Goal: Task Accomplishment & Management: Manage account settings

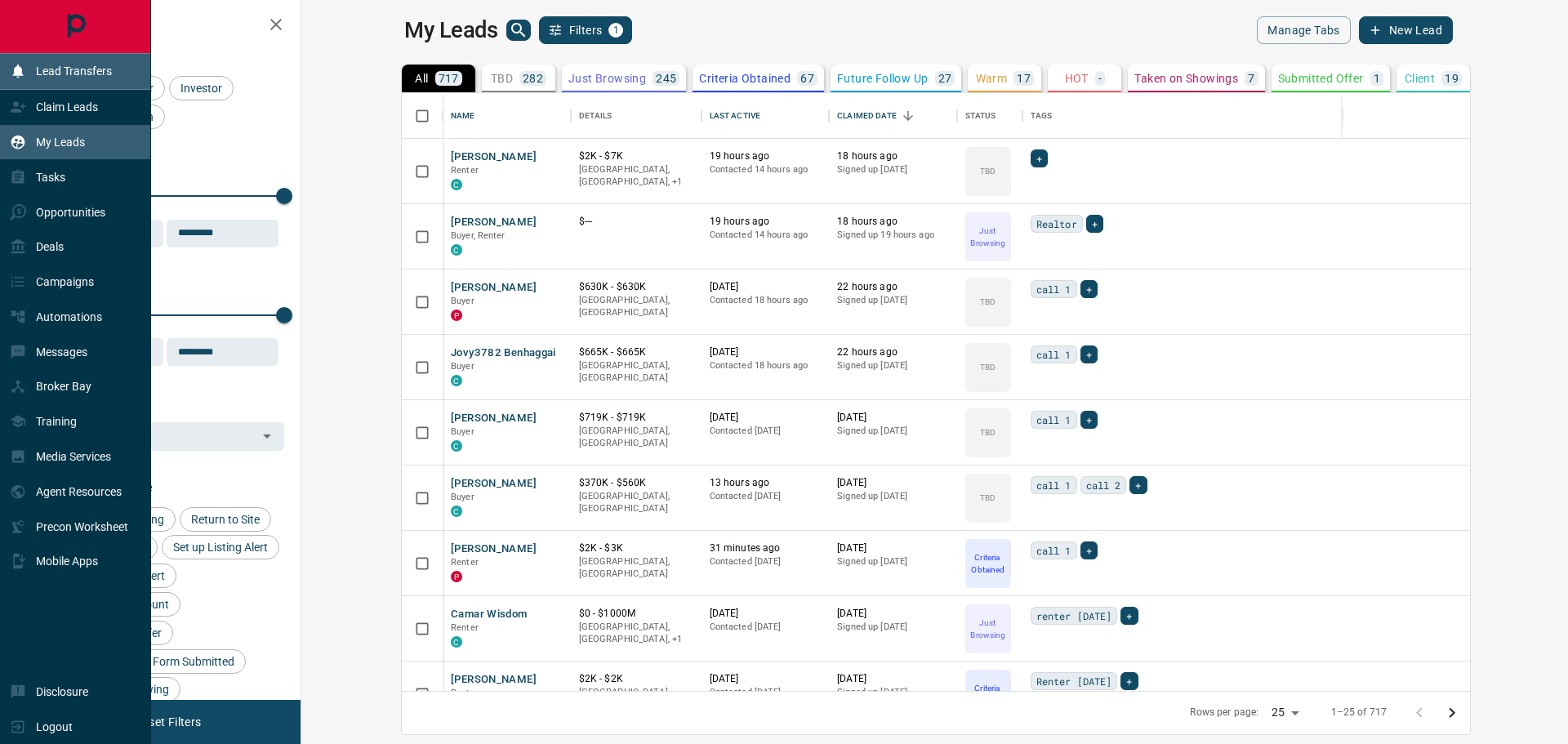
scroll to position [585, 1247]
click at [49, 106] on p "Claim Leads" at bounding box center [66, 107] width 62 height 13
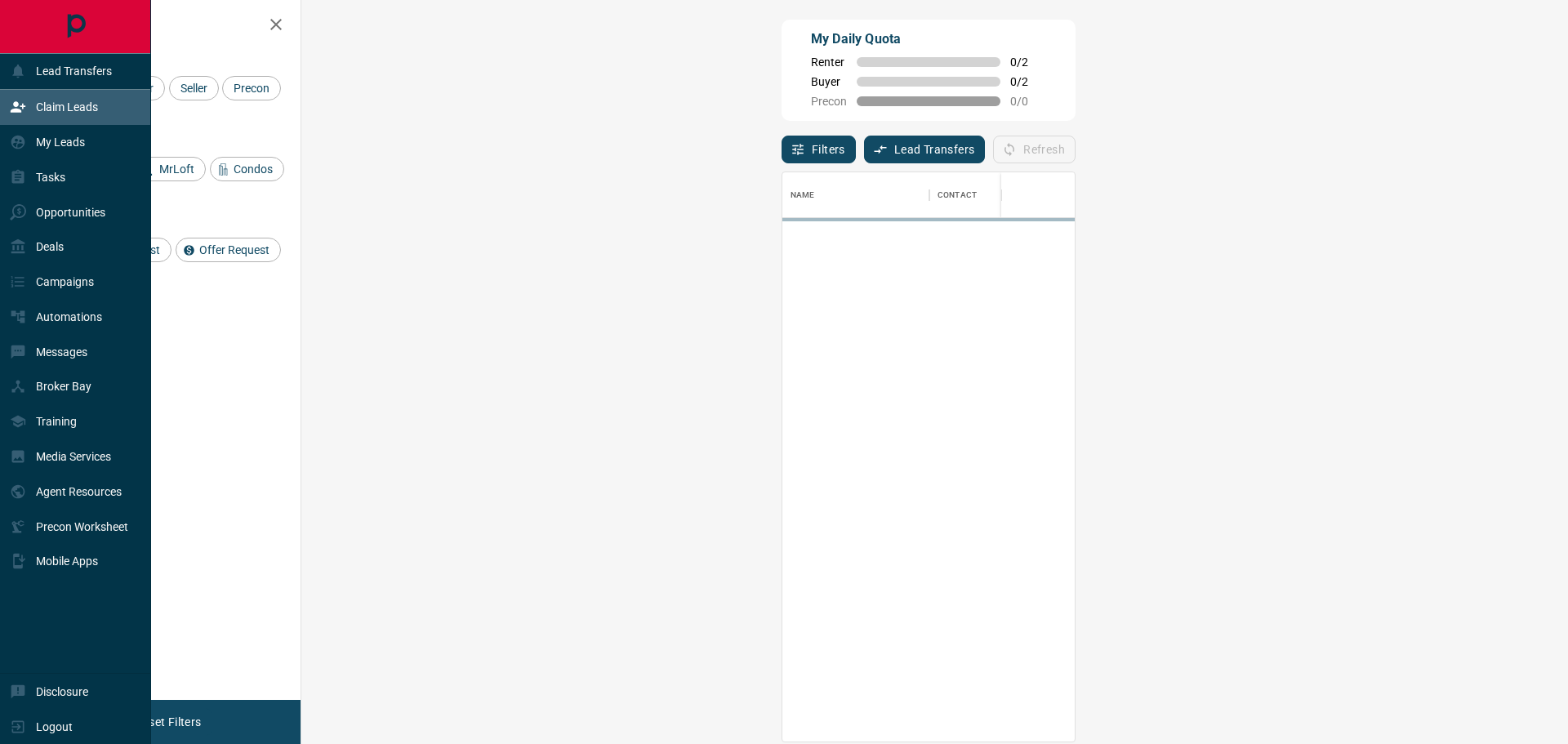
scroll to position [557, 1220]
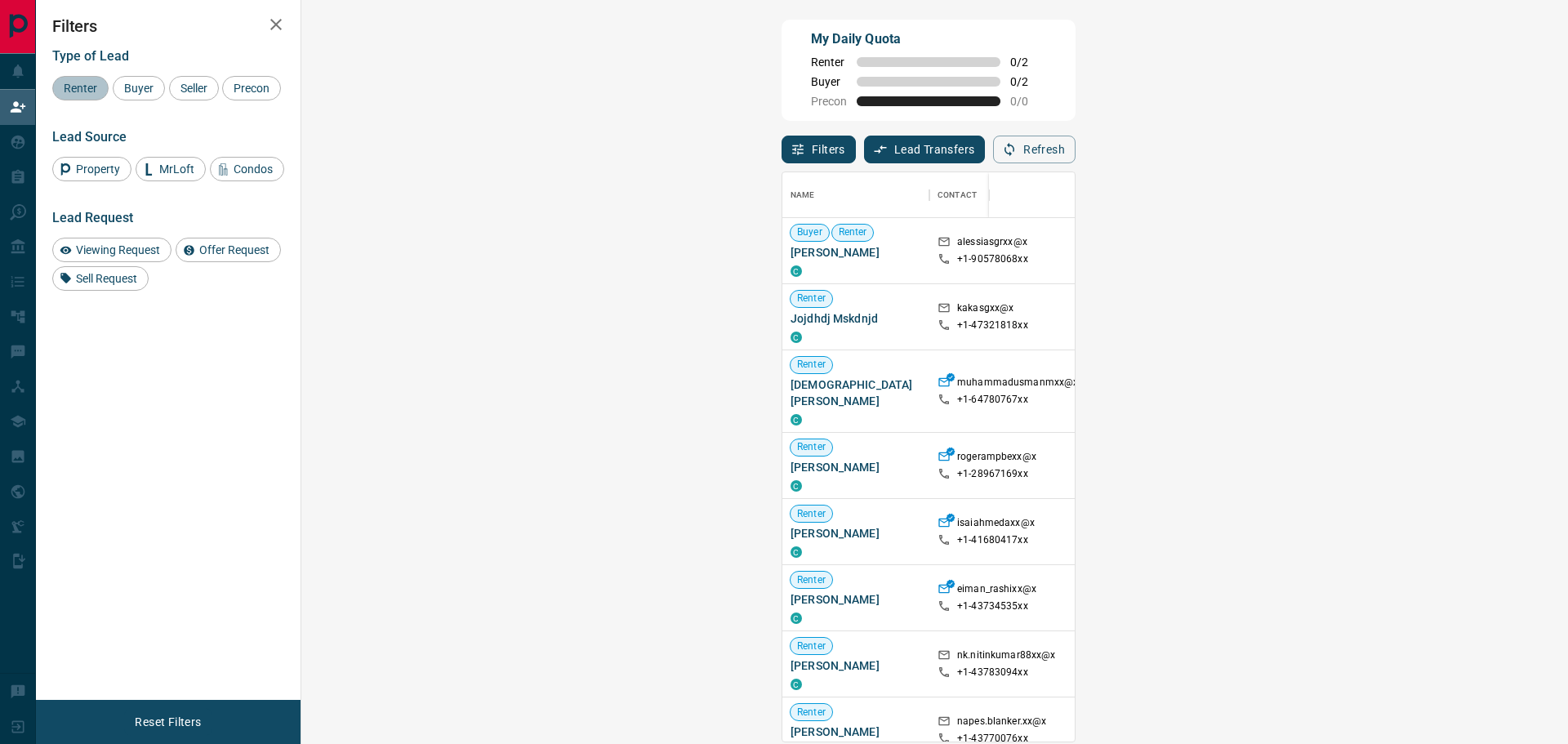
click at [95, 94] on div "Renter" at bounding box center [80, 88] width 57 height 25
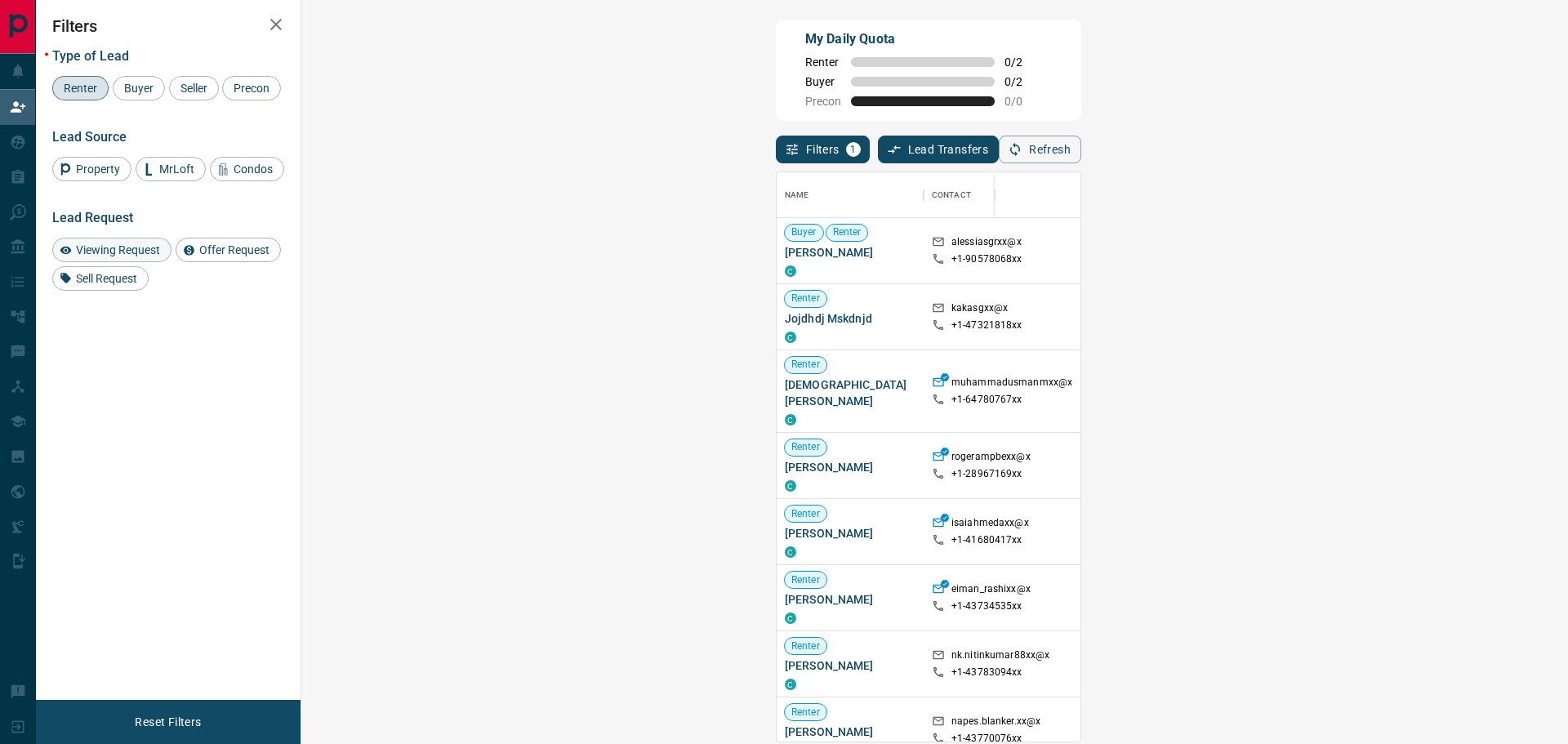
click at [79, 256] on span "Viewing Request" at bounding box center [118, 249] width 96 height 13
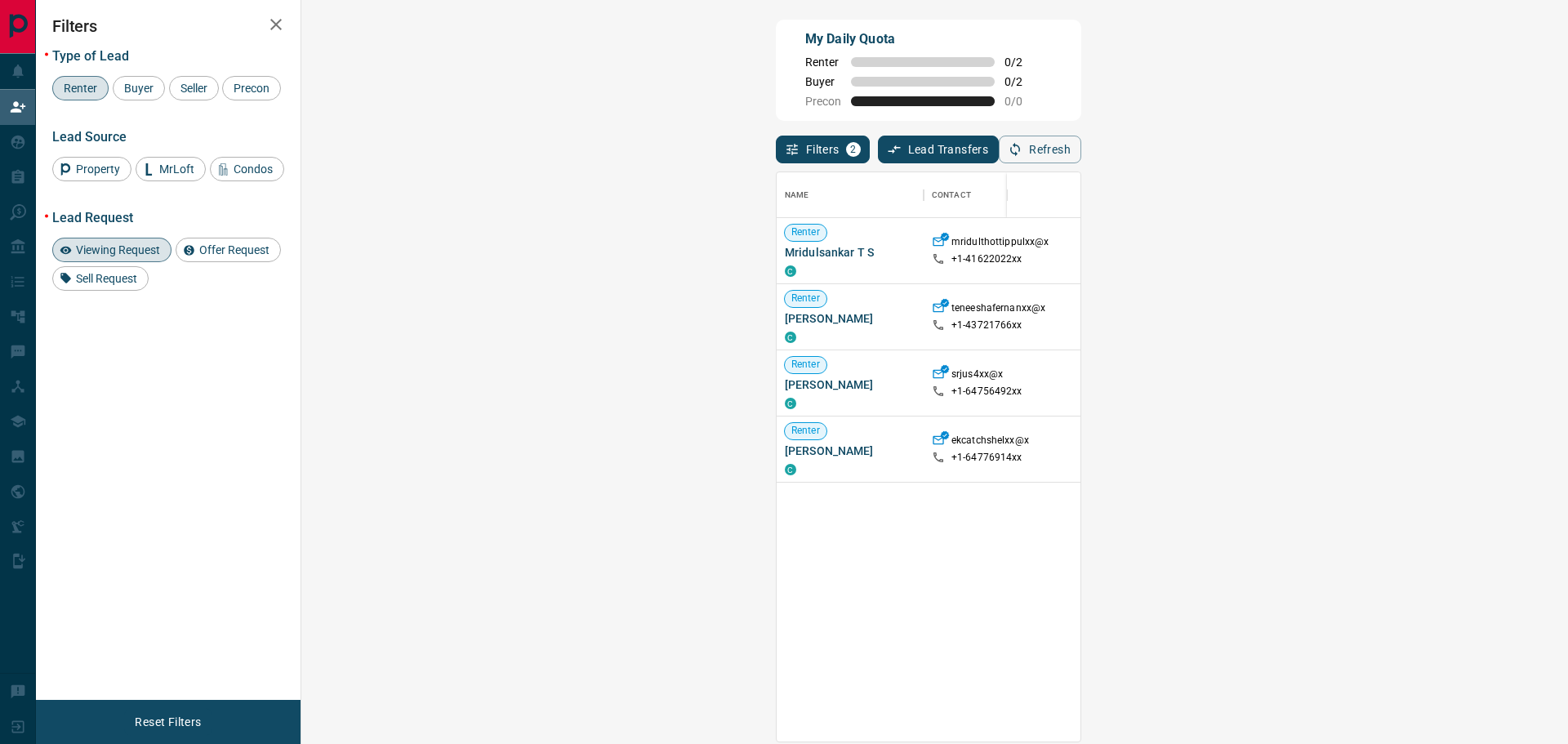
click at [1407, 251] on span "Viewing Request ( 1 )" at bounding box center [1452, 251] width 90 height 12
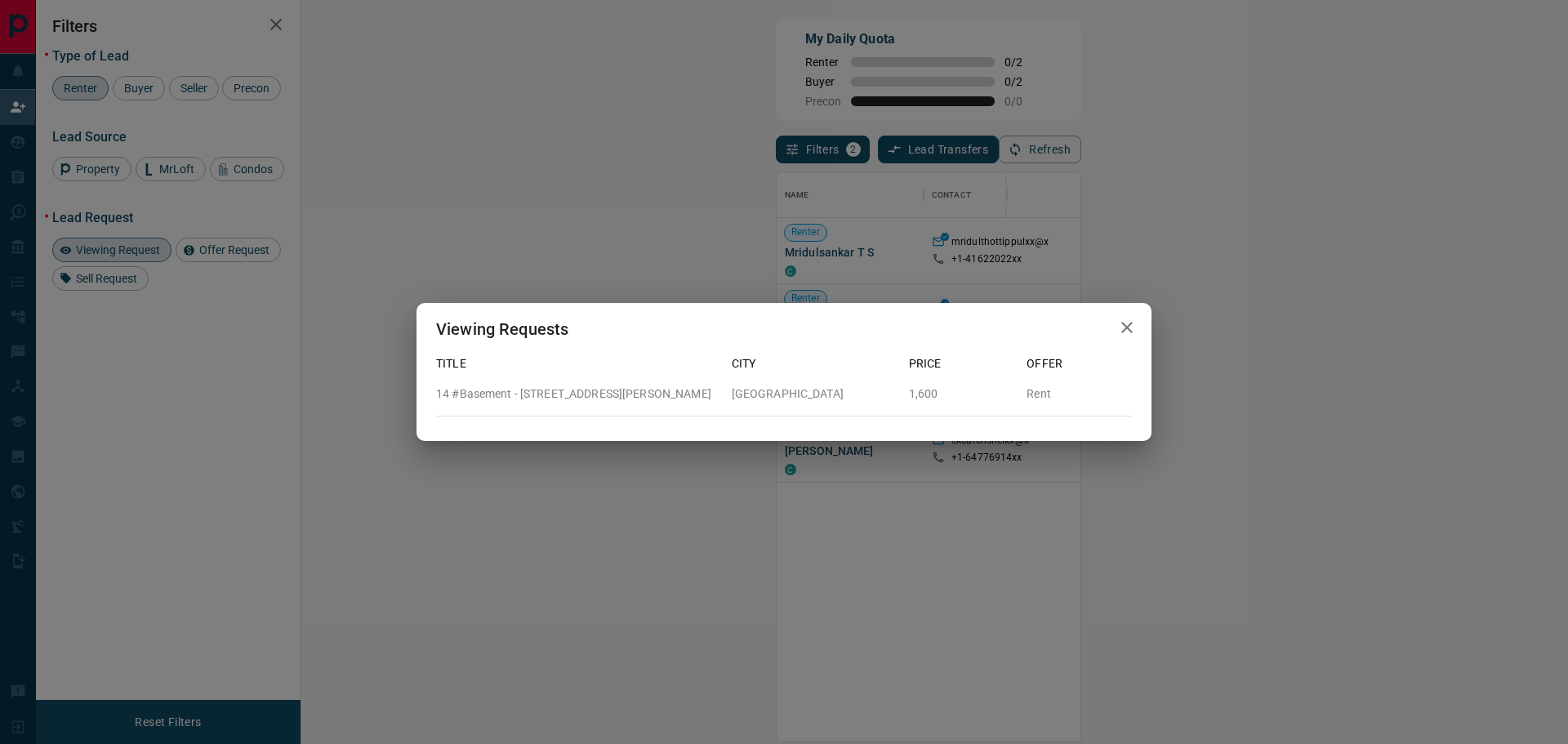
click at [1012, 211] on div "Viewing Requests Title City Price Offer 14 #Basement - [STREET_ADDRESS][GEOGRAP…" at bounding box center [784, 372] width 1568 height 744
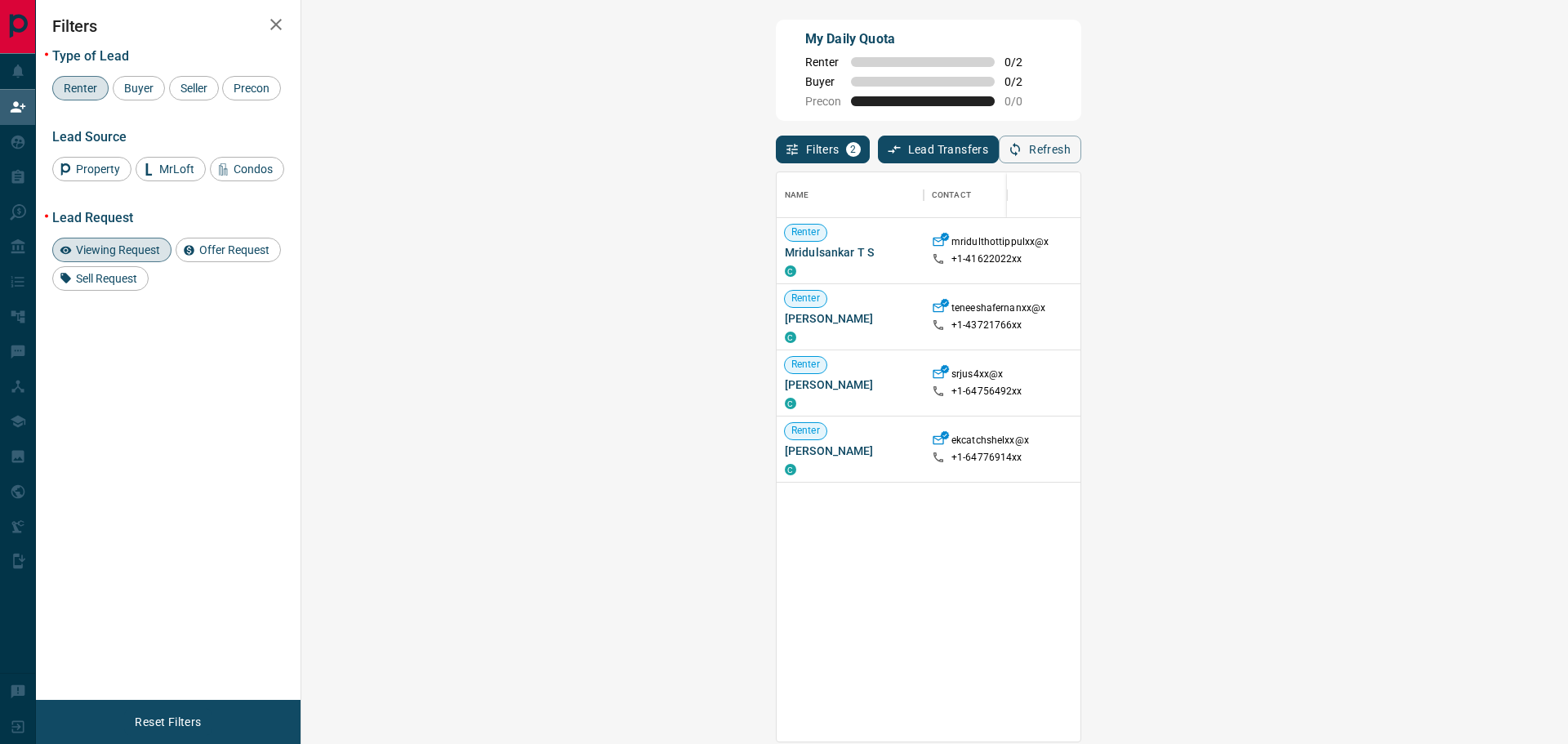
click at [1407, 384] on span "Viewing Request ( 1 )" at bounding box center [1452, 383] width 90 height 12
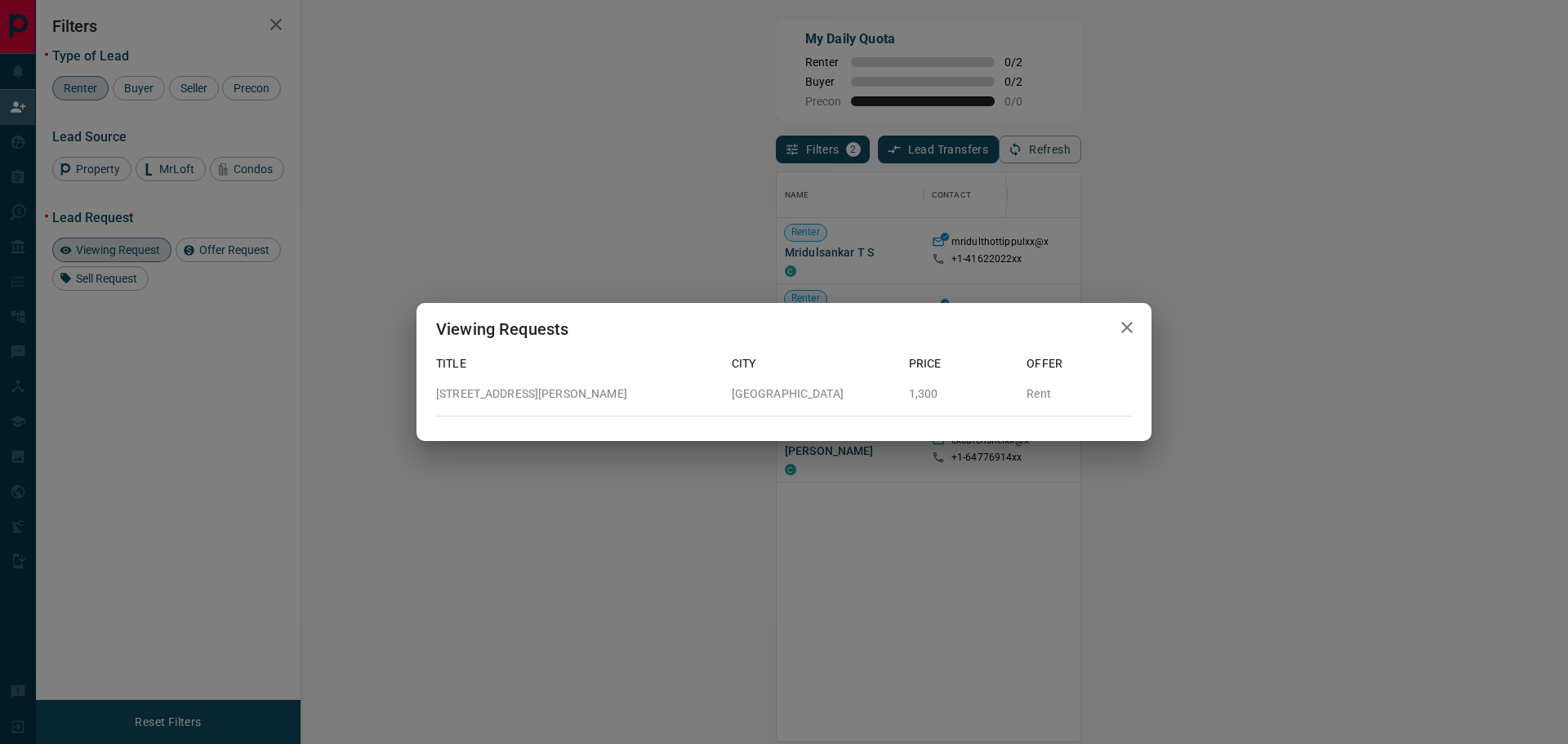
click at [1120, 326] on icon "button" at bounding box center [1127, 327] width 19 height 19
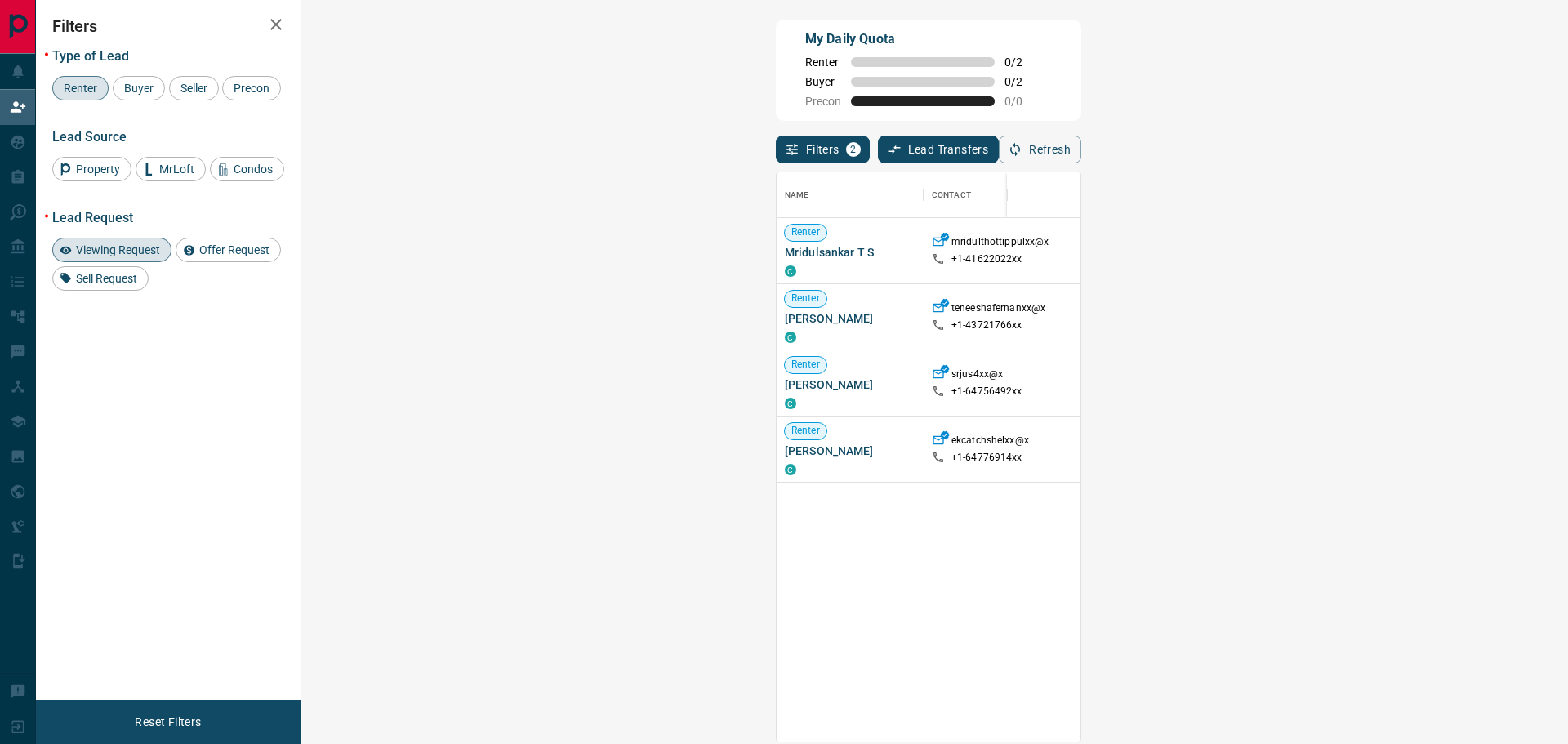
click at [123, 256] on span "Viewing Request" at bounding box center [118, 249] width 96 height 13
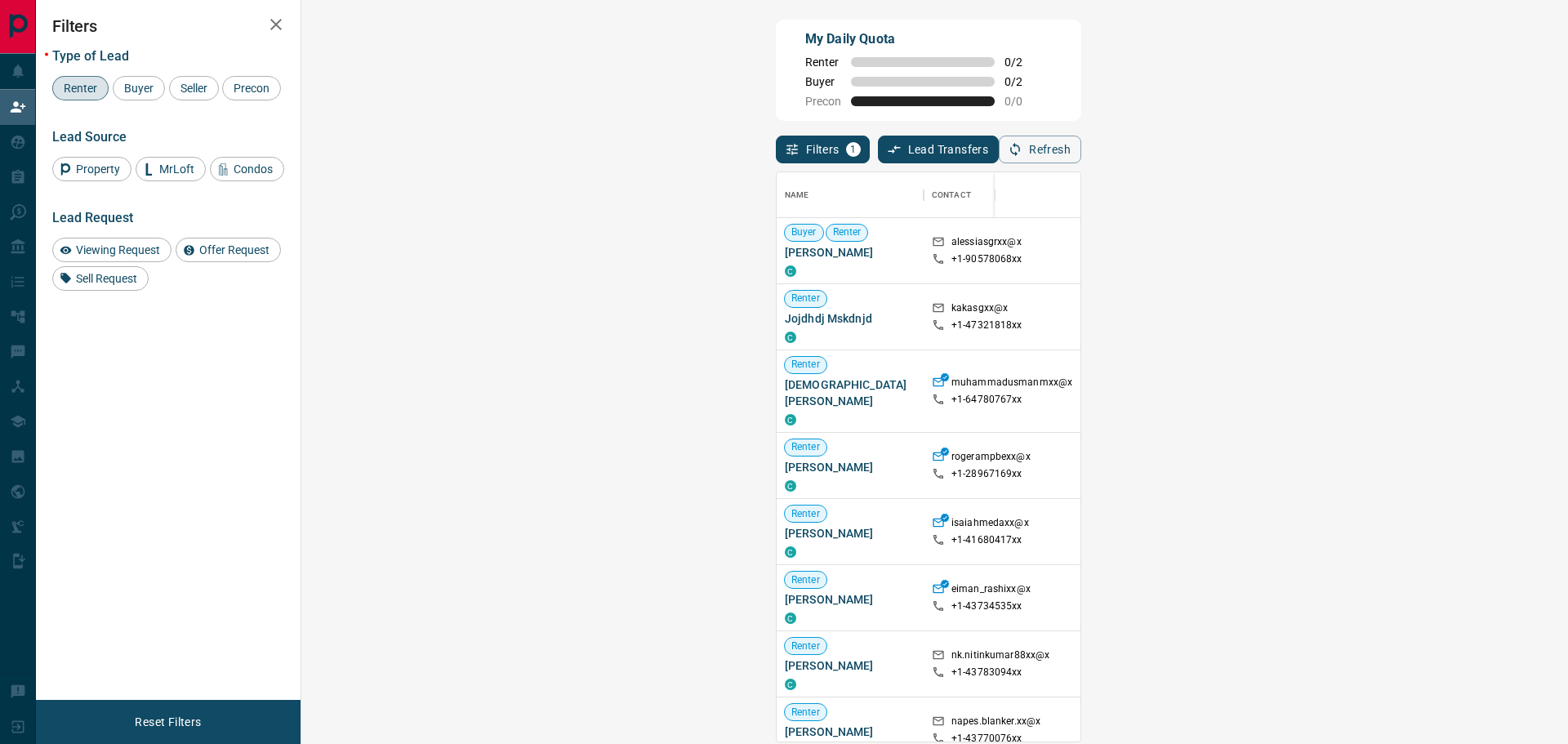
click at [1390, 399] on div at bounding box center [1456, 391] width 134 height 82
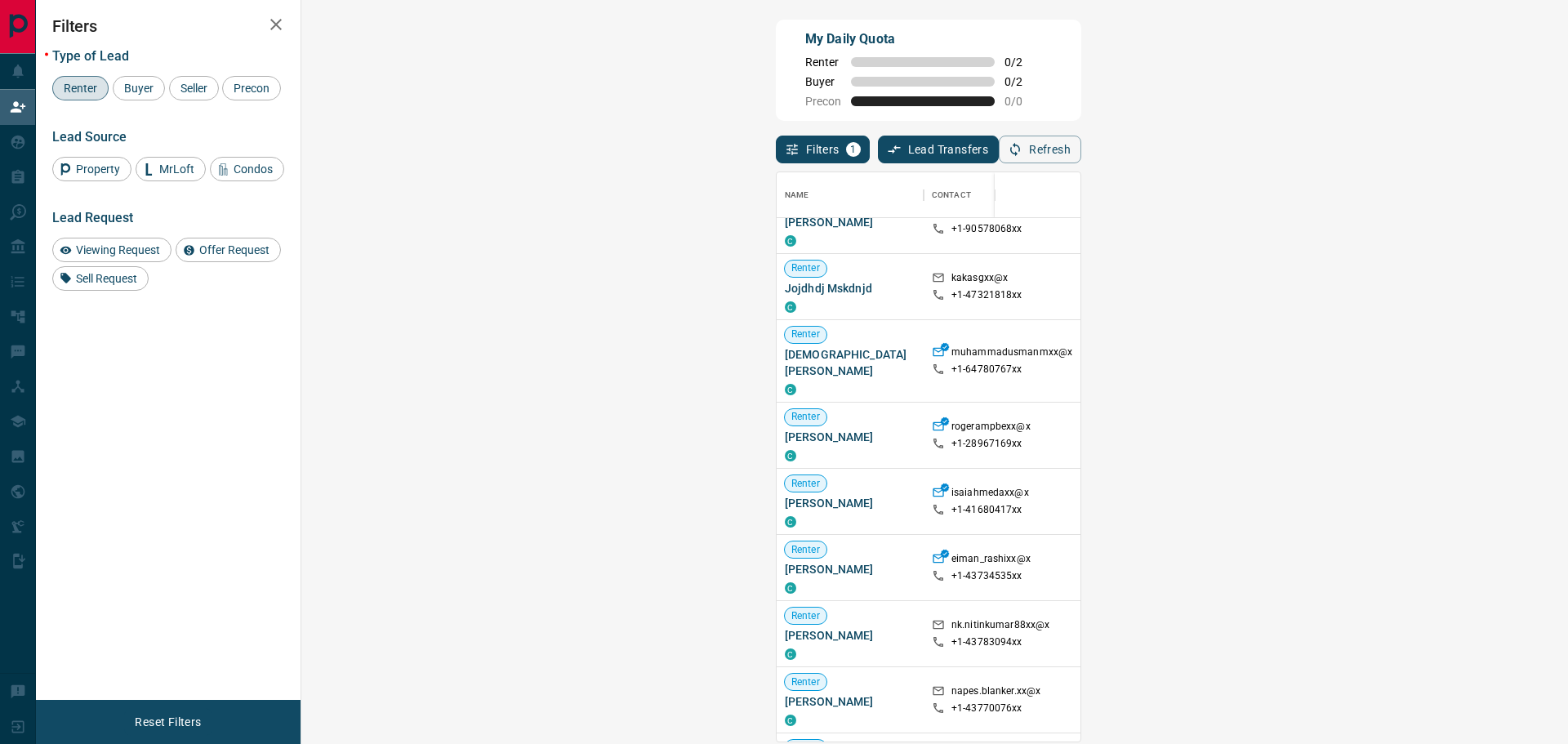
scroll to position [82, 0]
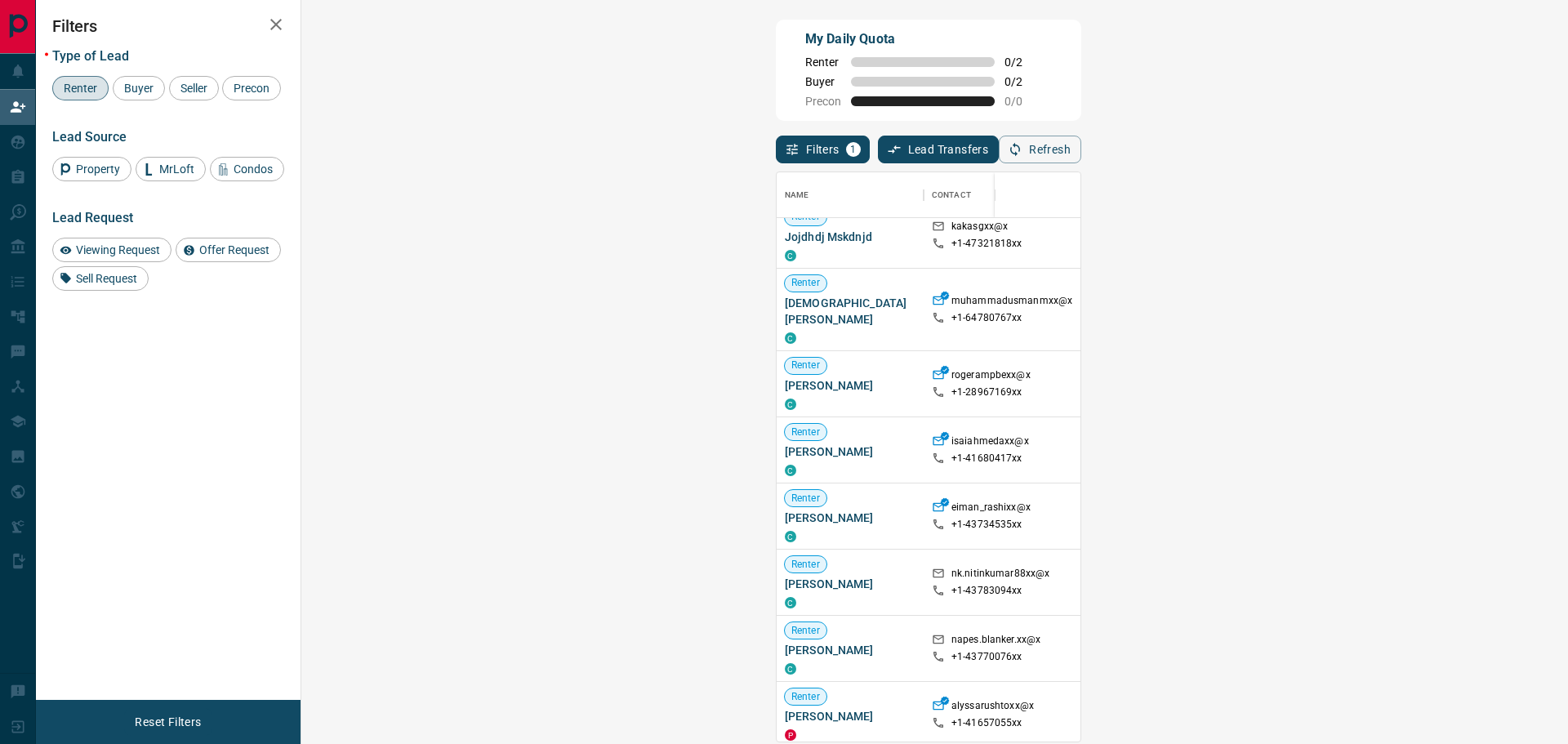
click at [1242, 573] on div "[GEOGRAPHIC_DATA], [GEOGRAPHIC_DATA]" at bounding box center [1308, 582] width 131 height 65
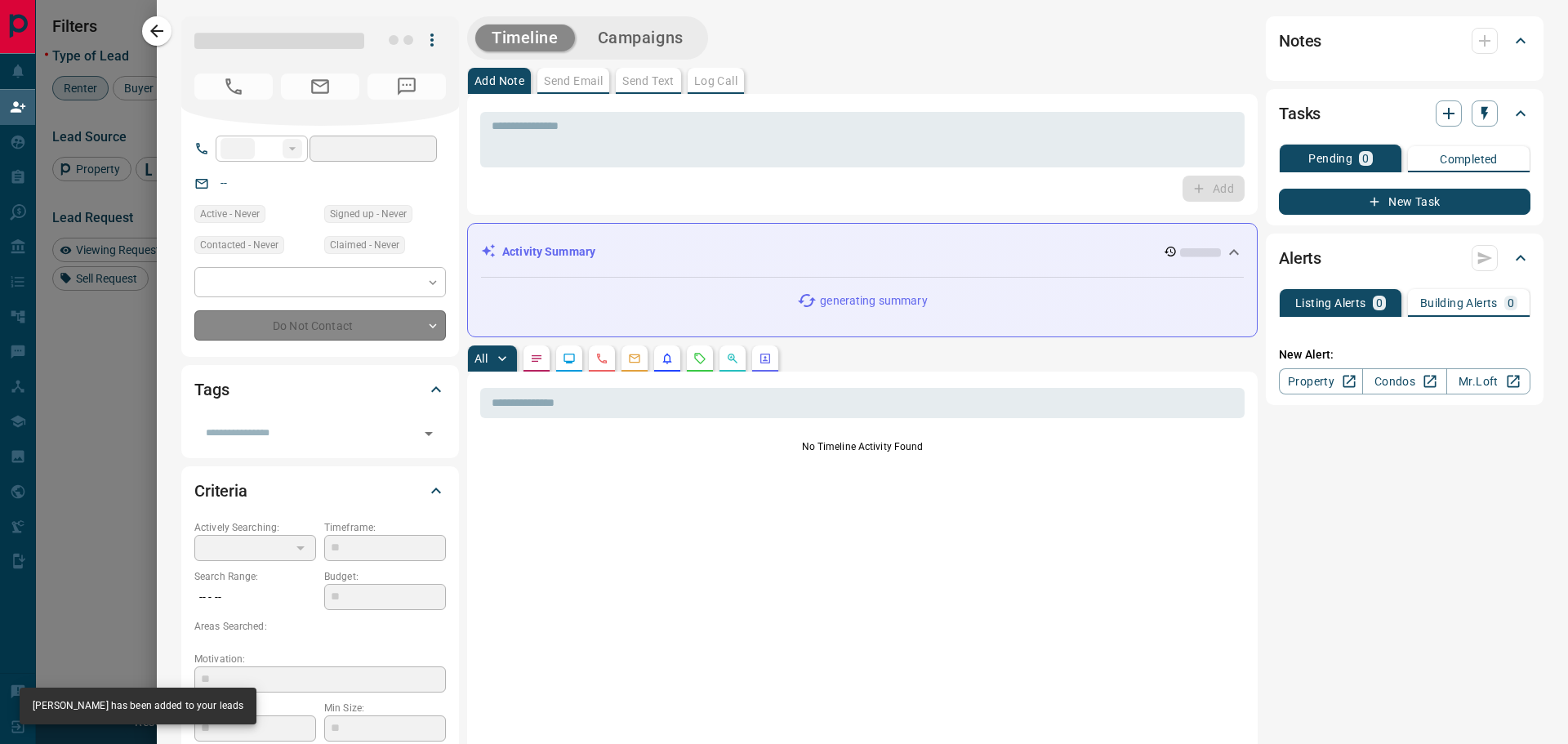
type input "**"
type input "**********"
type input "**"
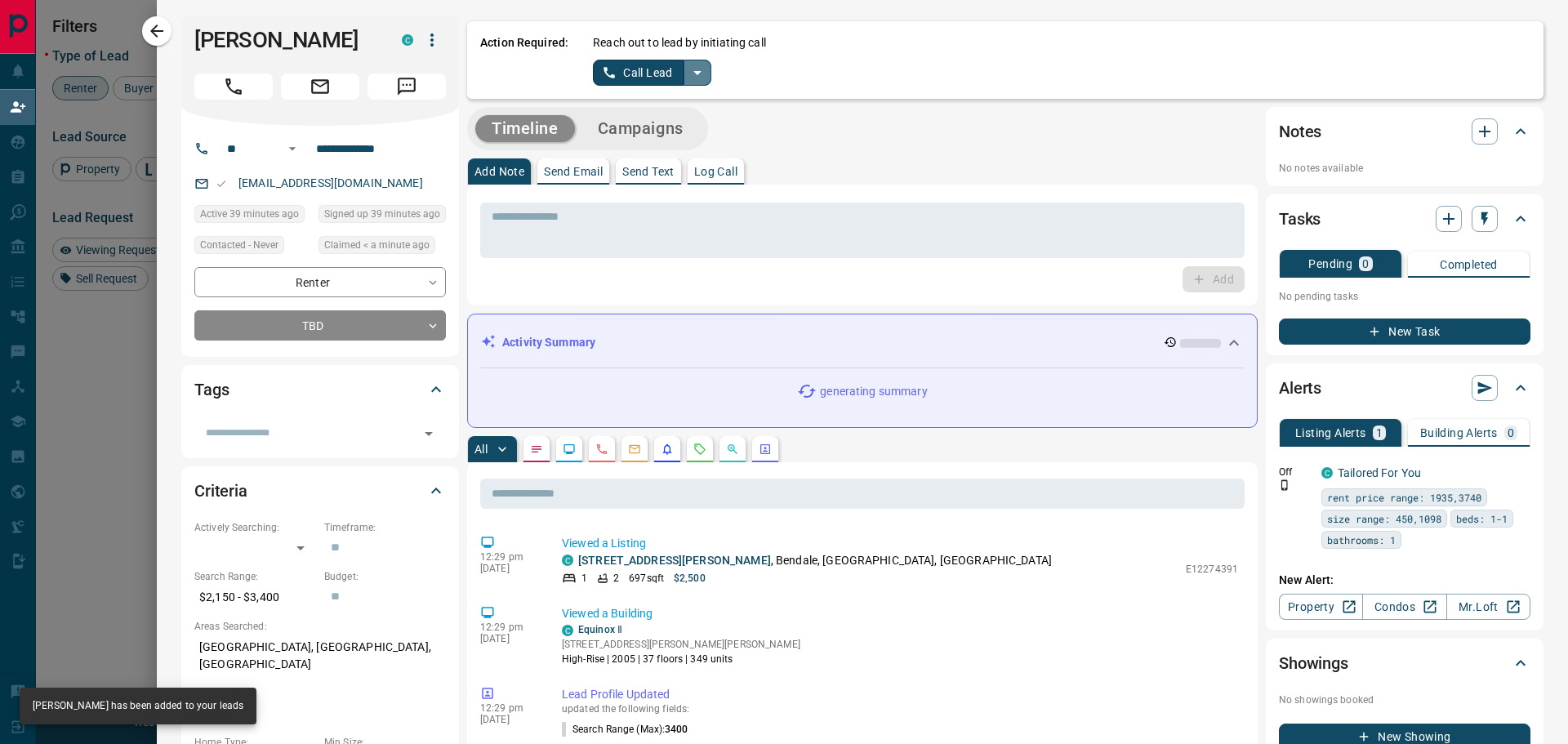
click at [703, 78] on icon "split button" at bounding box center [697, 72] width 19 height 19
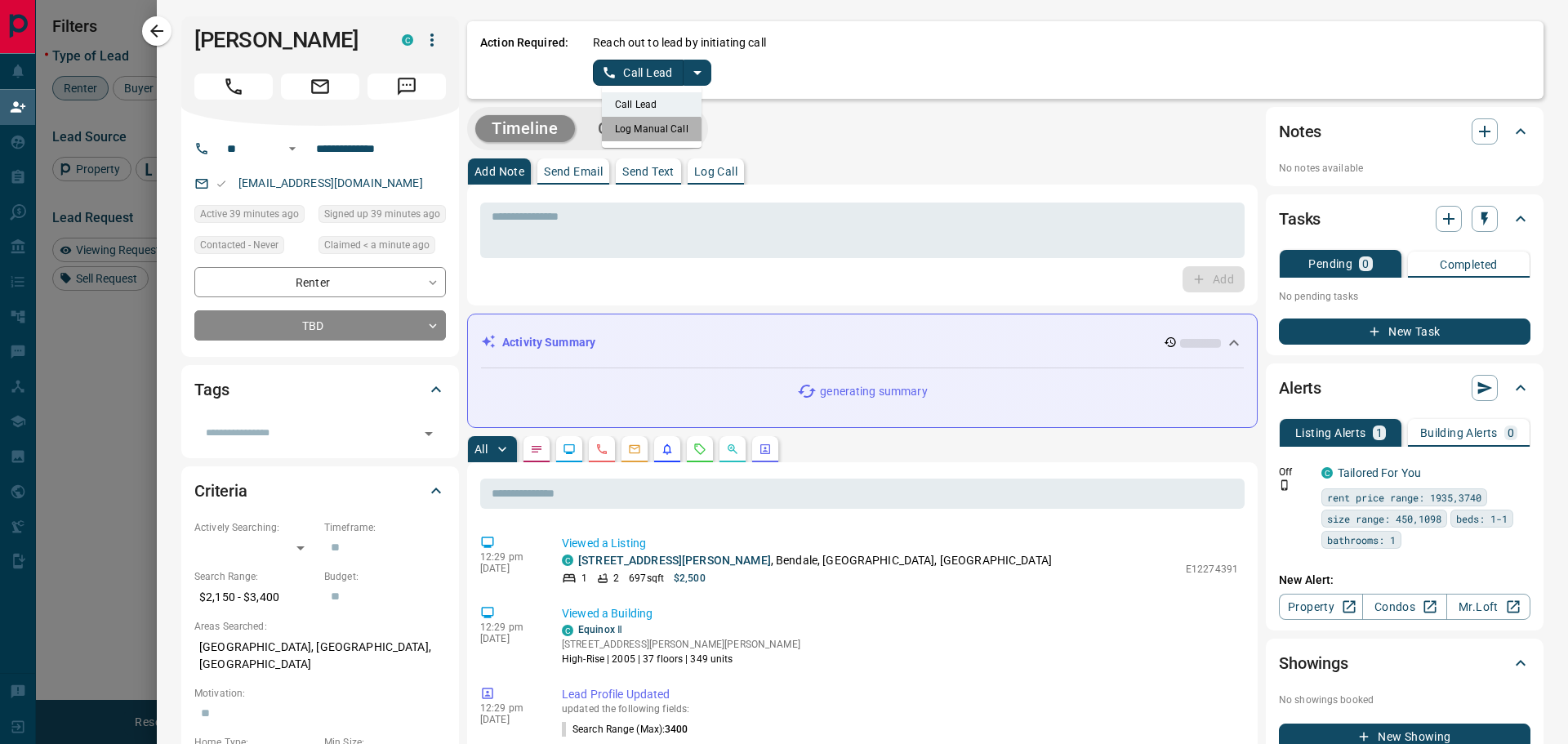
click at [629, 138] on li "Log Manual Call" at bounding box center [652, 129] width 100 height 25
click at [611, 75] on button "Log Manual Call" at bounding box center [646, 73] width 107 height 26
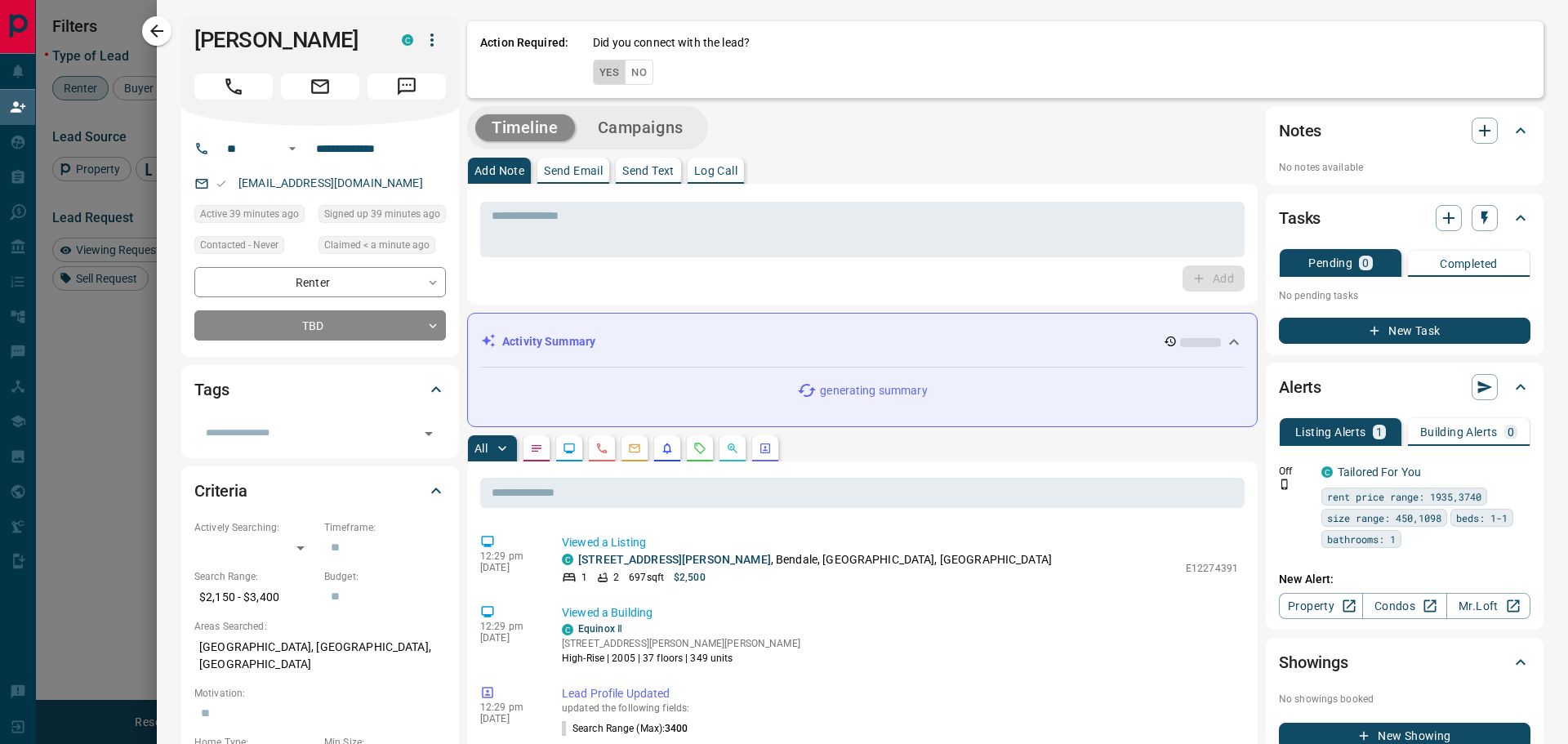
click at [618, 71] on button "Yes" at bounding box center [609, 73] width 33 height 25
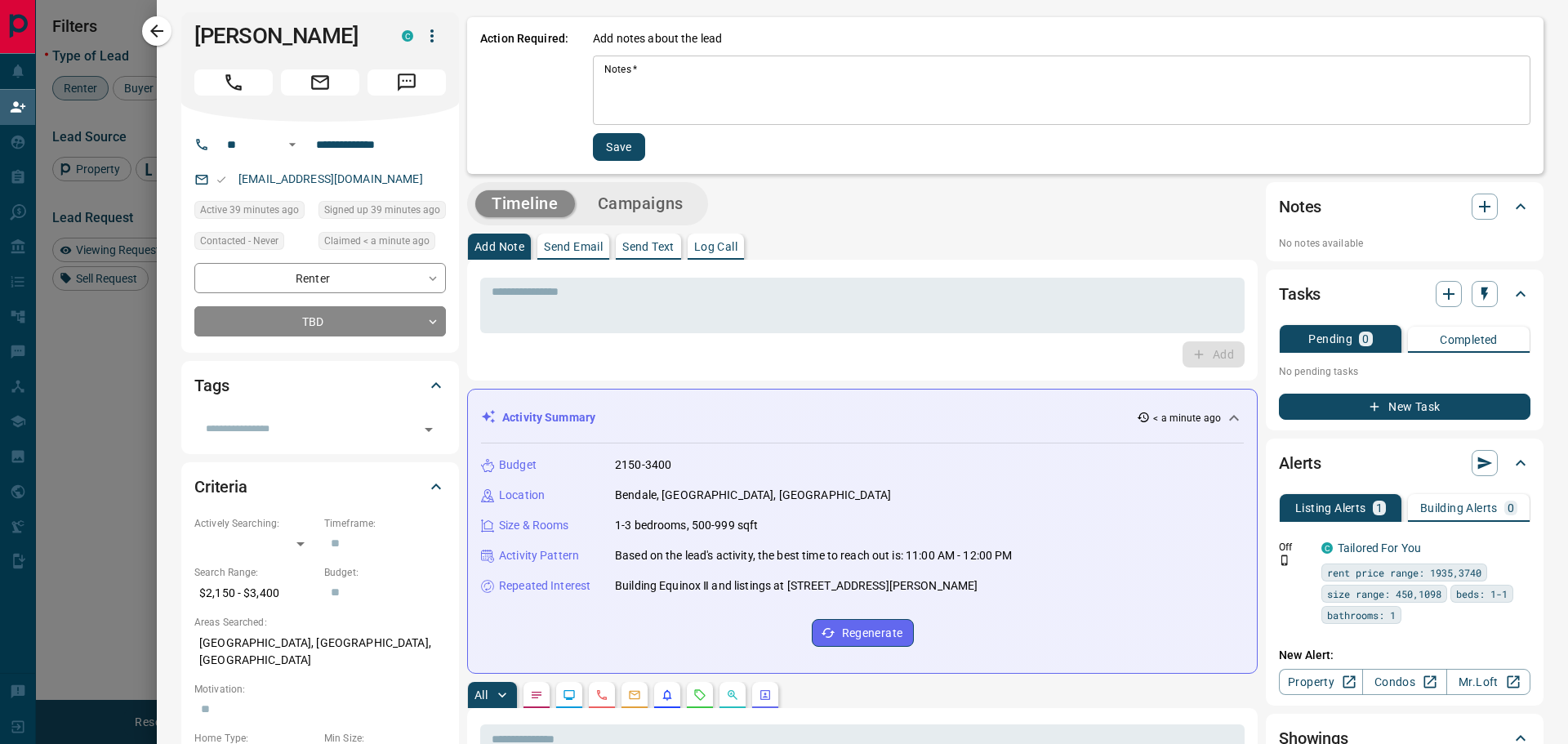
scroll to position [0, 0]
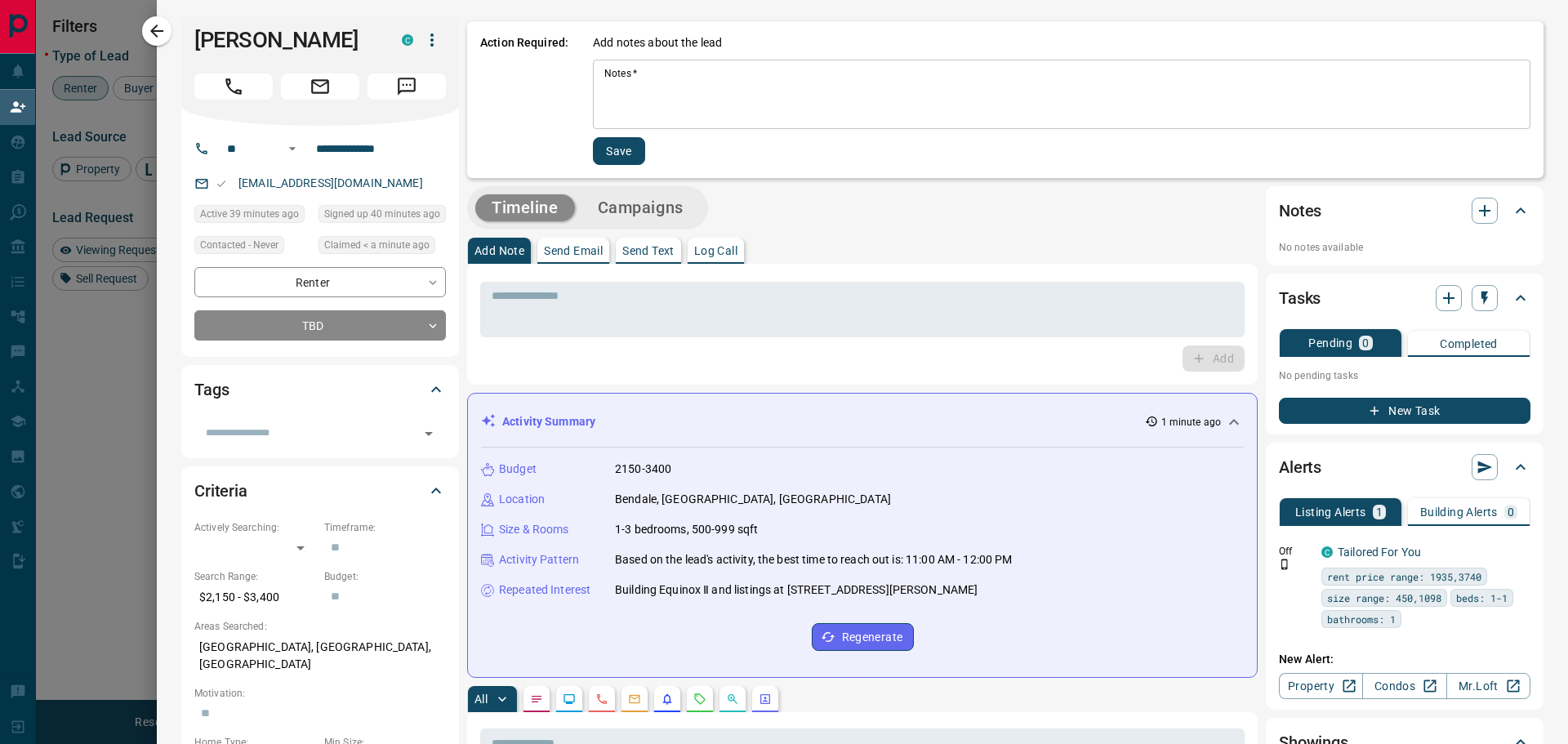
click at [701, 68] on textarea "Notes   *" at bounding box center [1062, 95] width 915 height 56
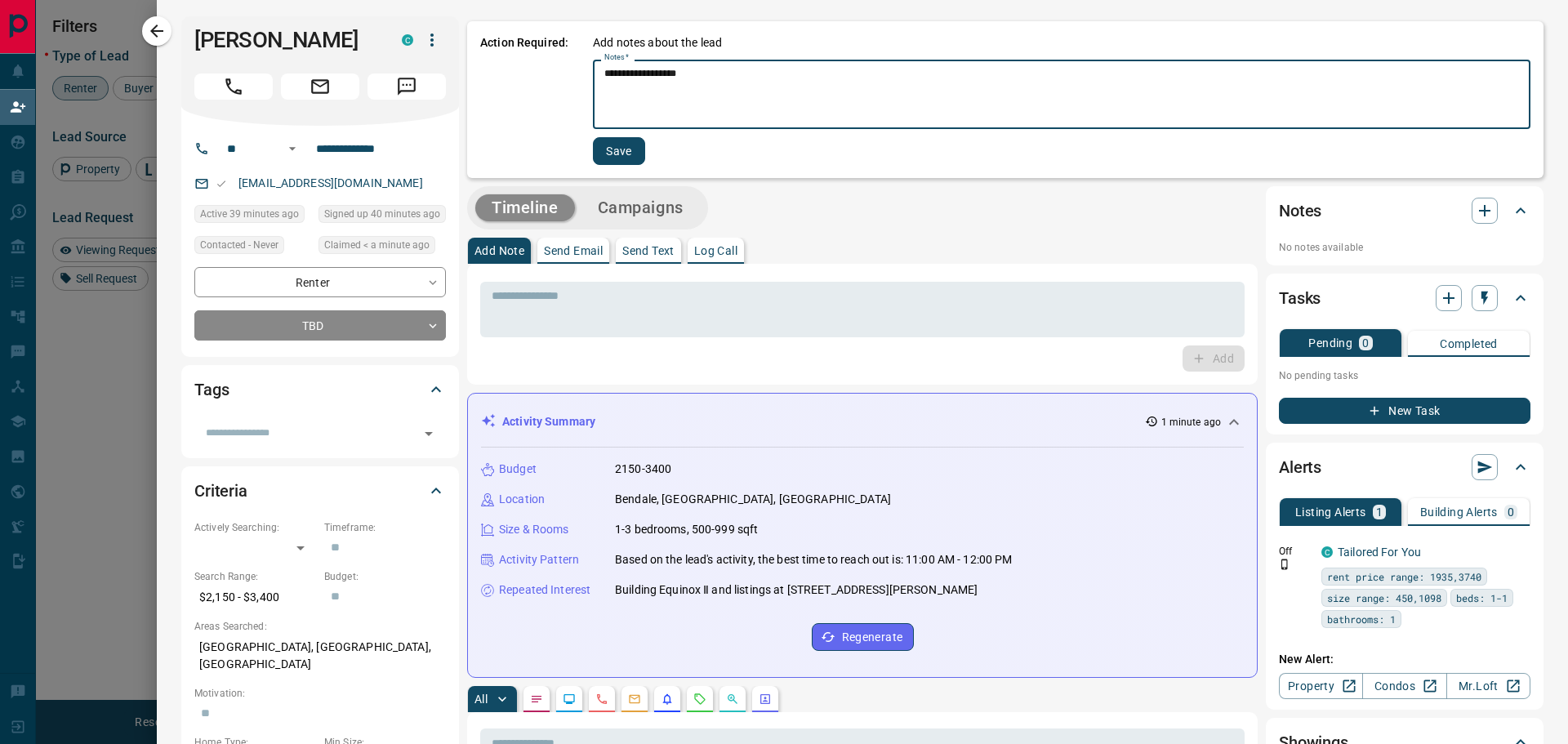
type textarea "**********"
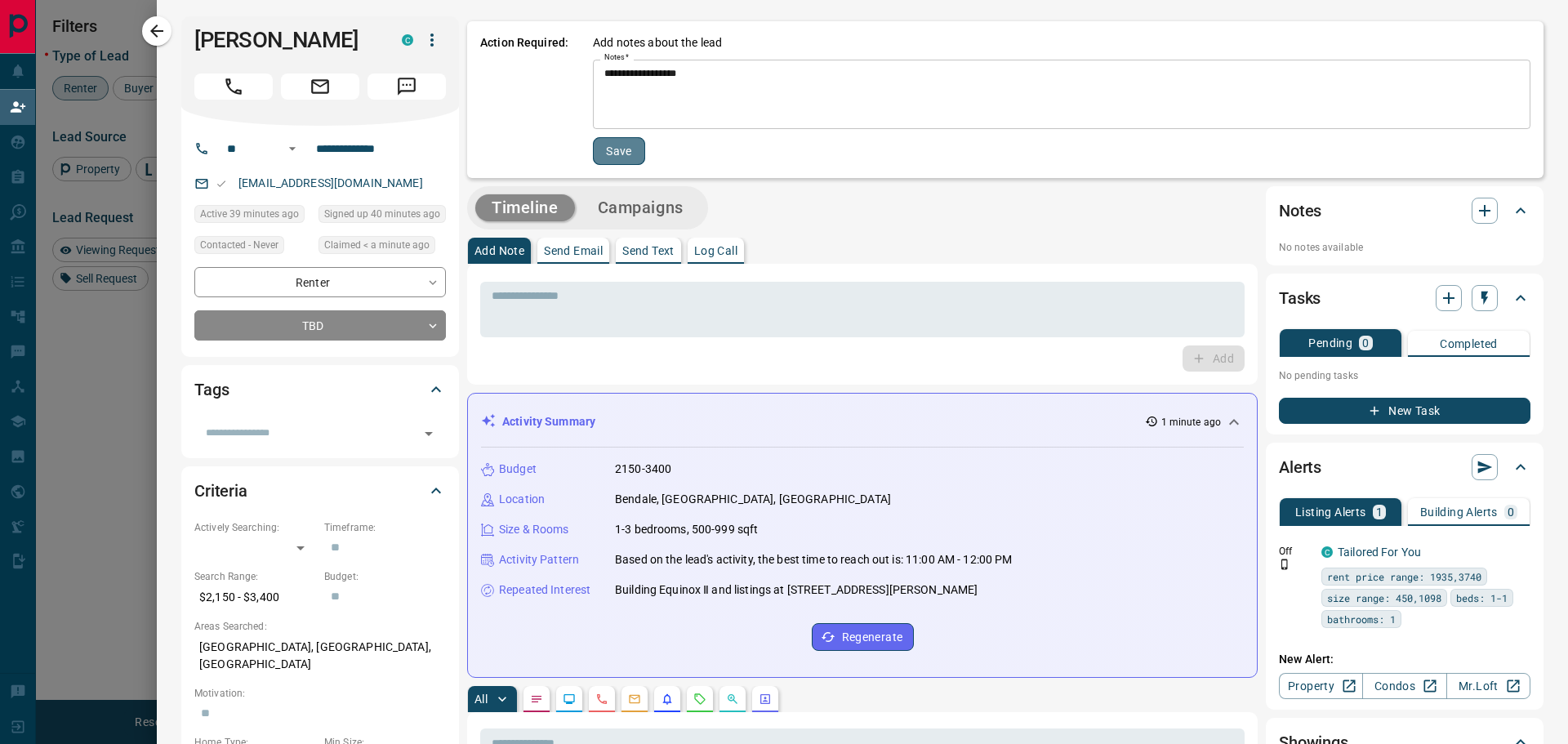
click at [629, 156] on button "Save" at bounding box center [619, 150] width 52 height 28
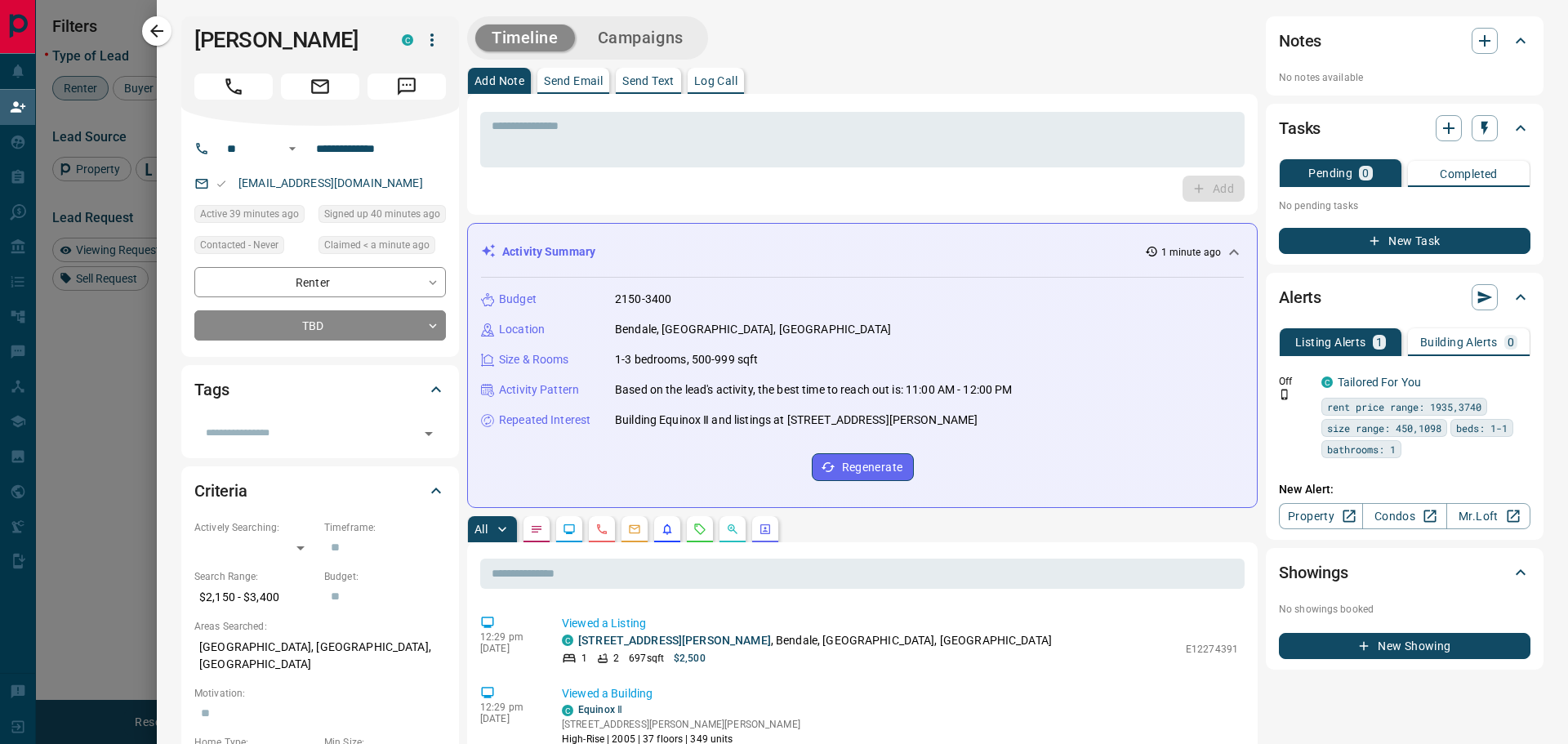
click at [622, 29] on button "Campaigns" at bounding box center [641, 38] width 118 height 27
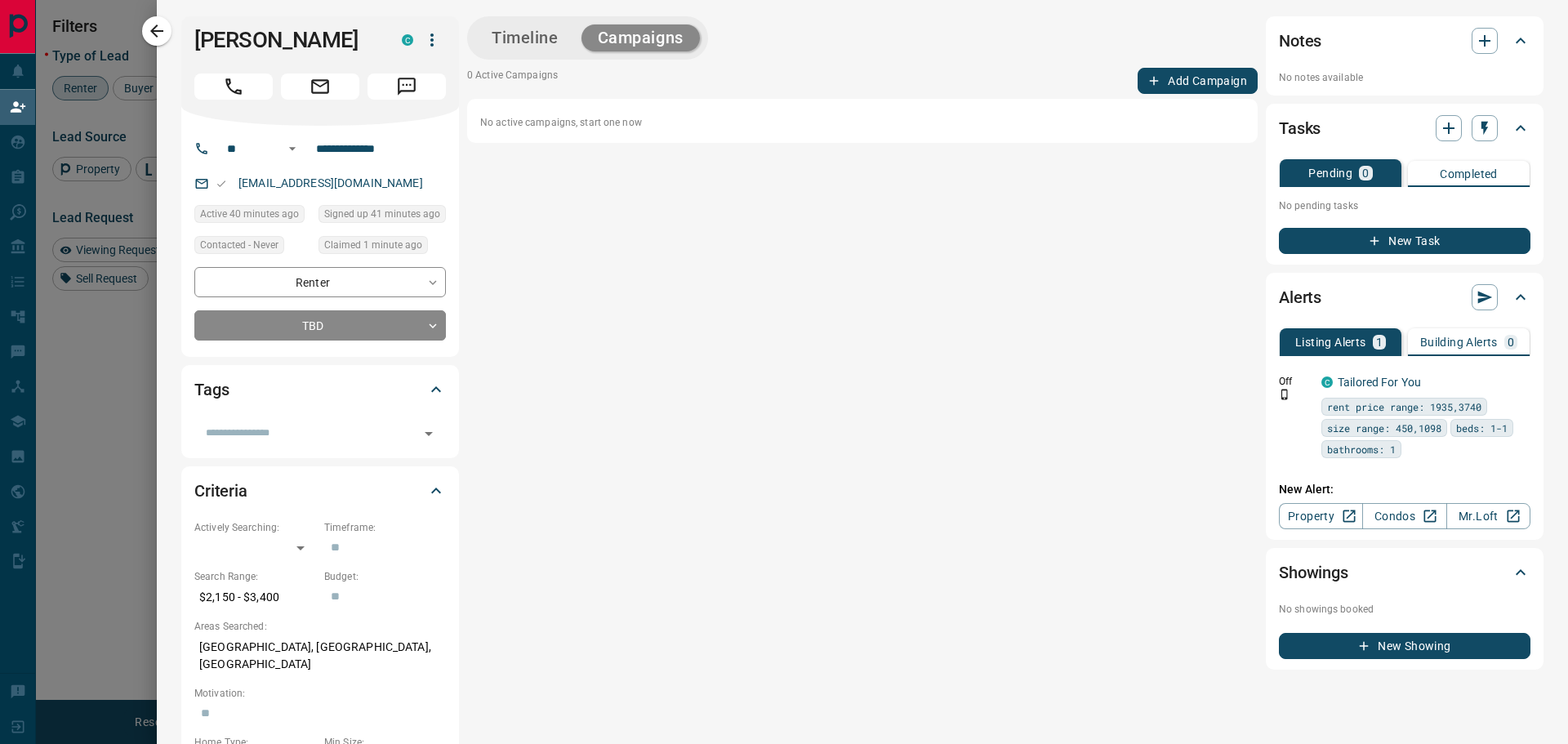
click at [1178, 74] on button "Add Campaign" at bounding box center [1198, 80] width 120 height 26
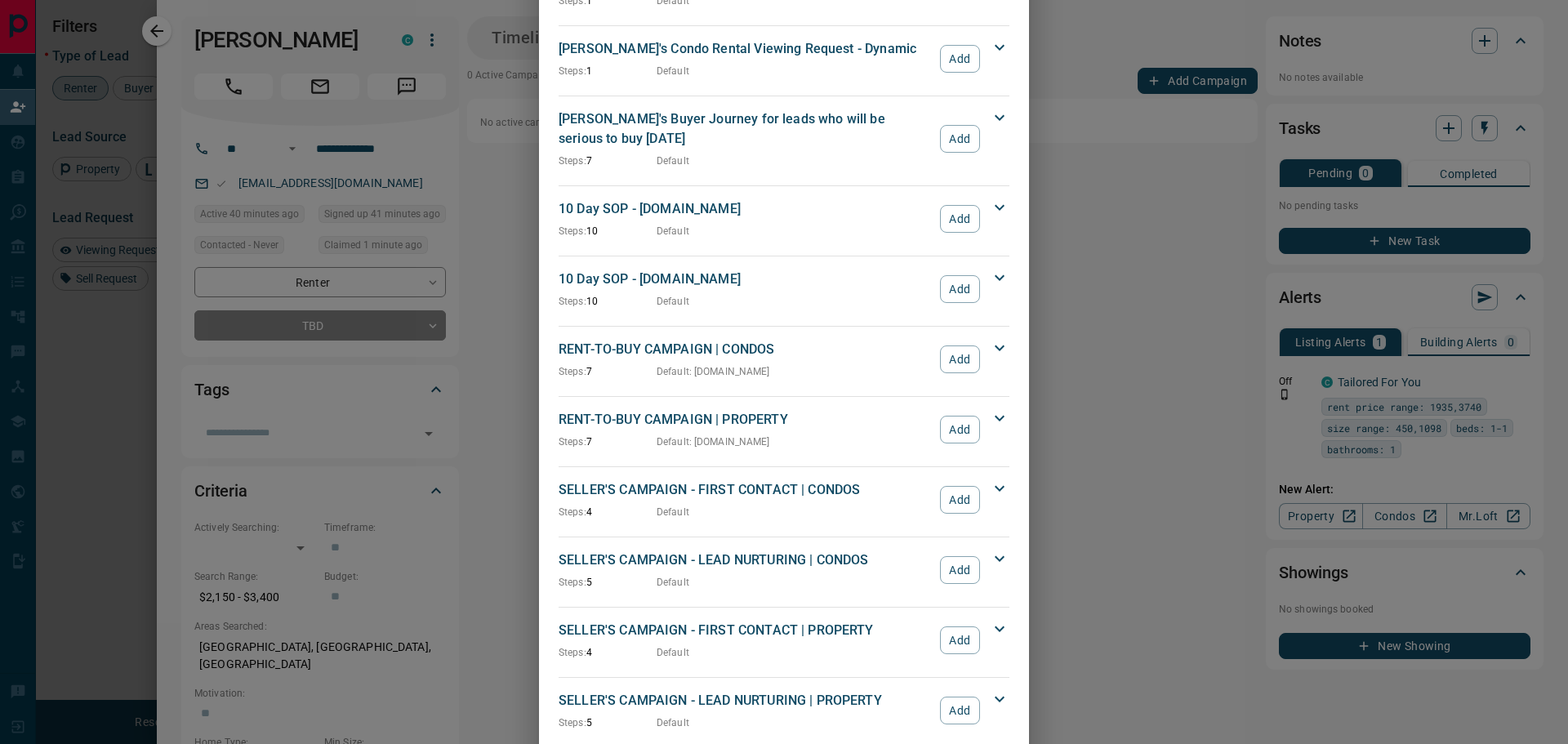
scroll to position [1437, 0]
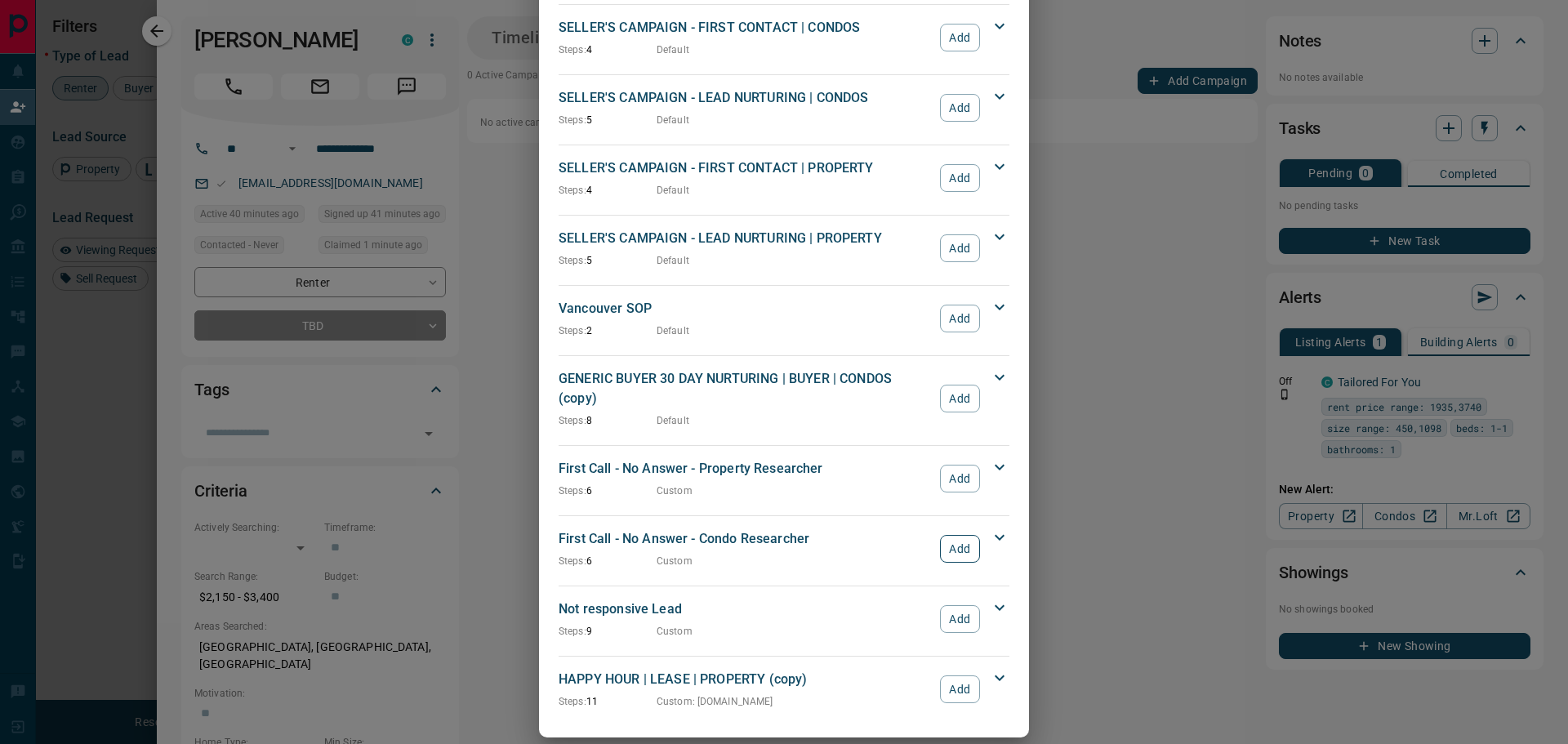
click at [966, 535] on button "Add" at bounding box center [960, 549] width 40 height 28
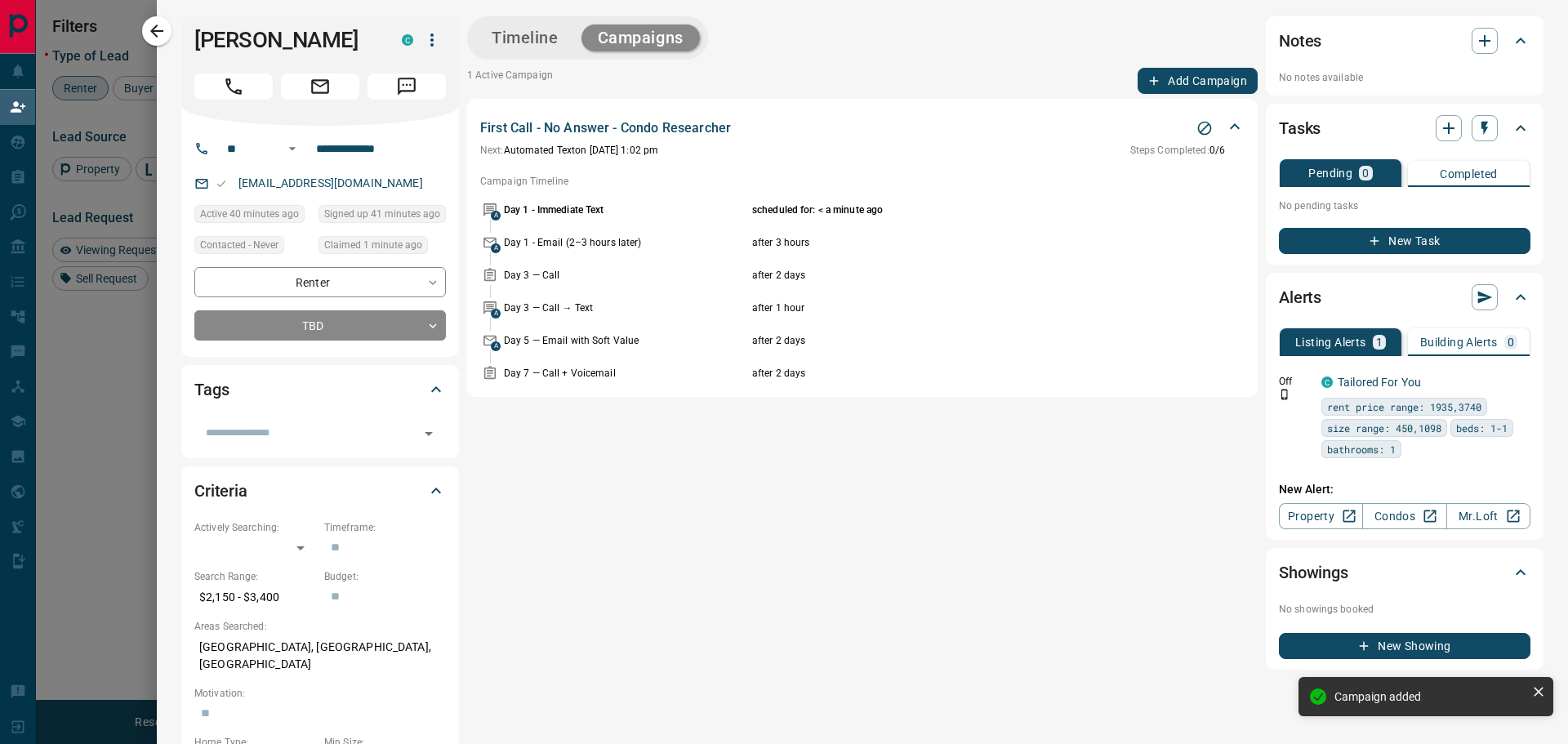
click at [123, 23] on div at bounding box center [784, 372] width 1568 height 744
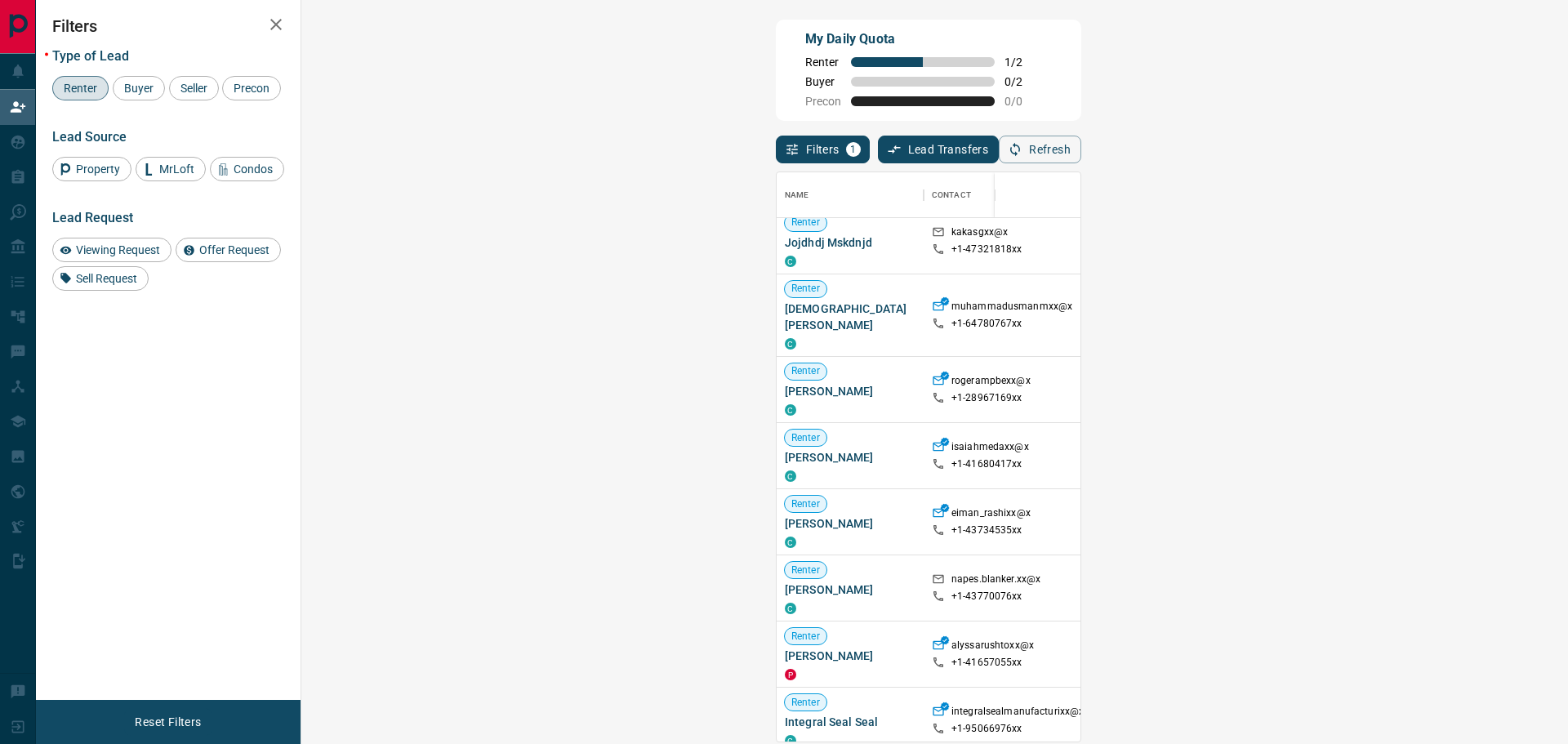
scroll to position [82, 0]
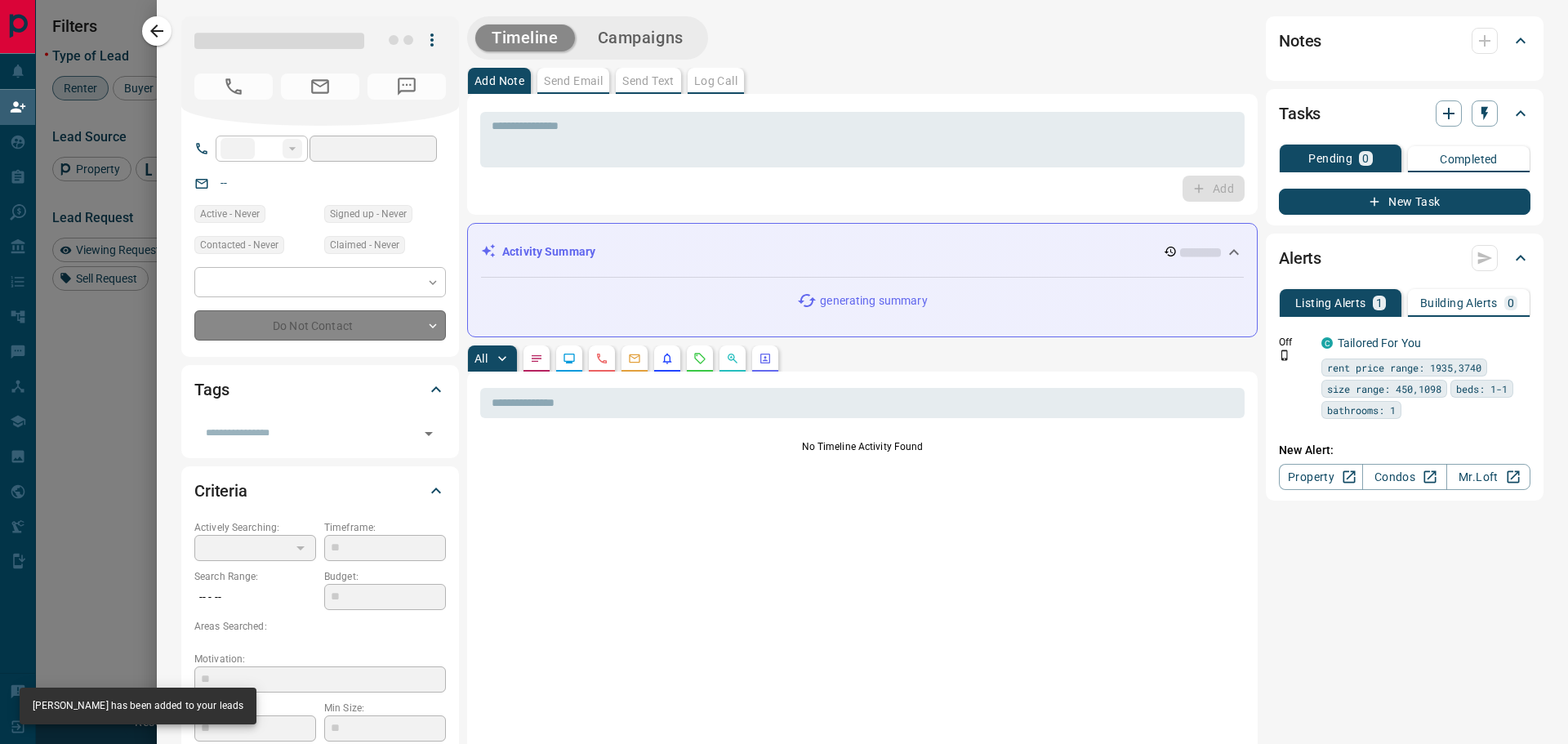
type input "**"
type input "**********"
type input "**"
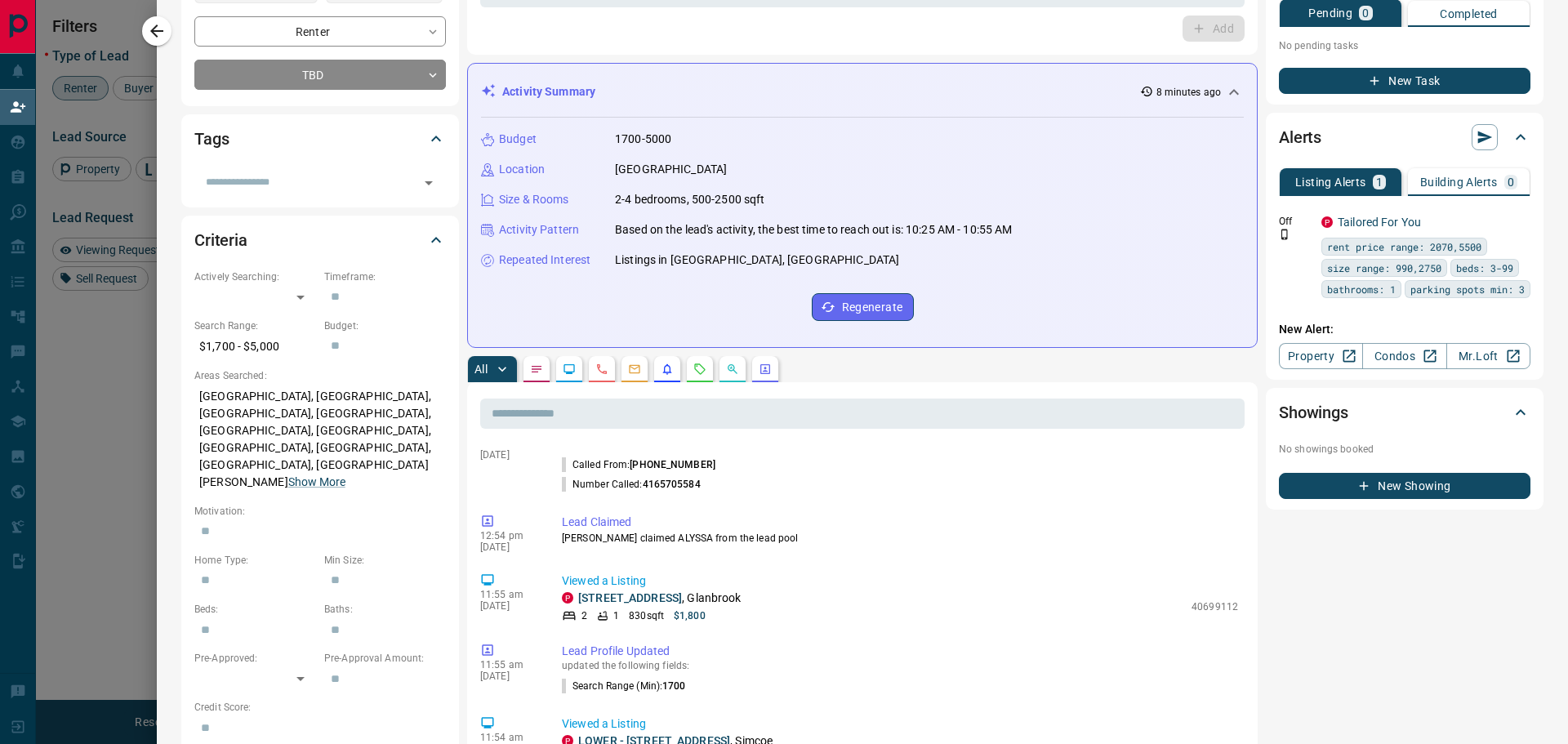
scroll to position [163, 0]
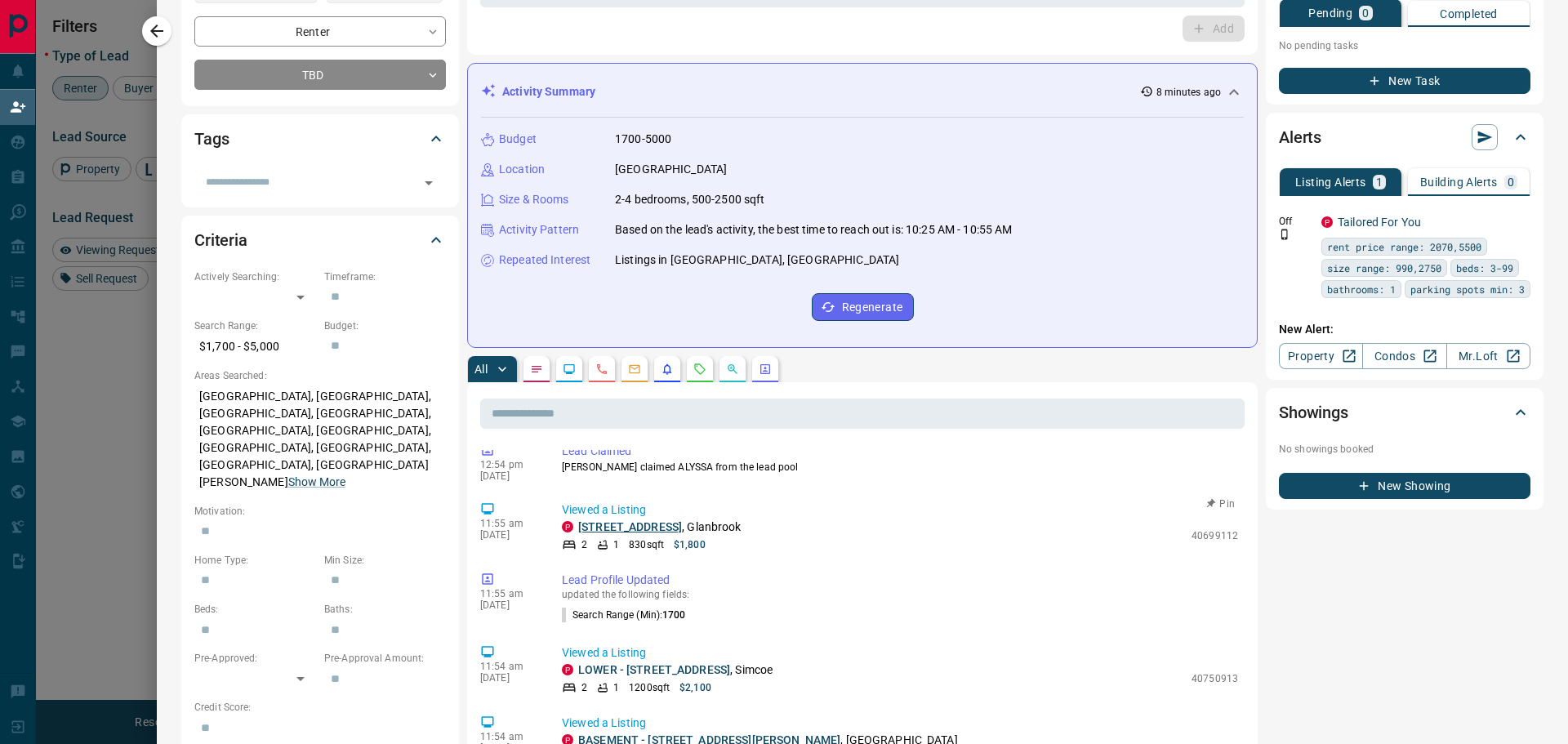
click at [661, 532] on link "[STREET_ADDRESS]" at bounding box center [630, 526] width 104 height 13
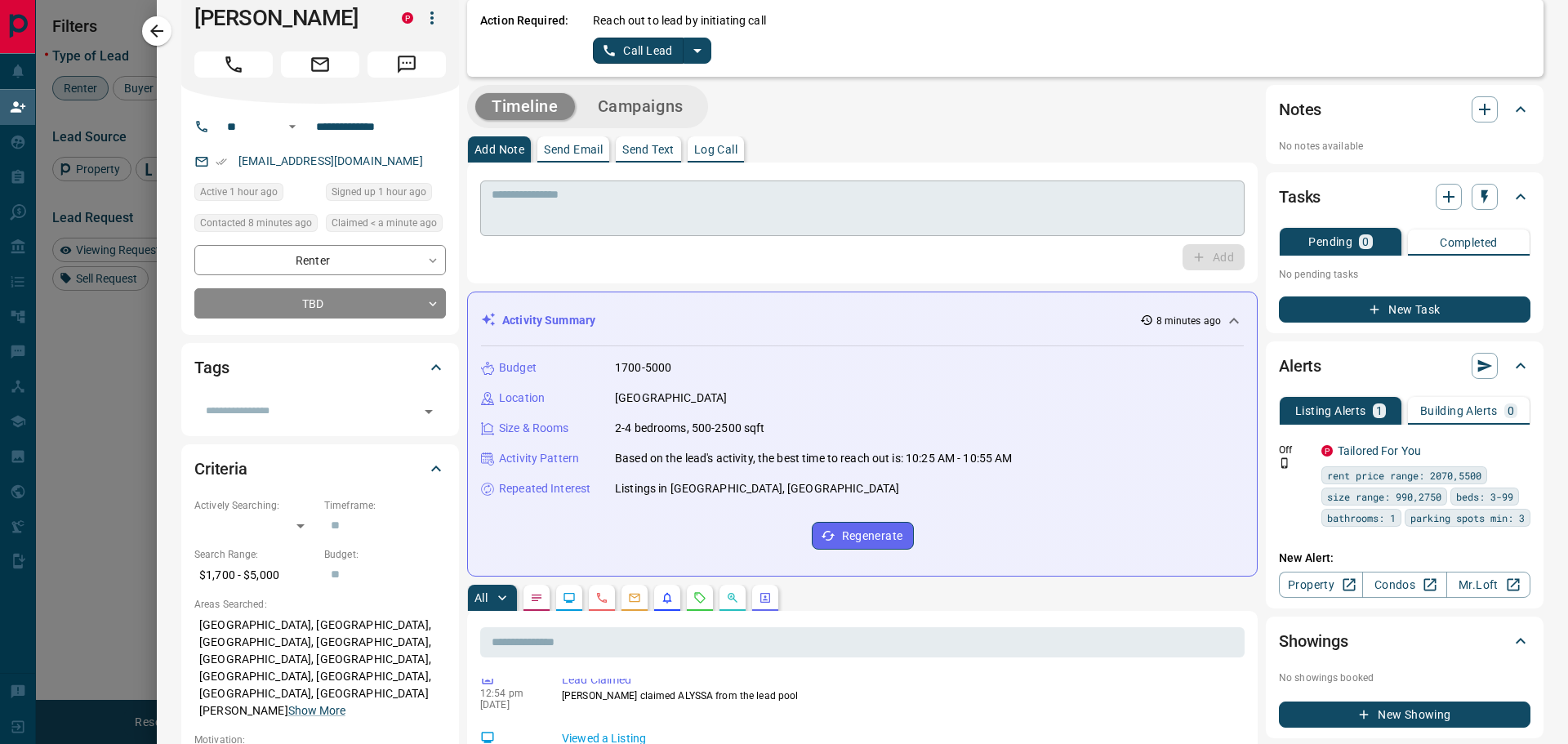
scroll to position [0, 0]
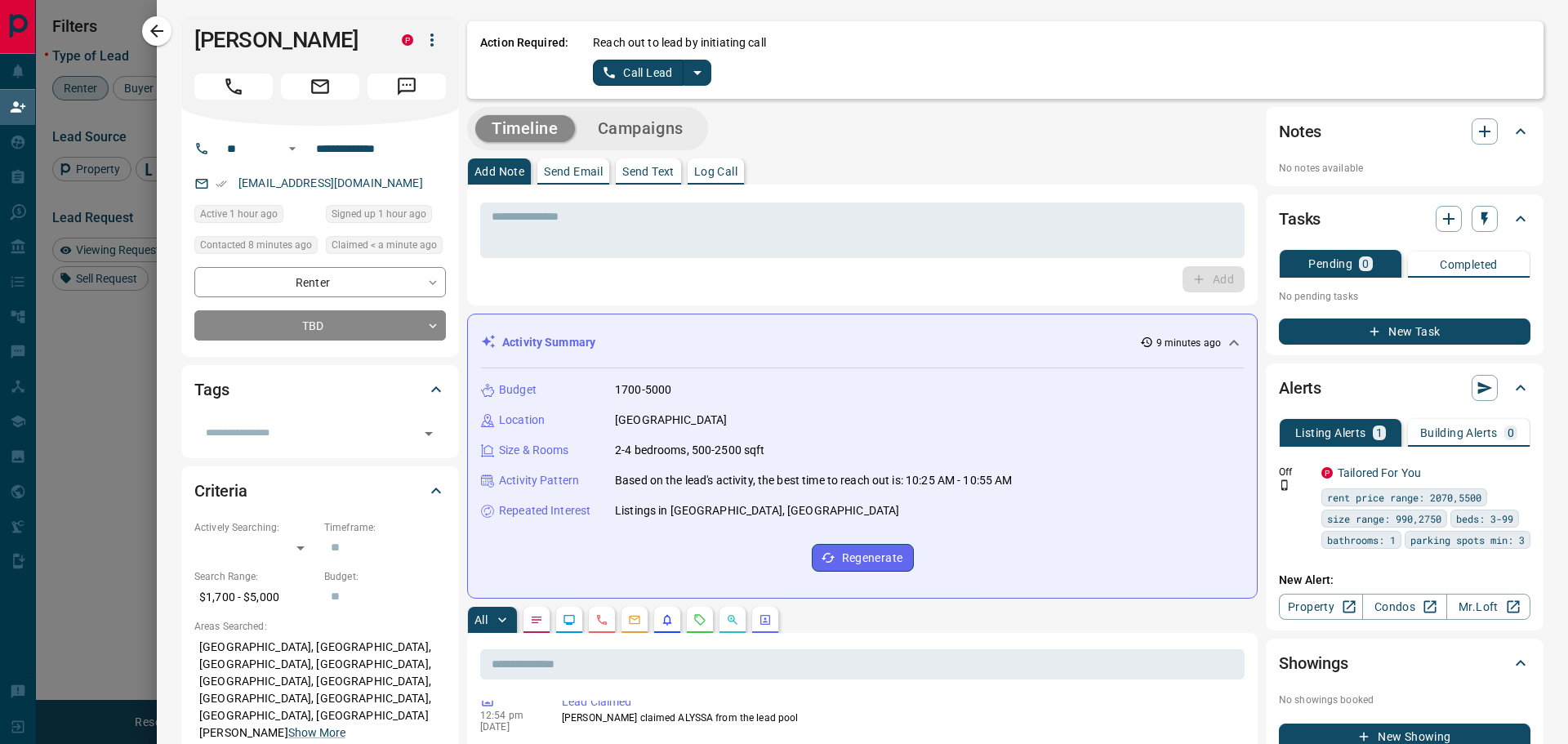
click at [707, 75] on button "split button" at bounding box center [697, 73] width 28 height 26
click at [662, 136] on li "Log Manual Call" at bounding box center [652, 129] width 100 height 25
click at [634, 85] on button "Log Manual Call" at bounding box center [646, 73] width 107 height 26
click at [618, 79] on button "Yes" at bounding box center [609, 73] width 33 height 25
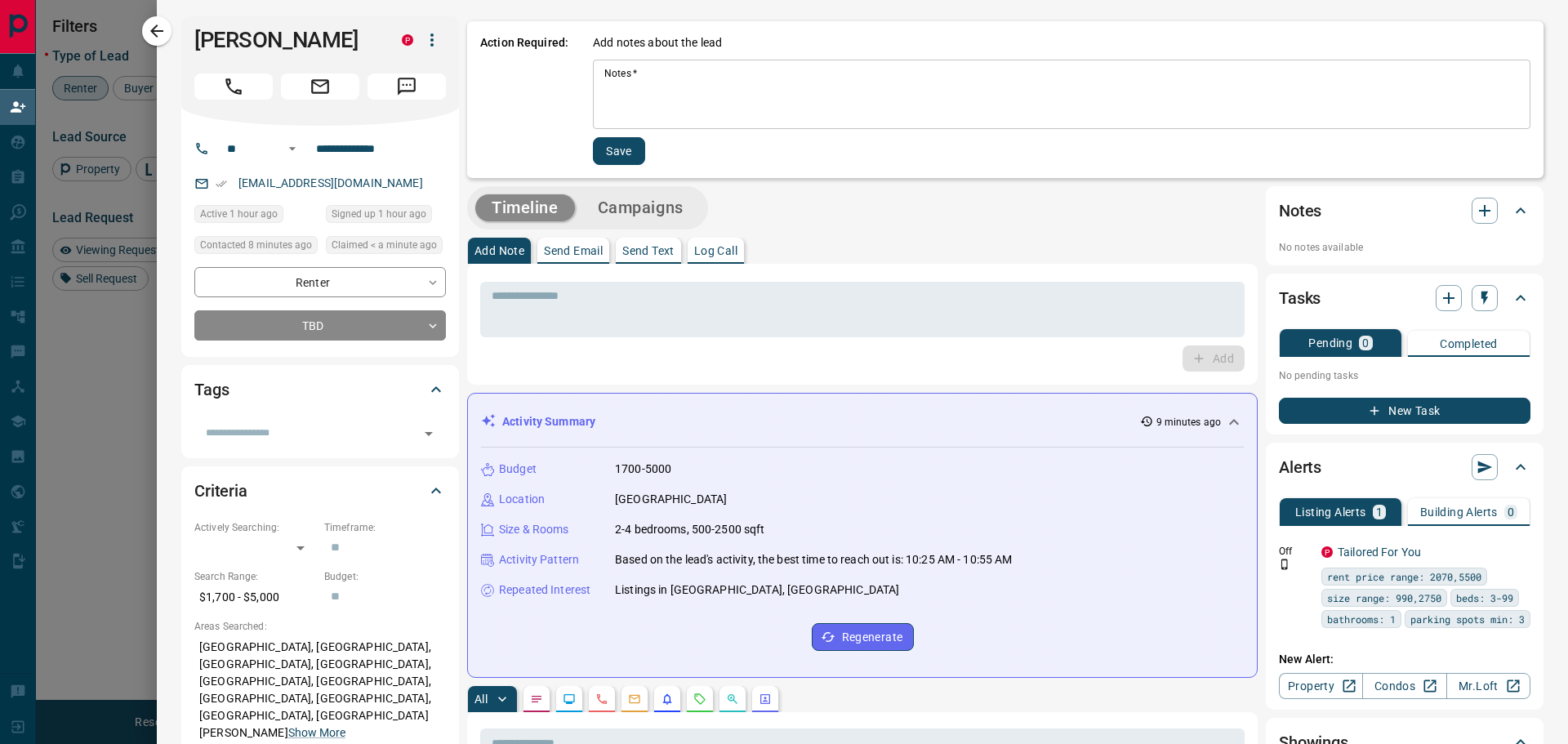
click at [773, 85] on textarea "Notes   *" at bounding box center [1062, 95] width 915 height 56
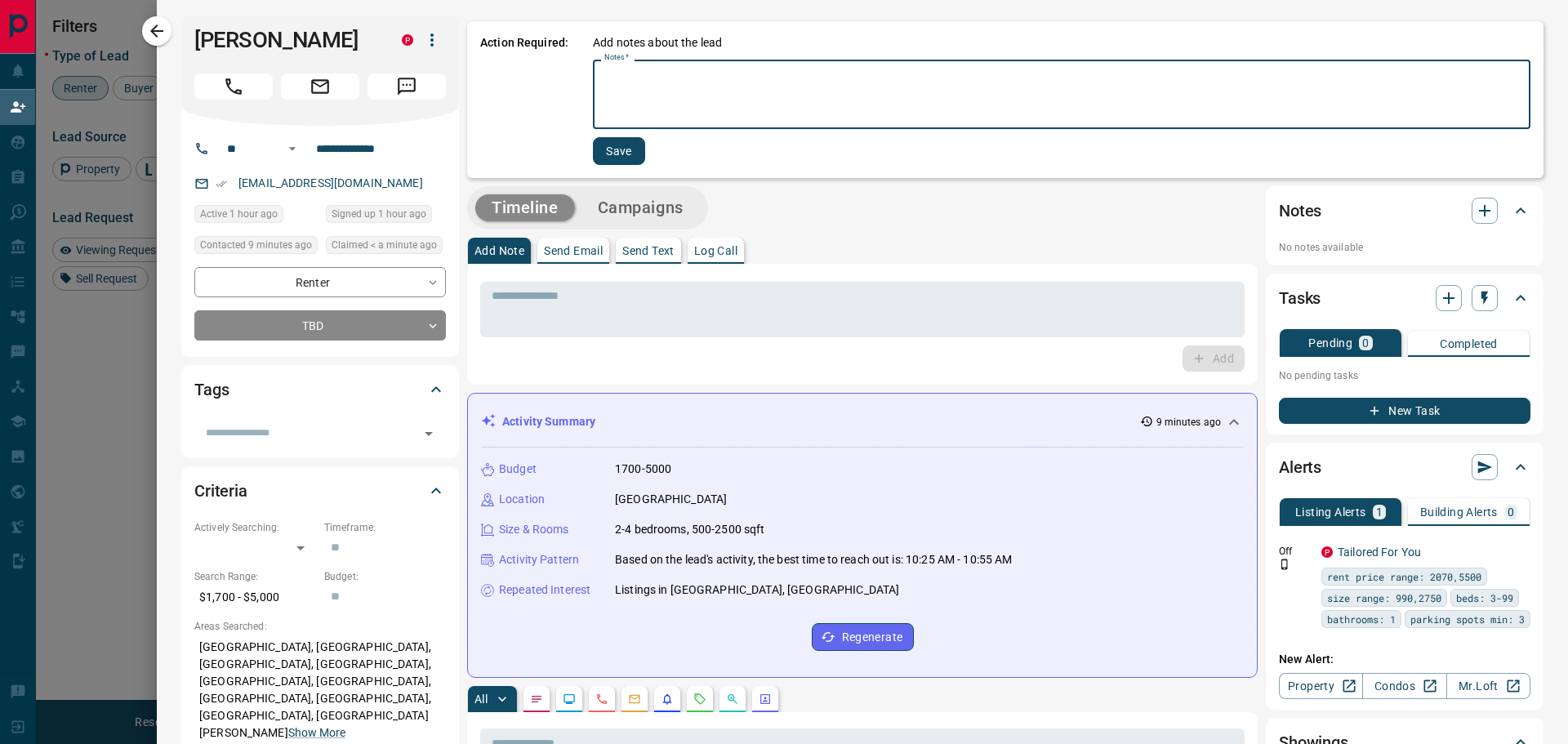
click at [710, 96] on textarea "Notes   *" at bounding box center [1062, 95] width 915 height 56
type textarea "**********"
click at [633, 156] on button "Save" at bounding box center [619, 150] width 52 height 28
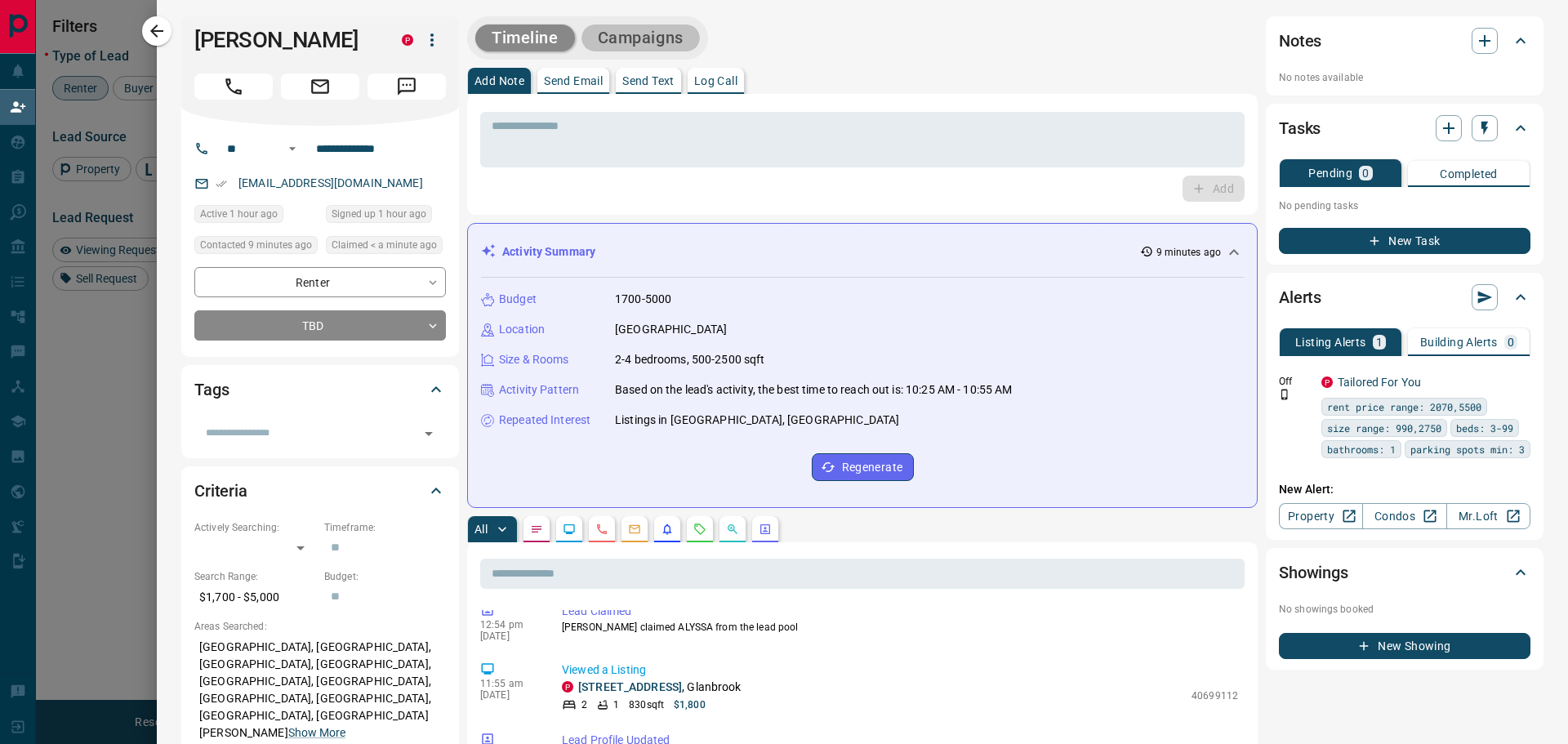
click at [640, 36] on button "Campaigns" at bounding box center [641, 38] width 118 height 27
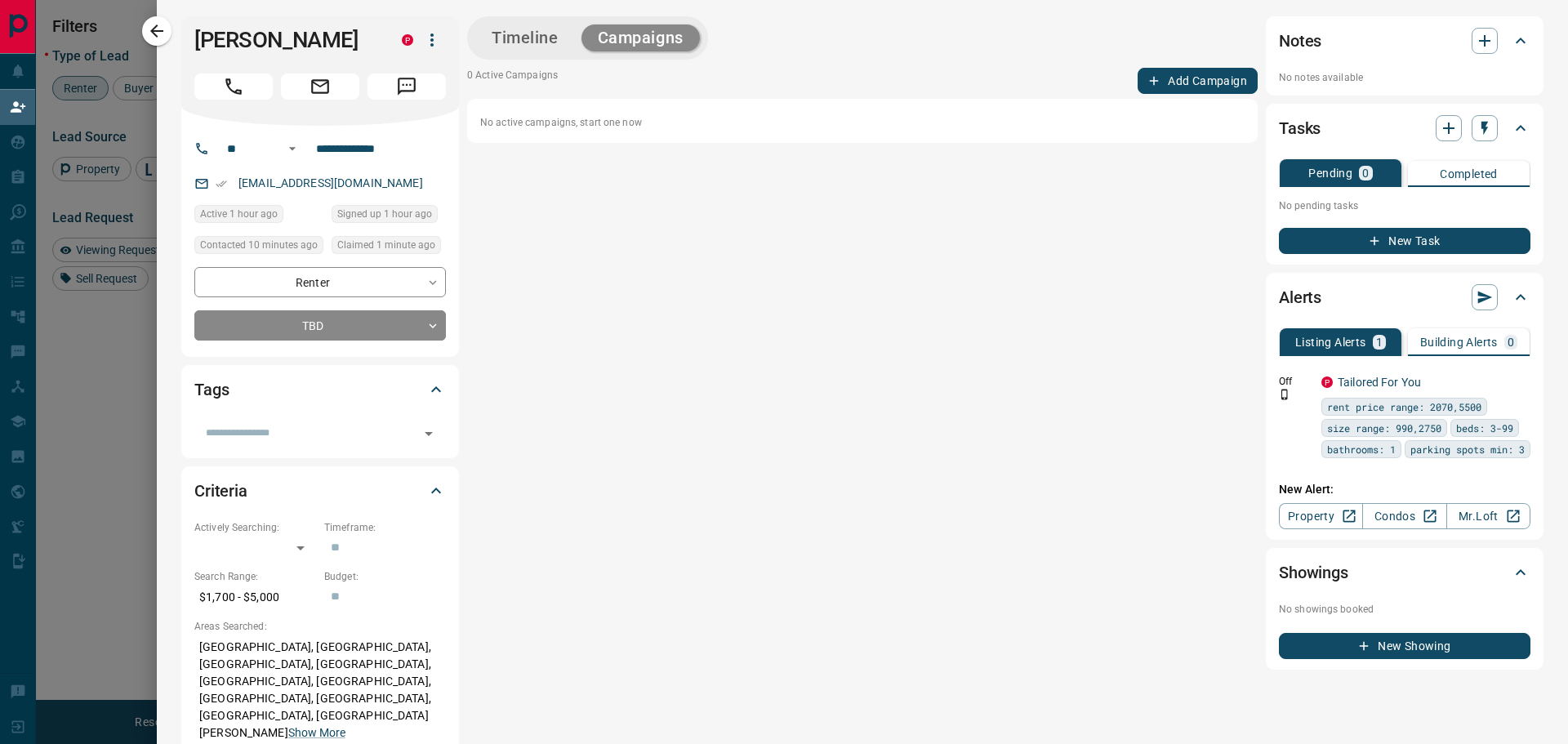
click at [1171, 87] on button "Add Campaign" at bounding box center [1198, 80] width 120 height 26
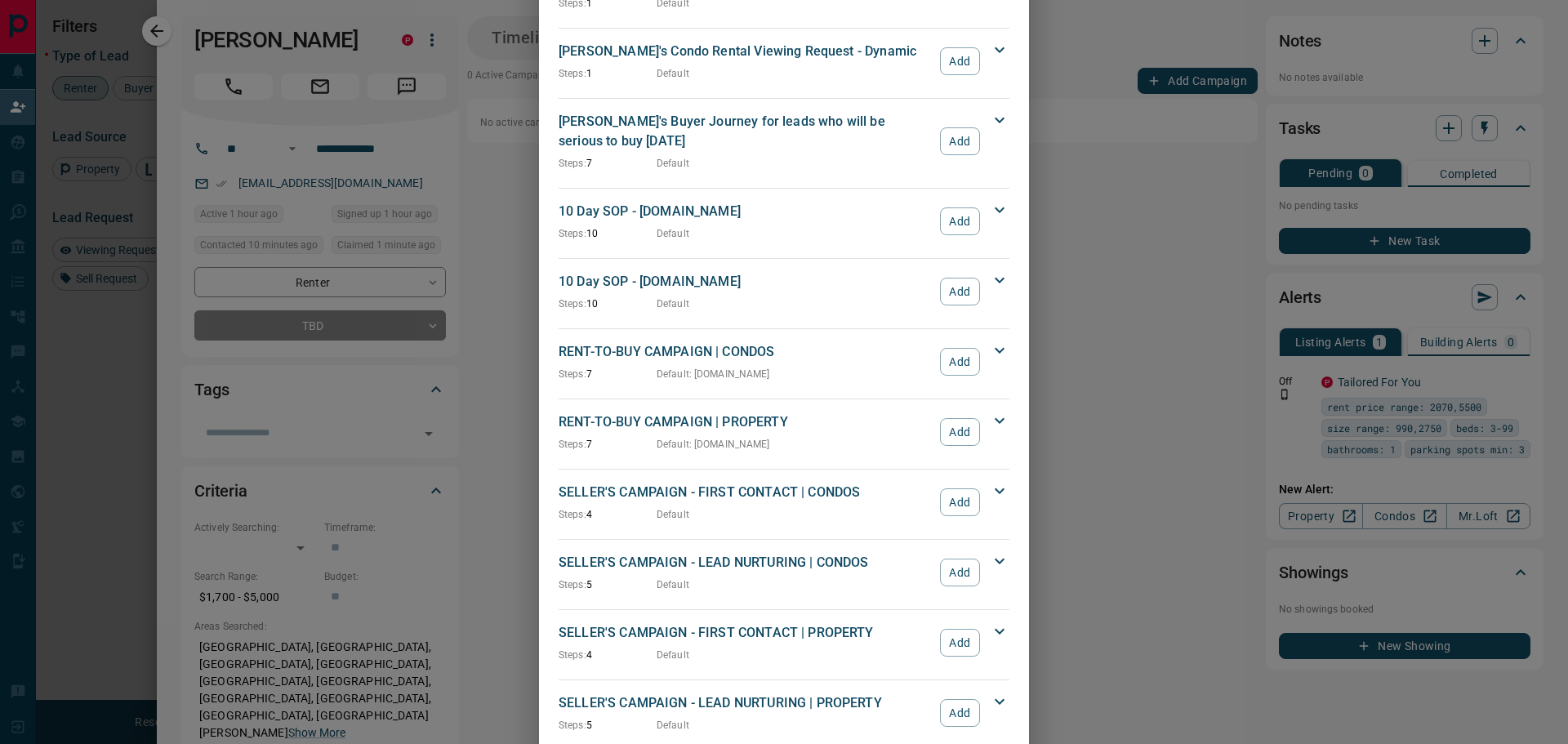
scroll to position [1437, 0]
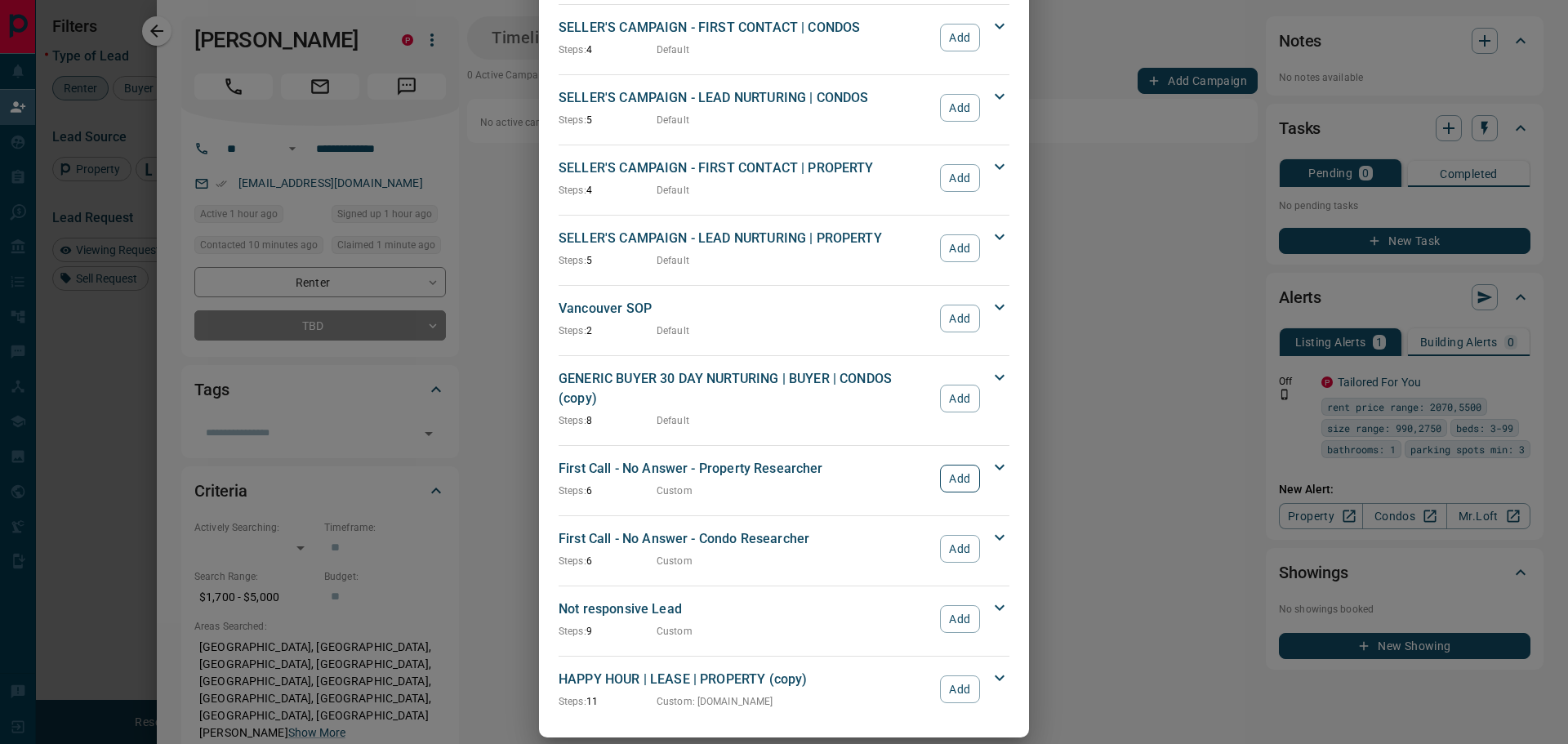
click at [953, 467] on button "Add" at bounding box center [960, 479] width 40 height 28
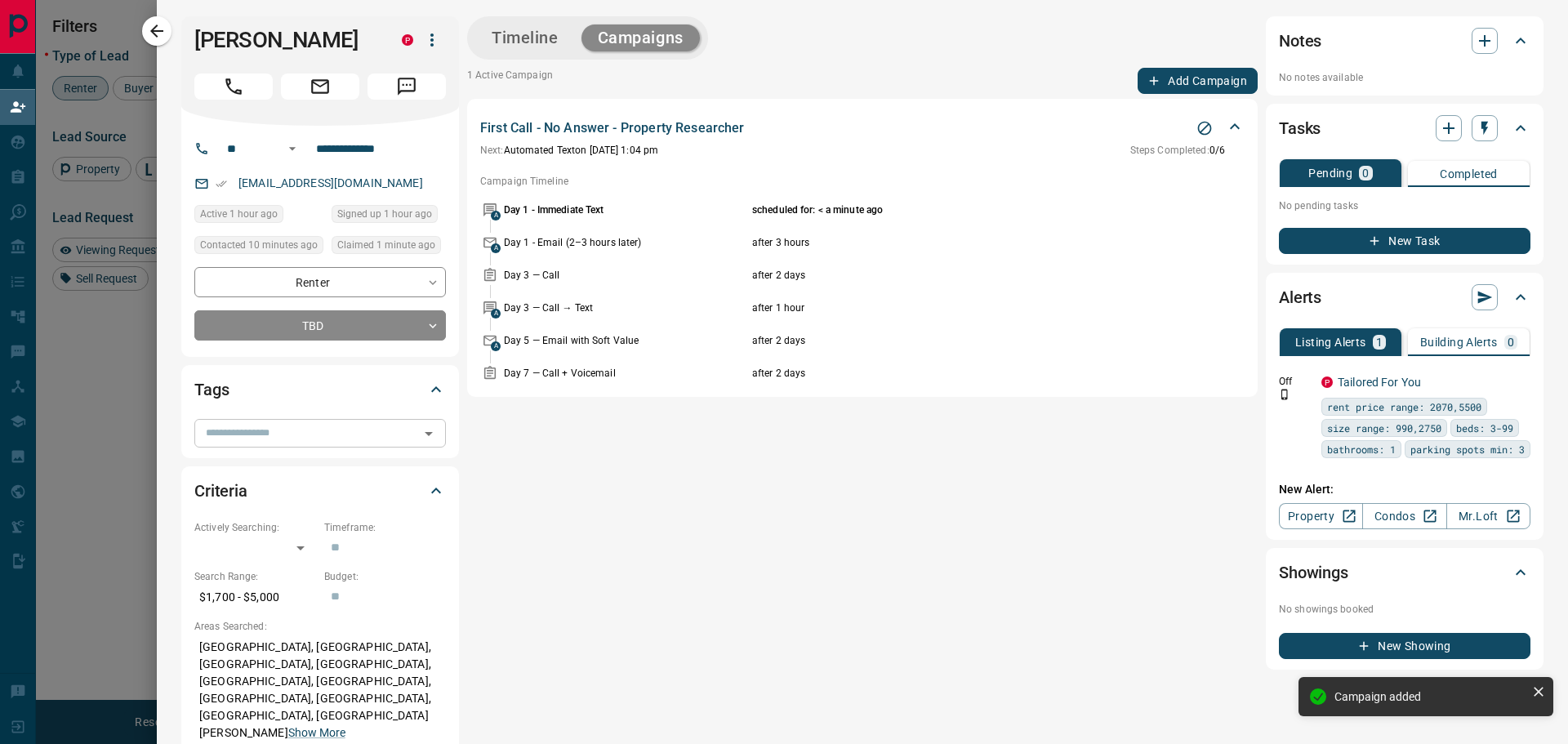
click at [272, 442] on input "text" at bounding box center [307, 432] width 215 height 18
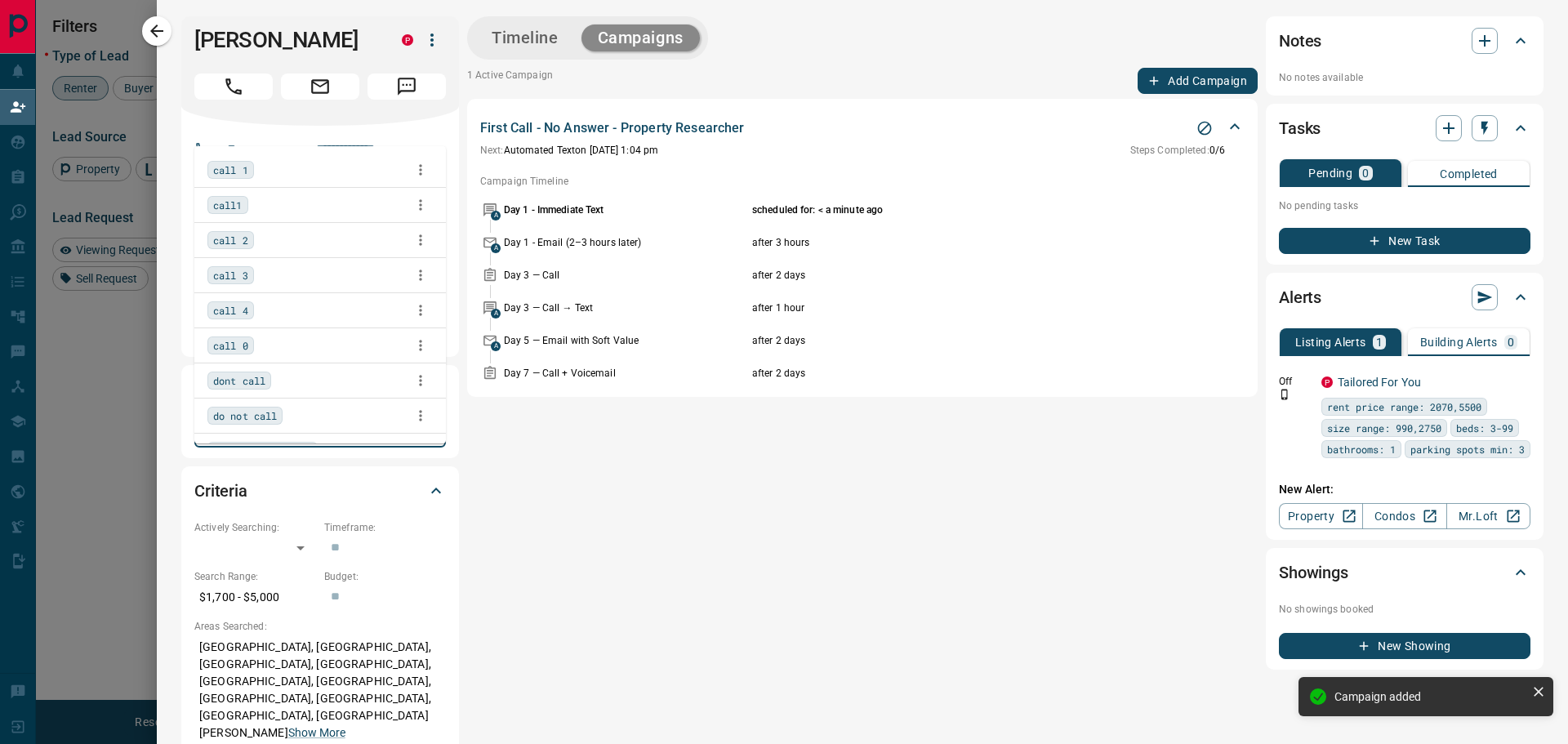
type input "******"
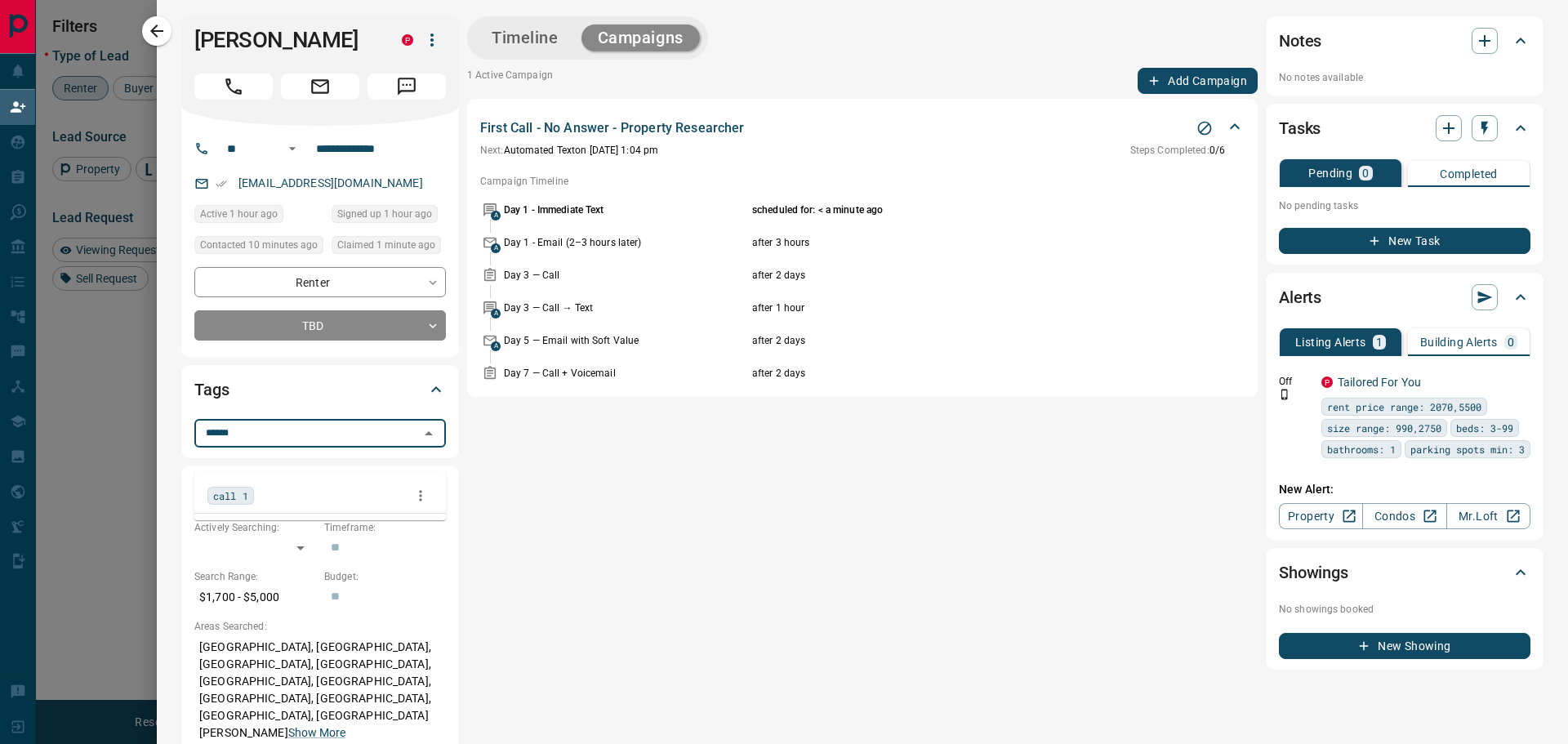
click at [219, 495] on span "call 1" at bounding box center [231, 495] width 36 height 16
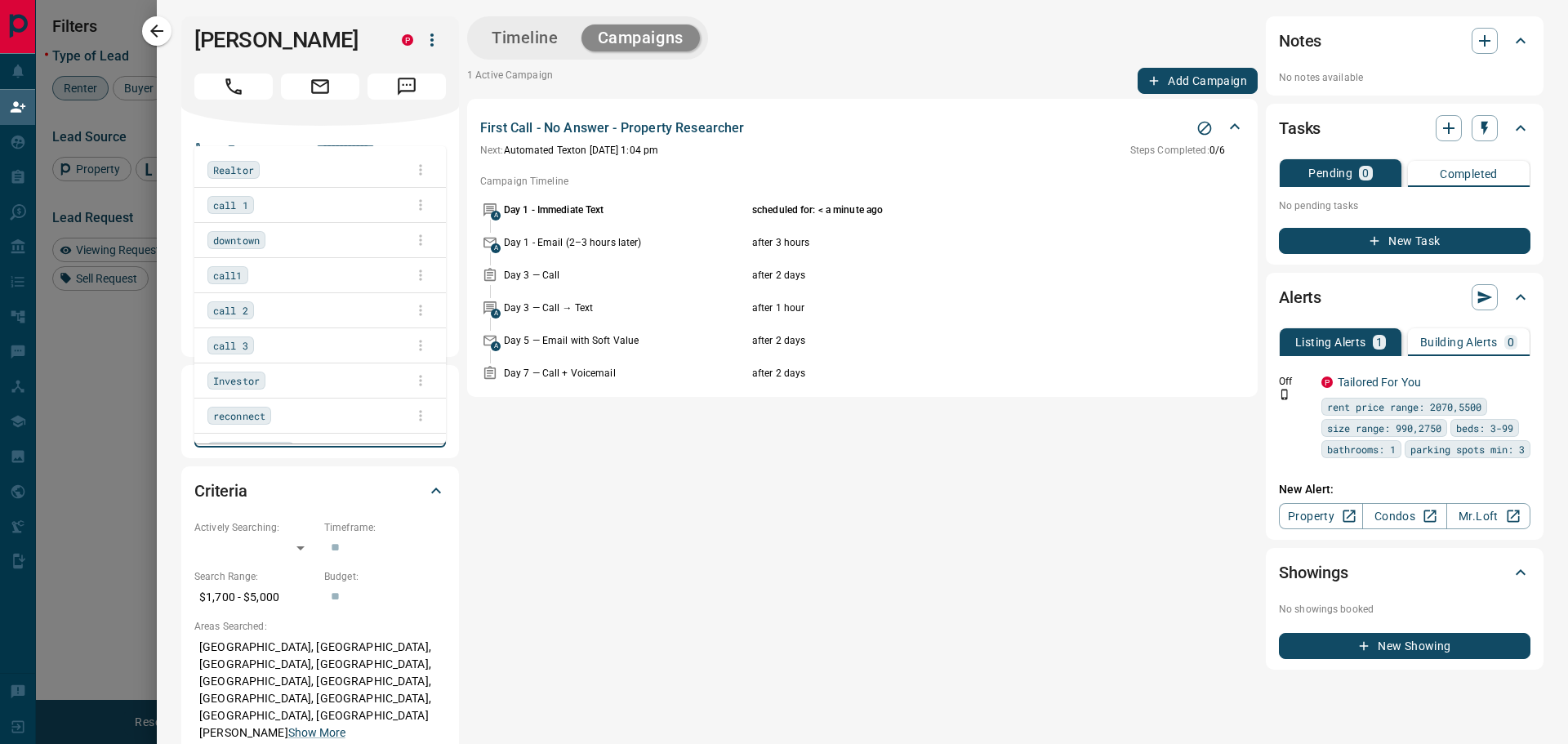
scroll to position [557, 1220]
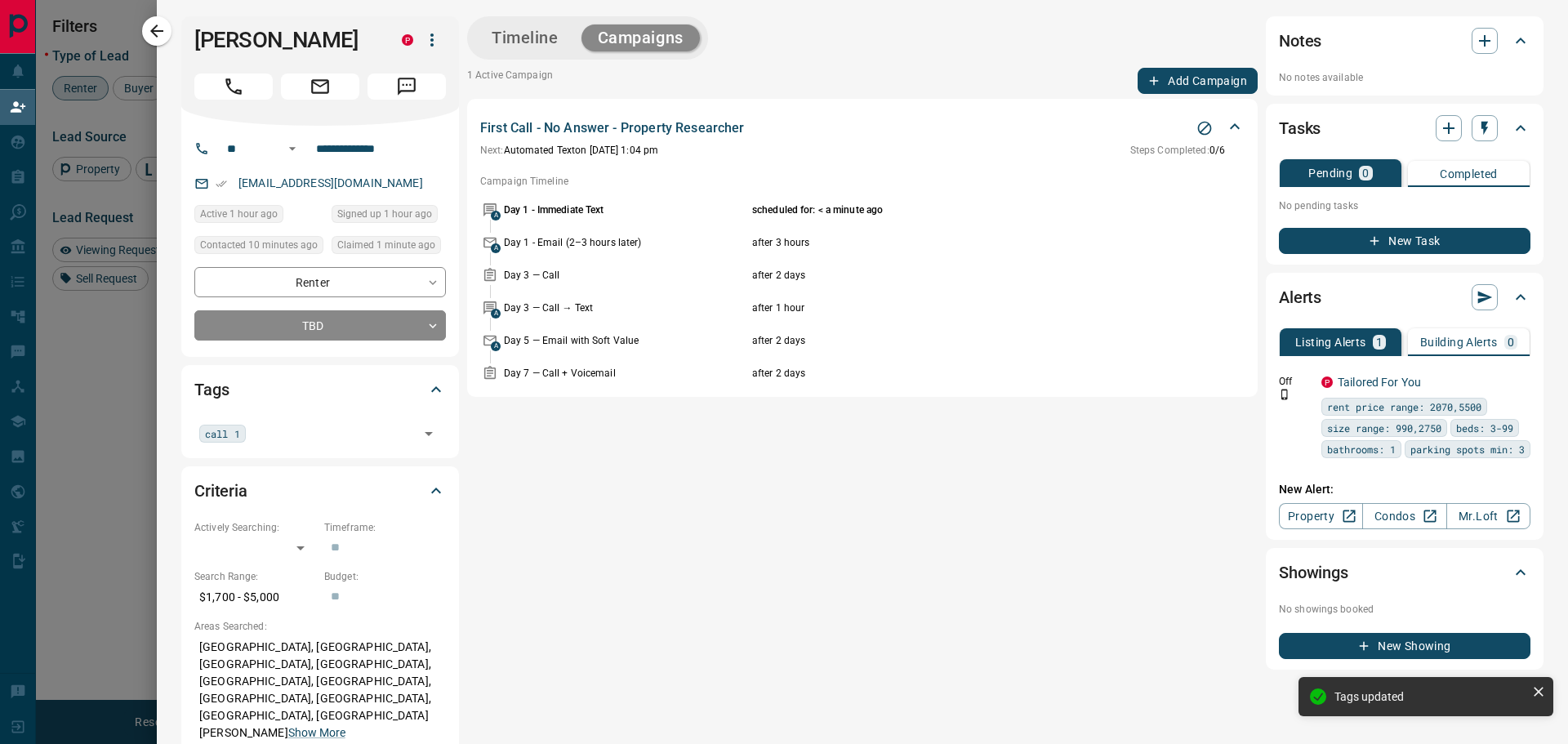
click at [115, 410] on div at bounding box center [784, 372] width 1568 height 744
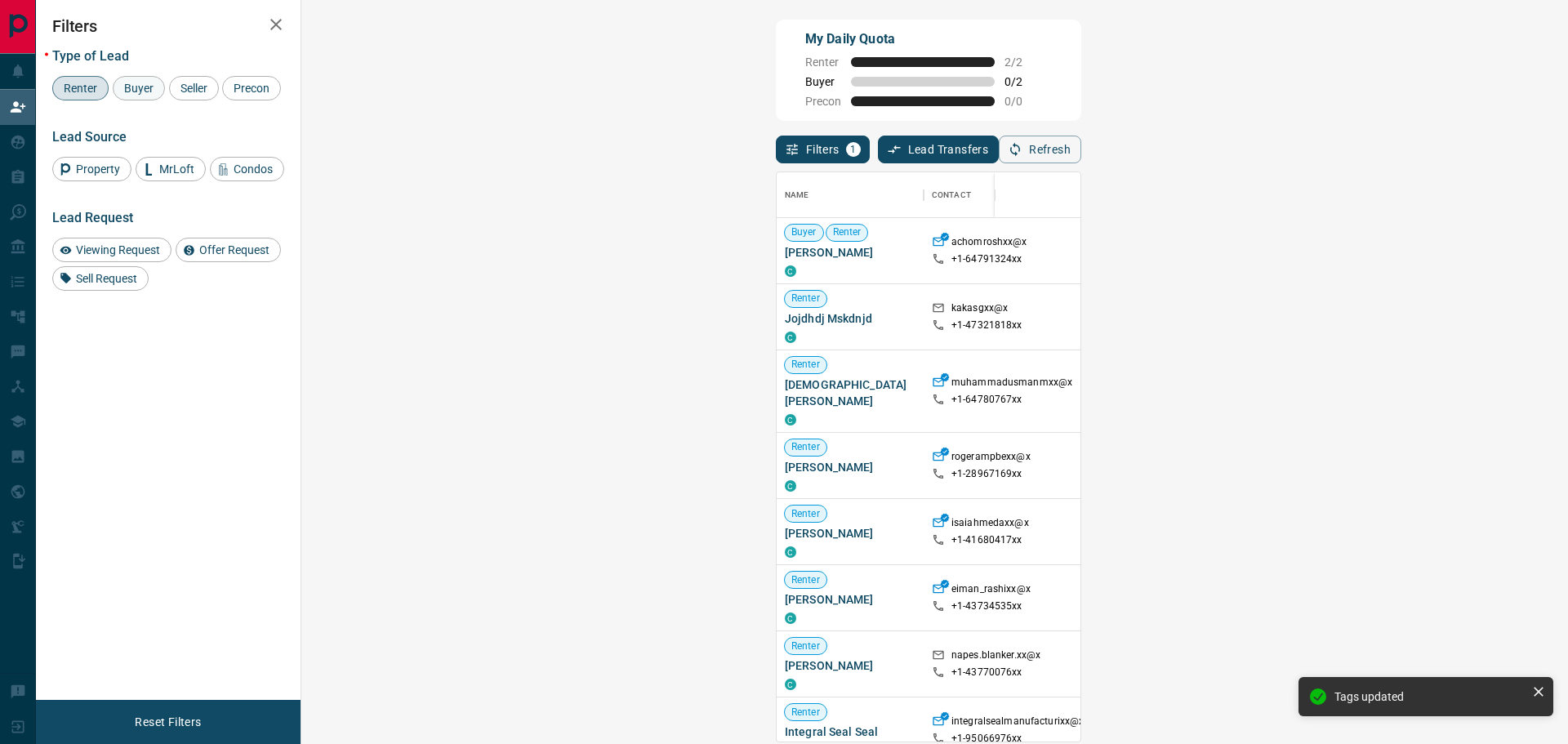
click at [134, 88] on span "Buyer" at bounding box center [139, 88] width 41 height 13
click at [81, 94] on div "Renter" at bounding box center [80, 88] width 57 height 25
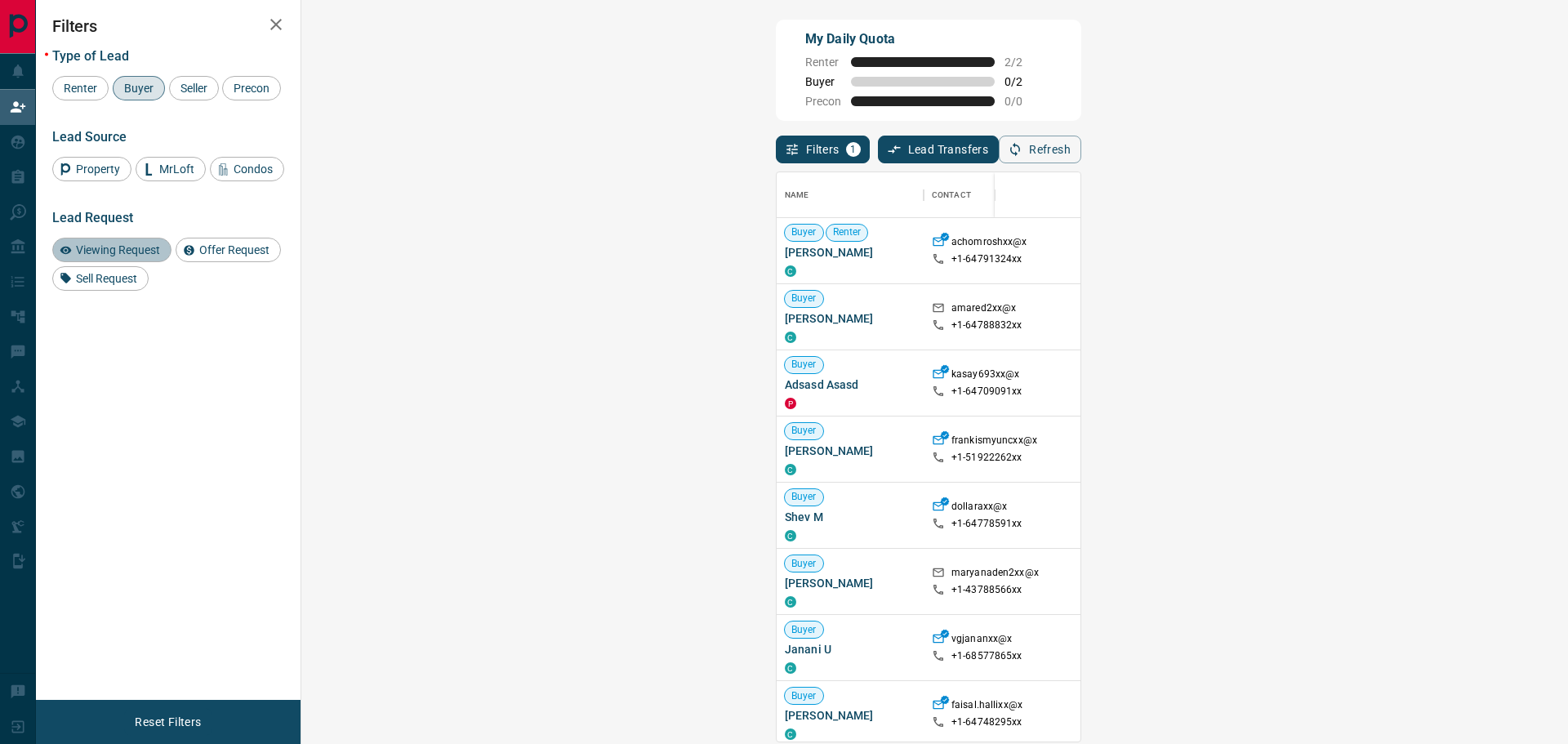
click at [129, 256] on span "Viewing Request" at bounding box center [118, 249] width 96 height 13
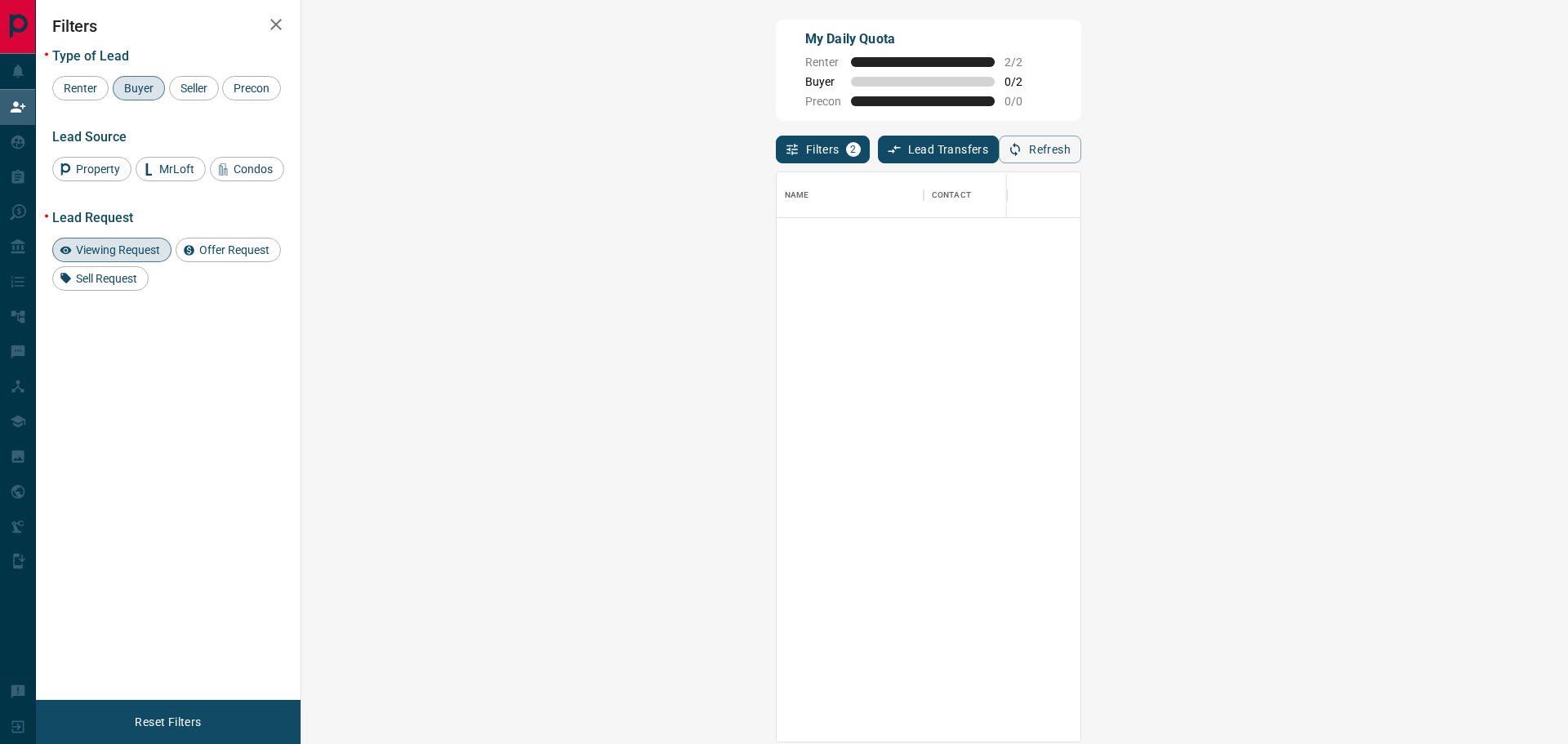
click at [124, 256] on span "Viewing Request" at bounding box center [118, 249] width 96 height 13
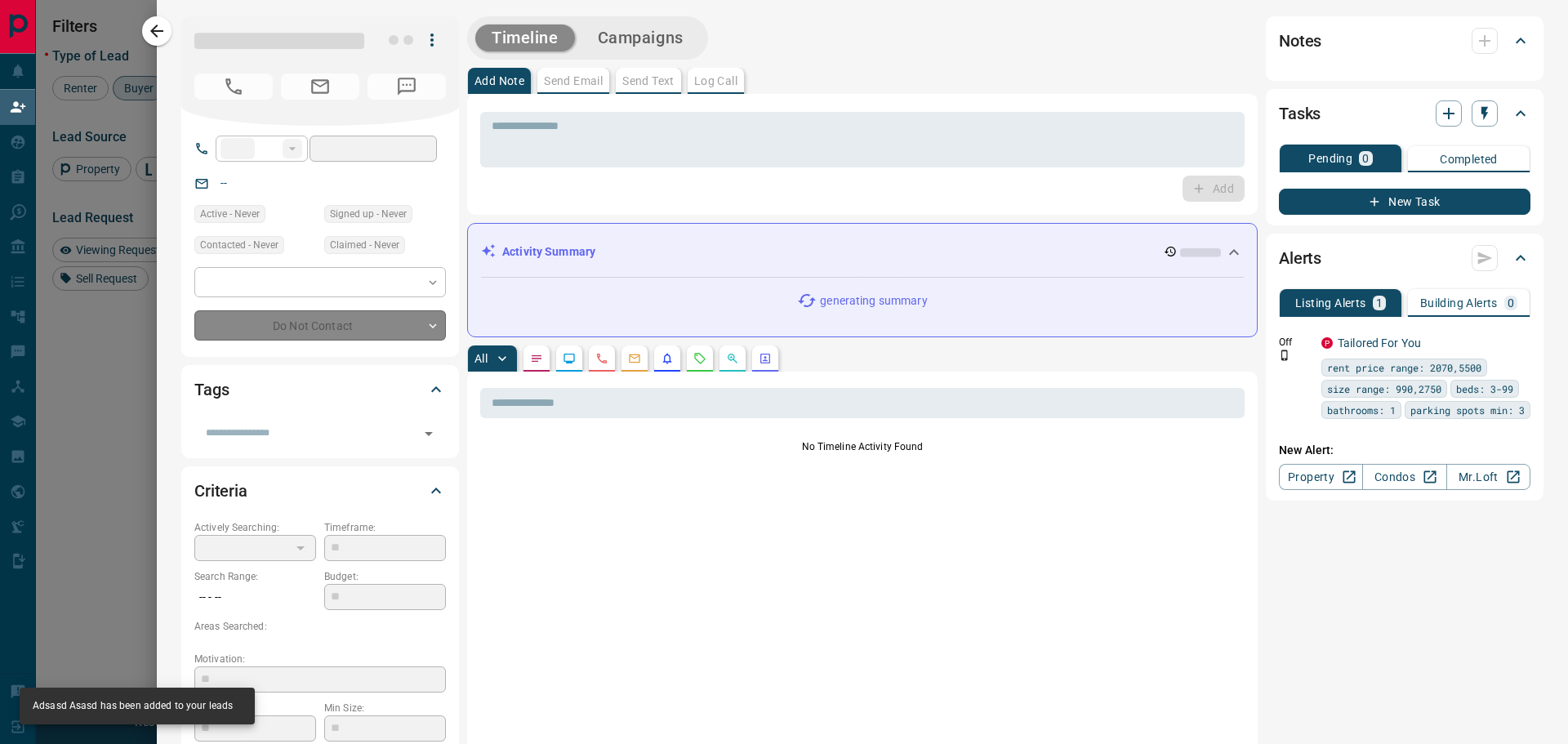
type input "**"
type input "**********"
type input "**"
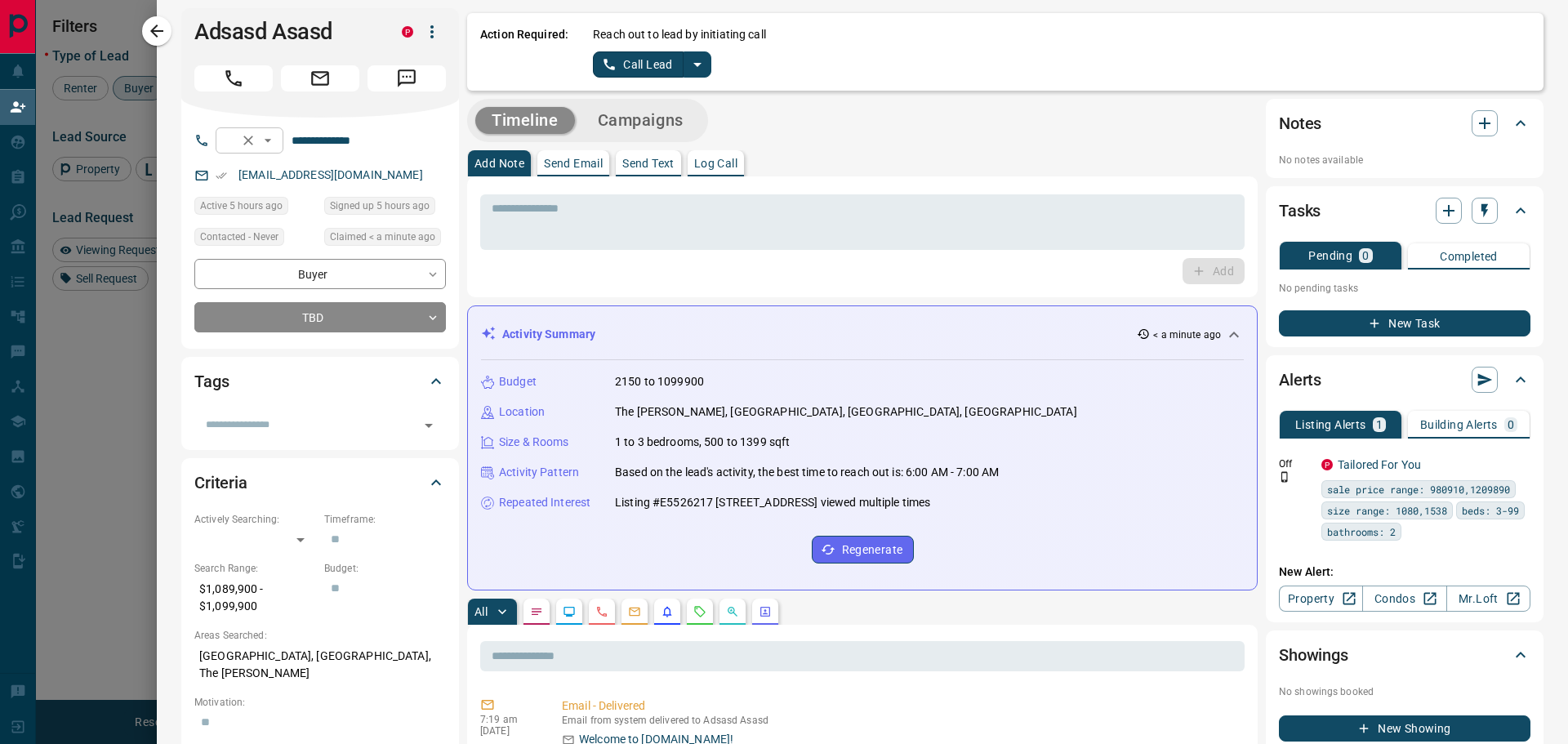
scroll to position [0, 0]
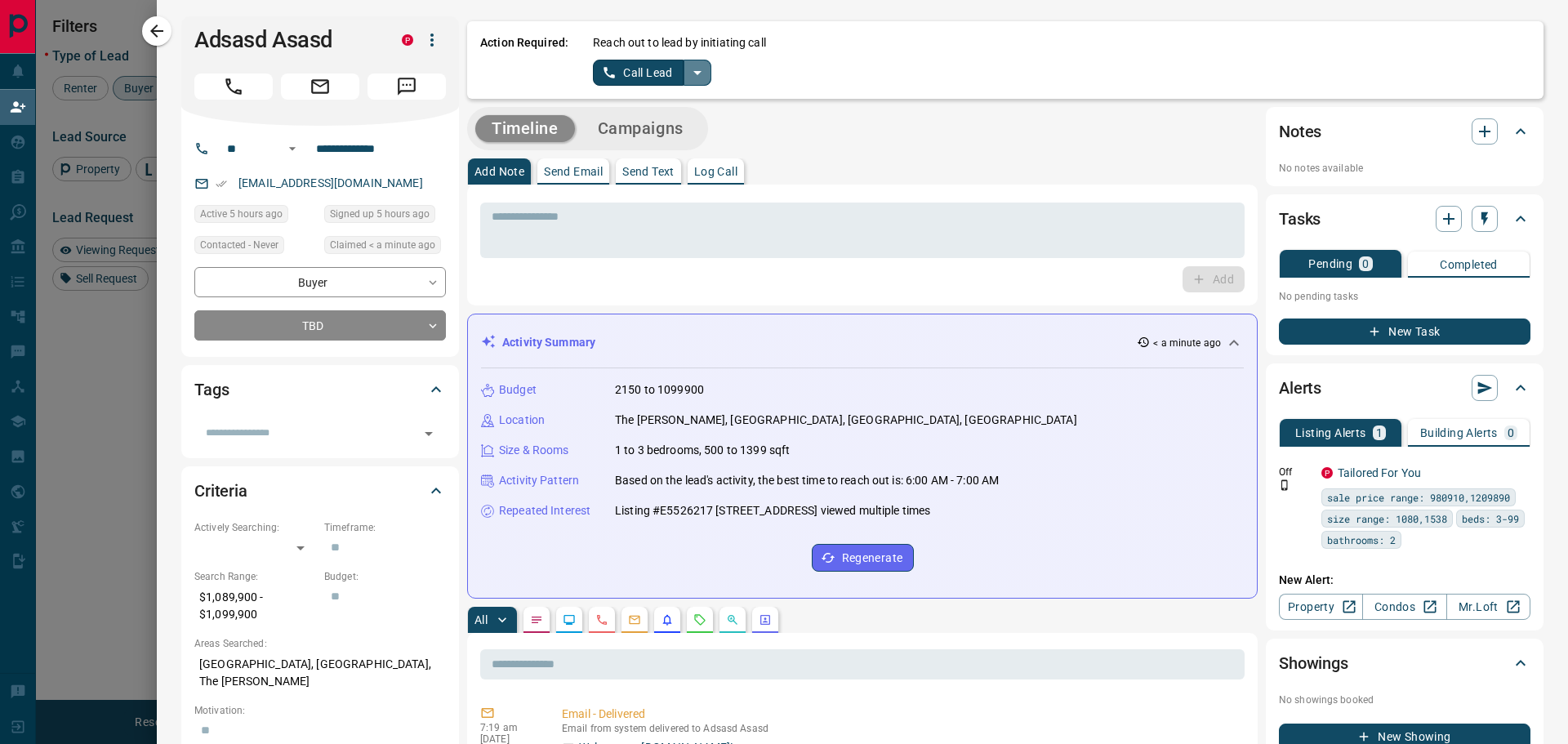
click at [689, 64] on icon "split button" at bounding box center [697, 72] width 19 height 19
click at [639, 129] on li "Log Manual Call" at bounding box center [652, 129] width 100 height 25
click at [632, 77] on button "Log Manual Call" at bounding box center [646, 73] width 107 height 26
click at [611, 70] on button "Yes" at bounding box center [609, 73] width 33 height 25
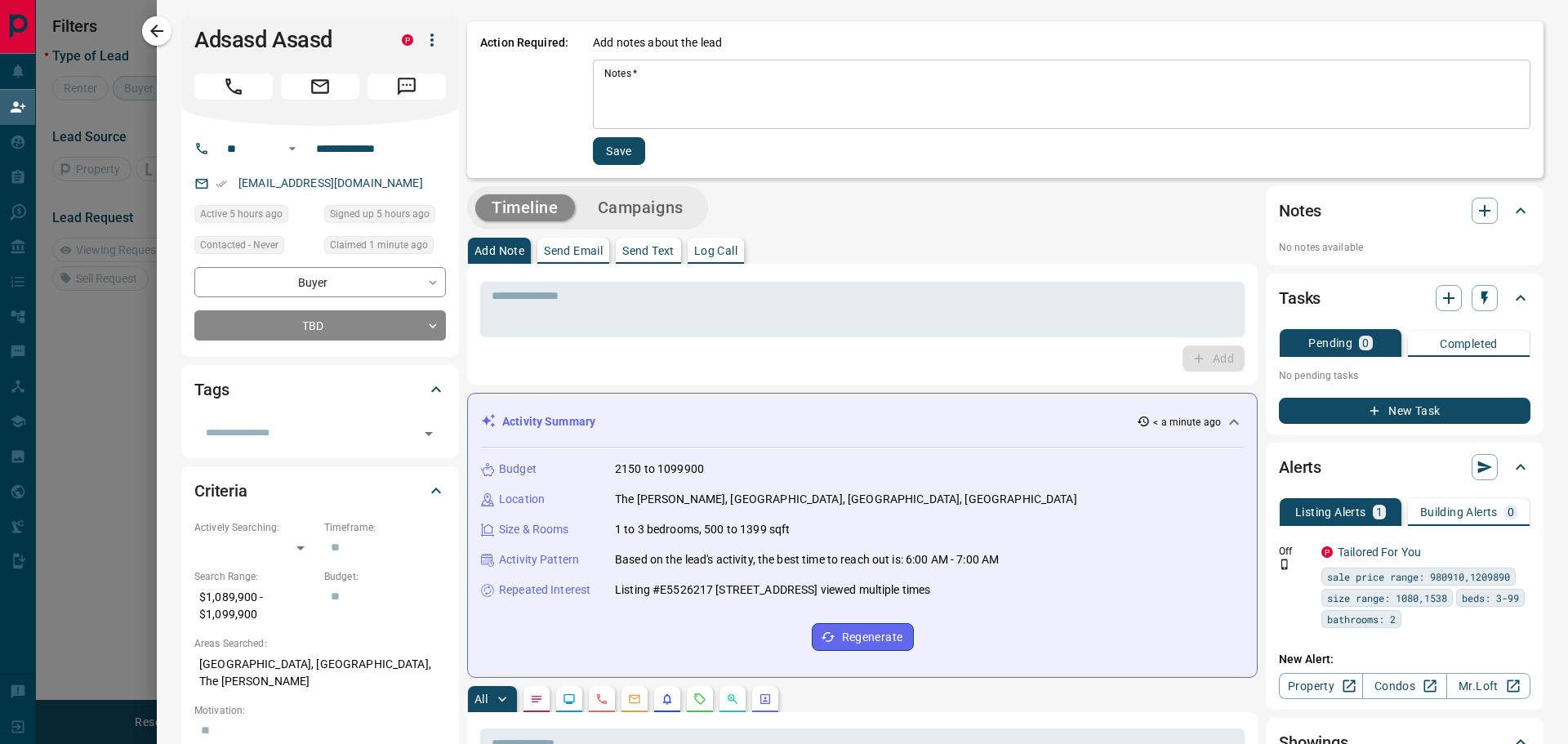
scroll to position [99, 1220]
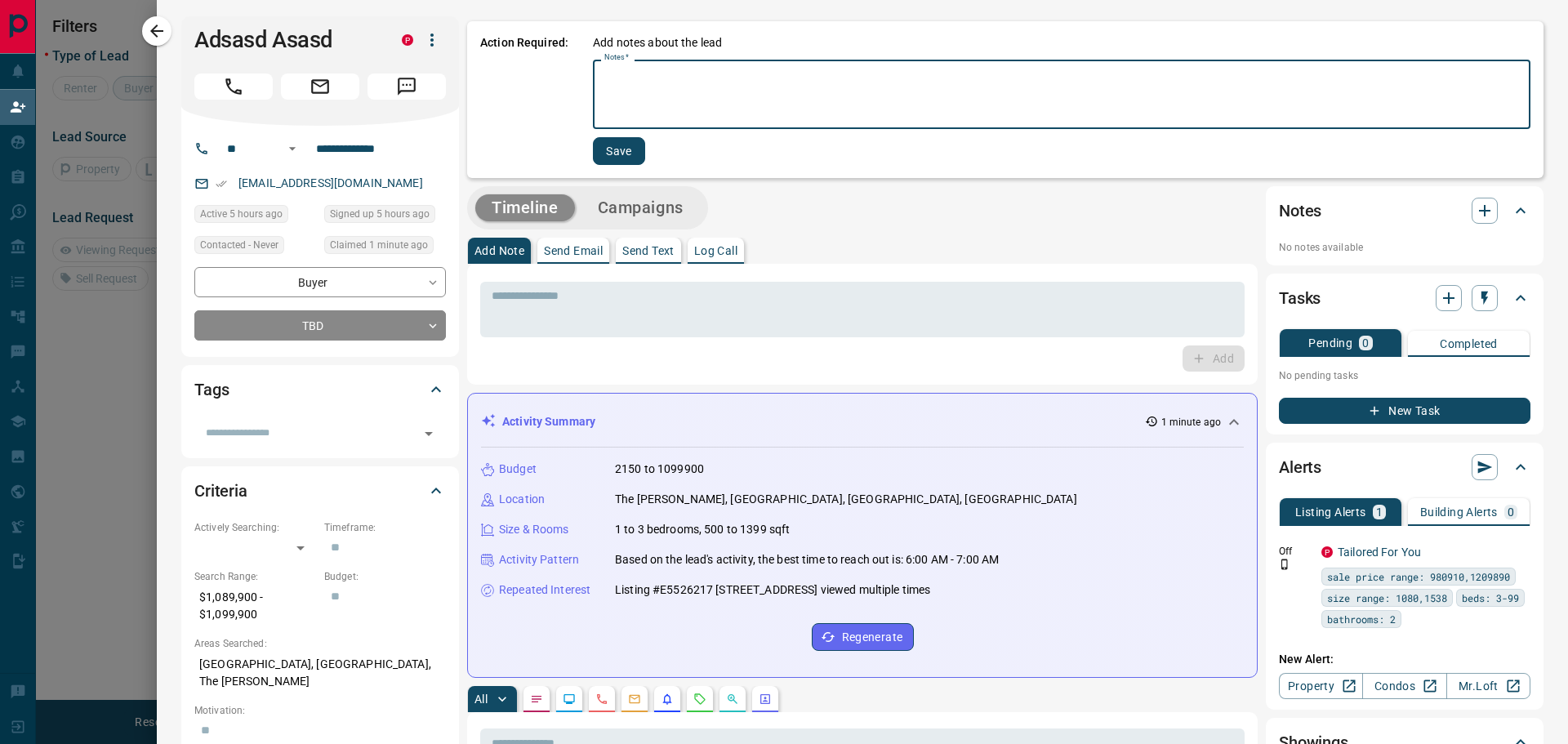
click at [662, 93] on textarea "Notes   *" at bounding box center [1062, 95] width 915 height 56
type textarea "*"
type textarea "**********"
click at [610, 157] on button "Save" at bounding box center [619, 150] width 52 height 28
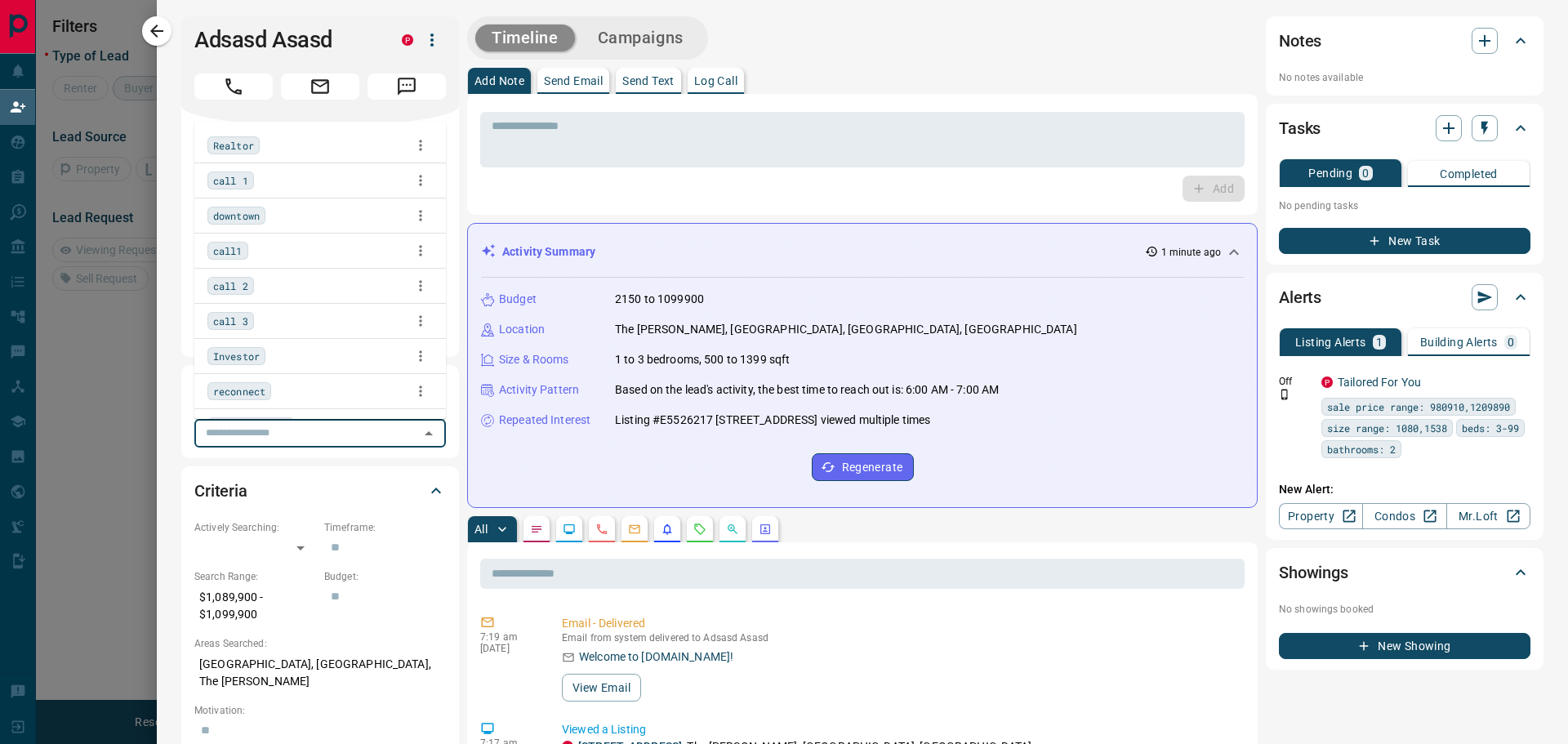
click at [275, 436] on input "text" at bounding box center [307, 432] width 215 height 18
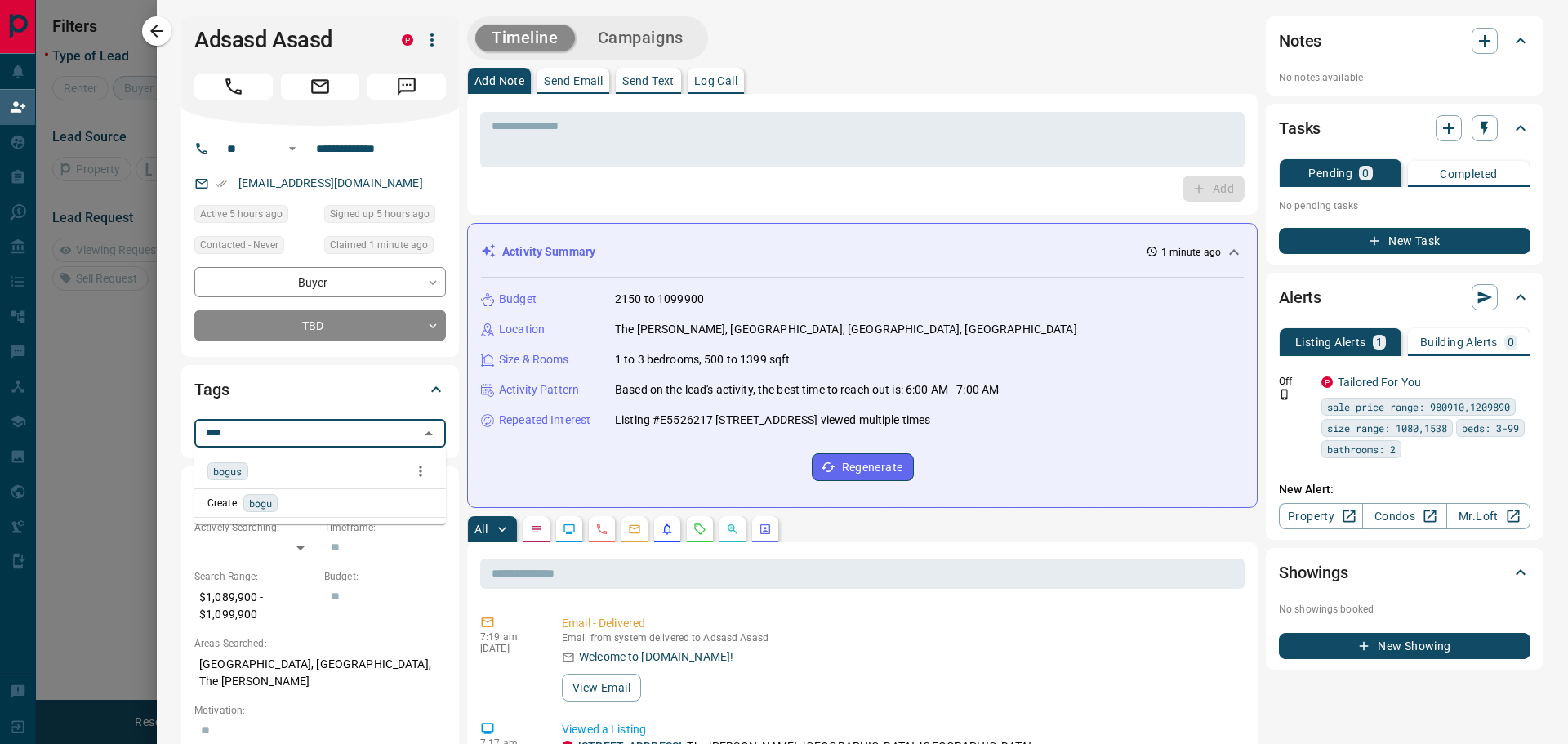
type input "*****"
click at [230, 473] on span "bogus" at bounding box center [228, 471] width 30 height 16
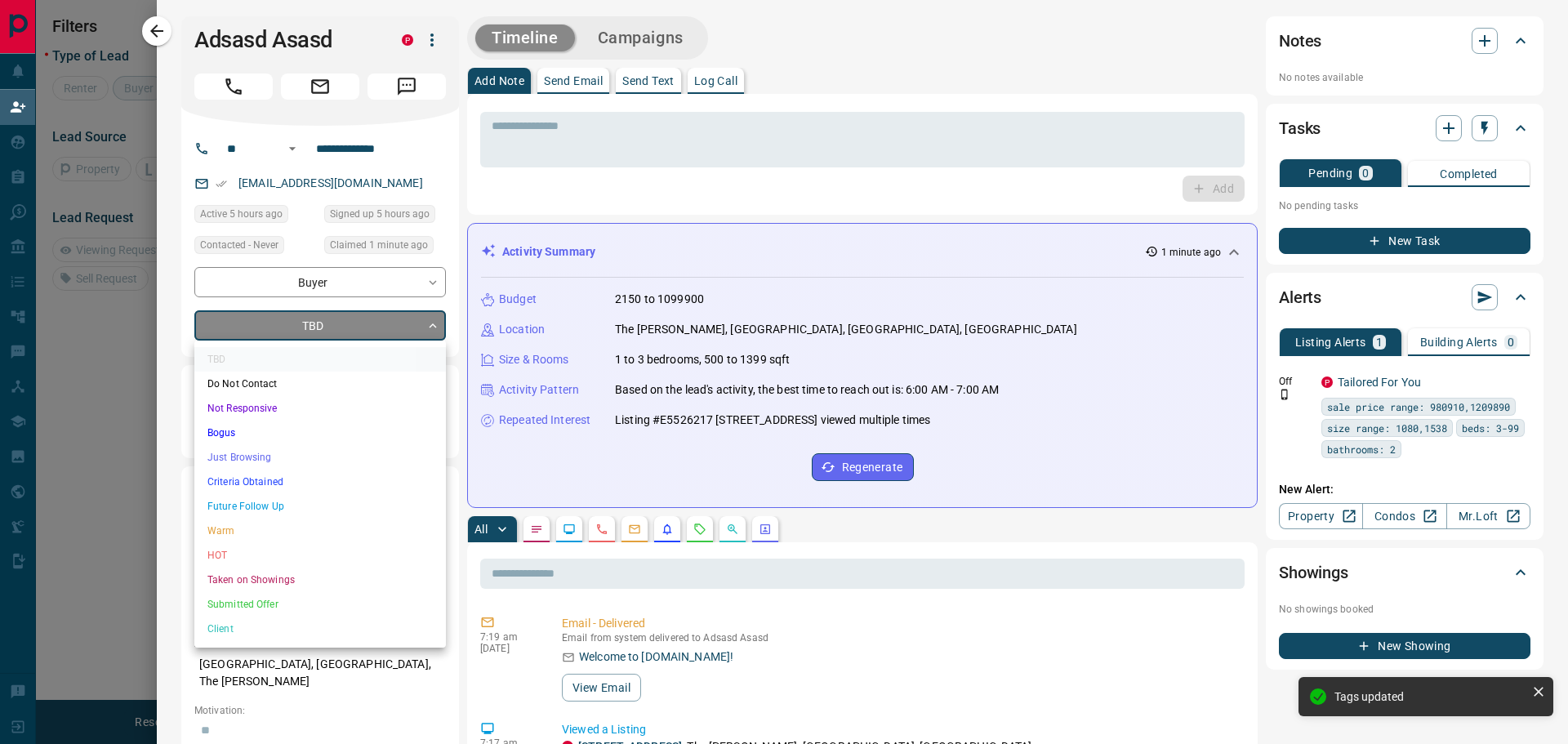
click at [370, 320] on body "**********" at bounding box center [784, 314] width 1568 height 628
click at [277, 439] on li "Bogus" at bounding box center [320, 432] width 251 height 25
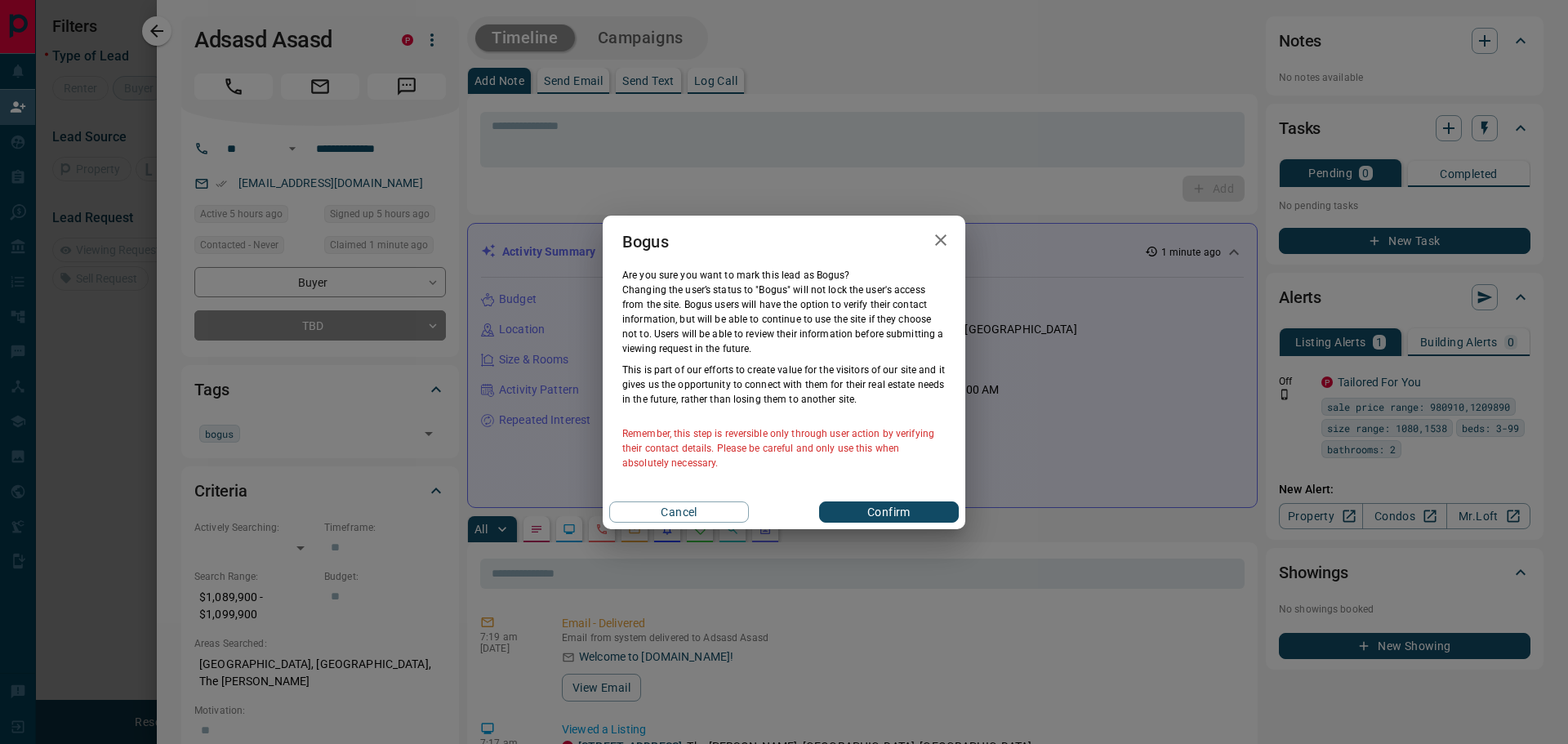
click at [941, 517] on button "Confirm" at bounding box center [889, 512] width 140 height 21
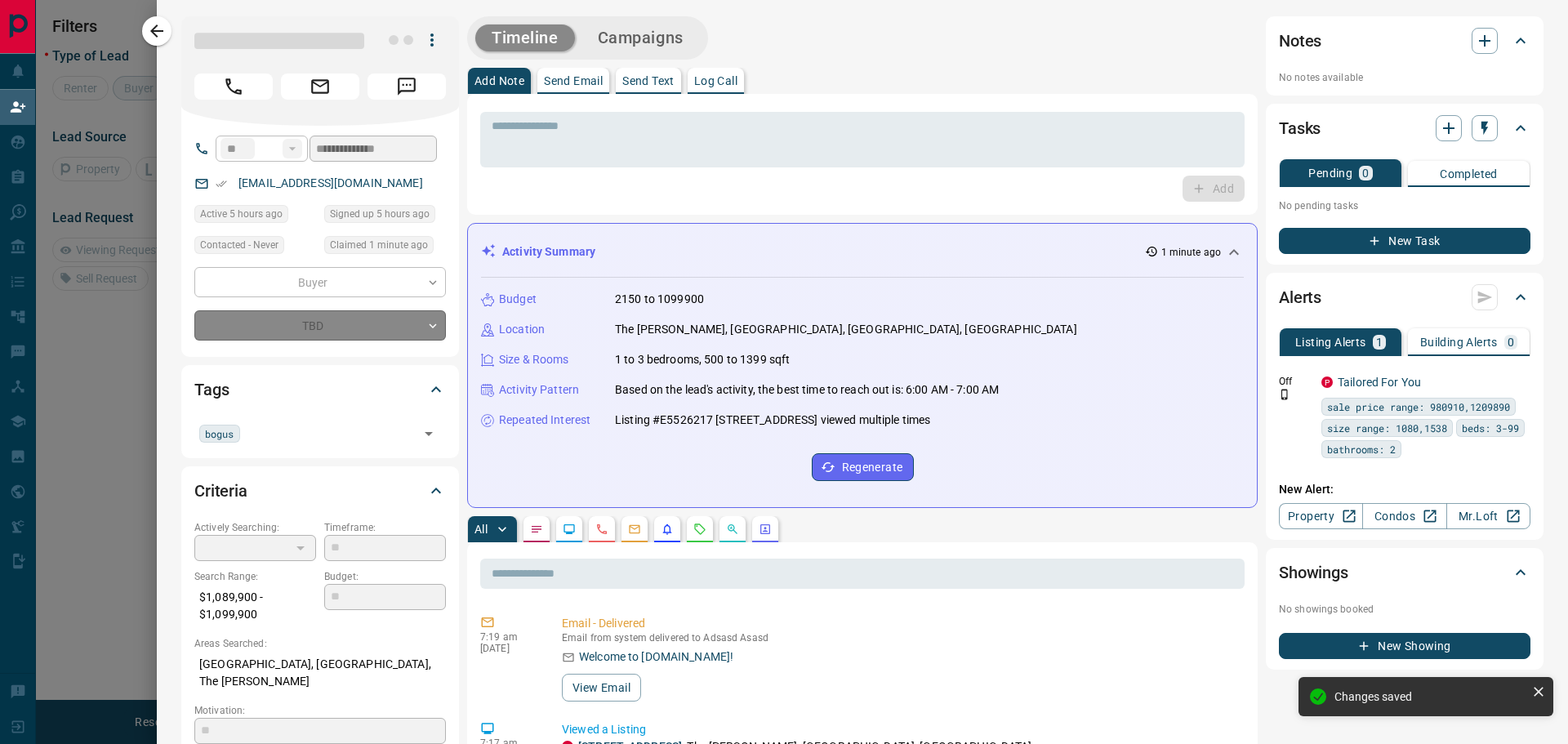
type input "**********"
type input "*"
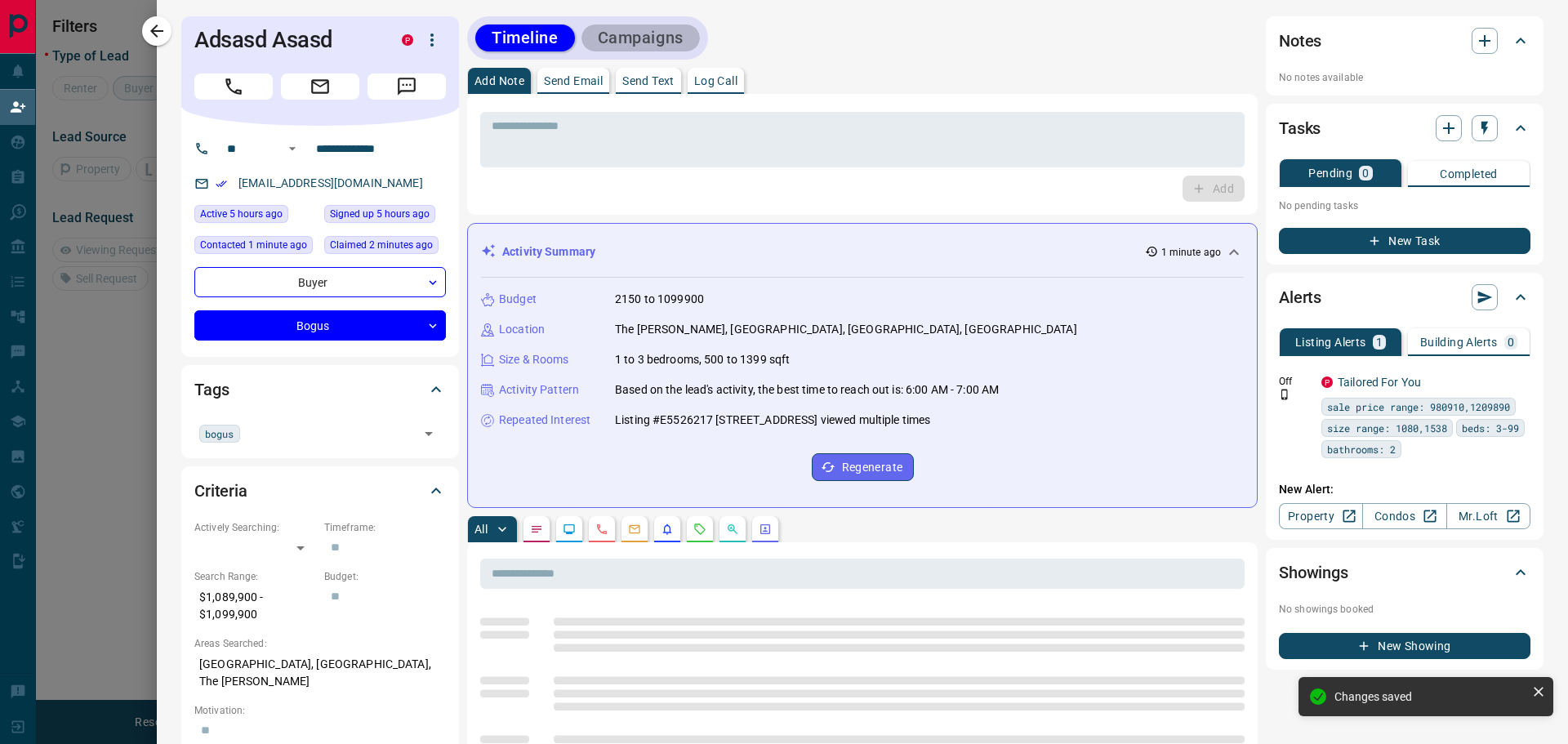
click at [650, 35] on button "Campaigns" at bounding box center [641, 38] width 118 height 27
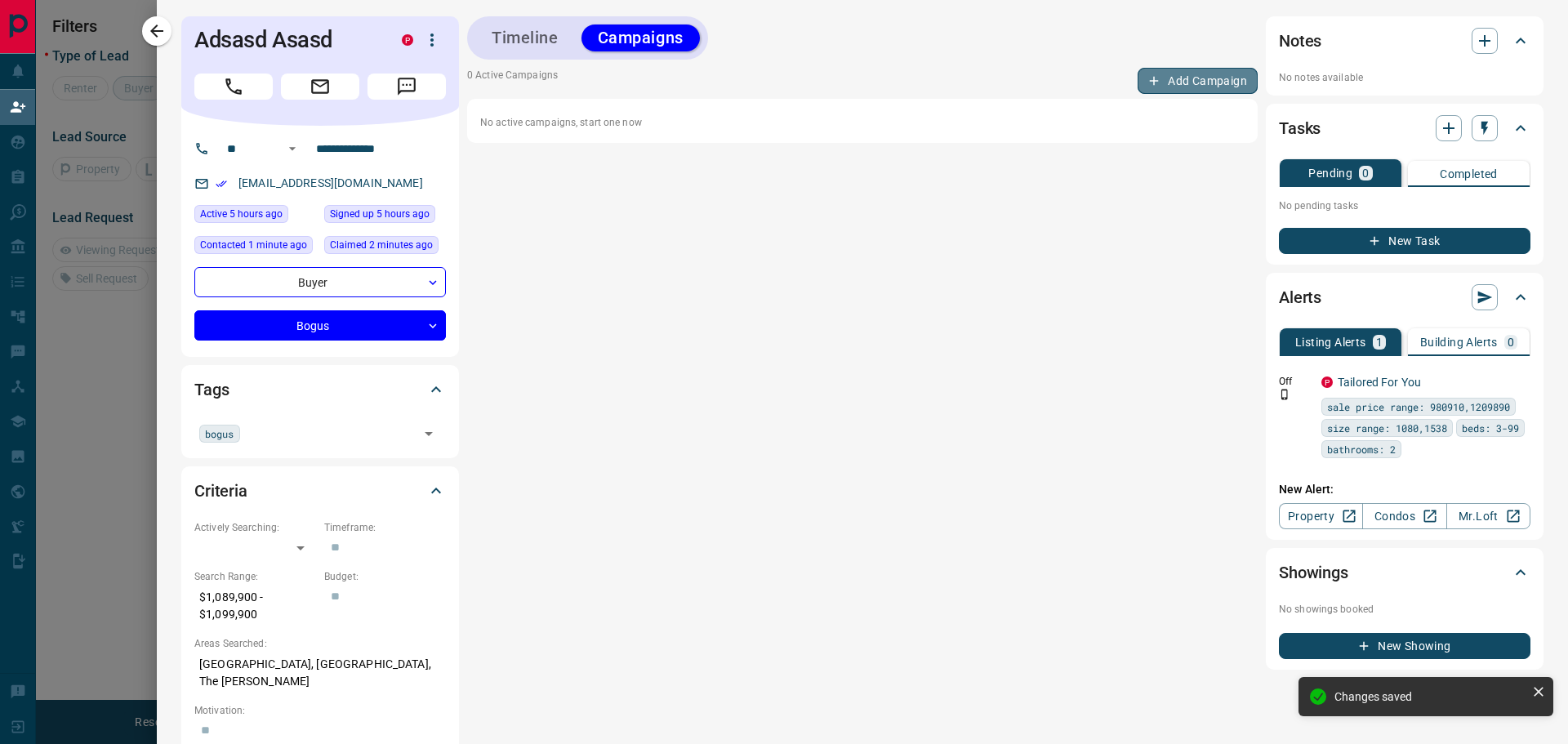
click at [1192, 74] on button "Add Campaign" at bounding box center [1198, 80] width 120 height 26
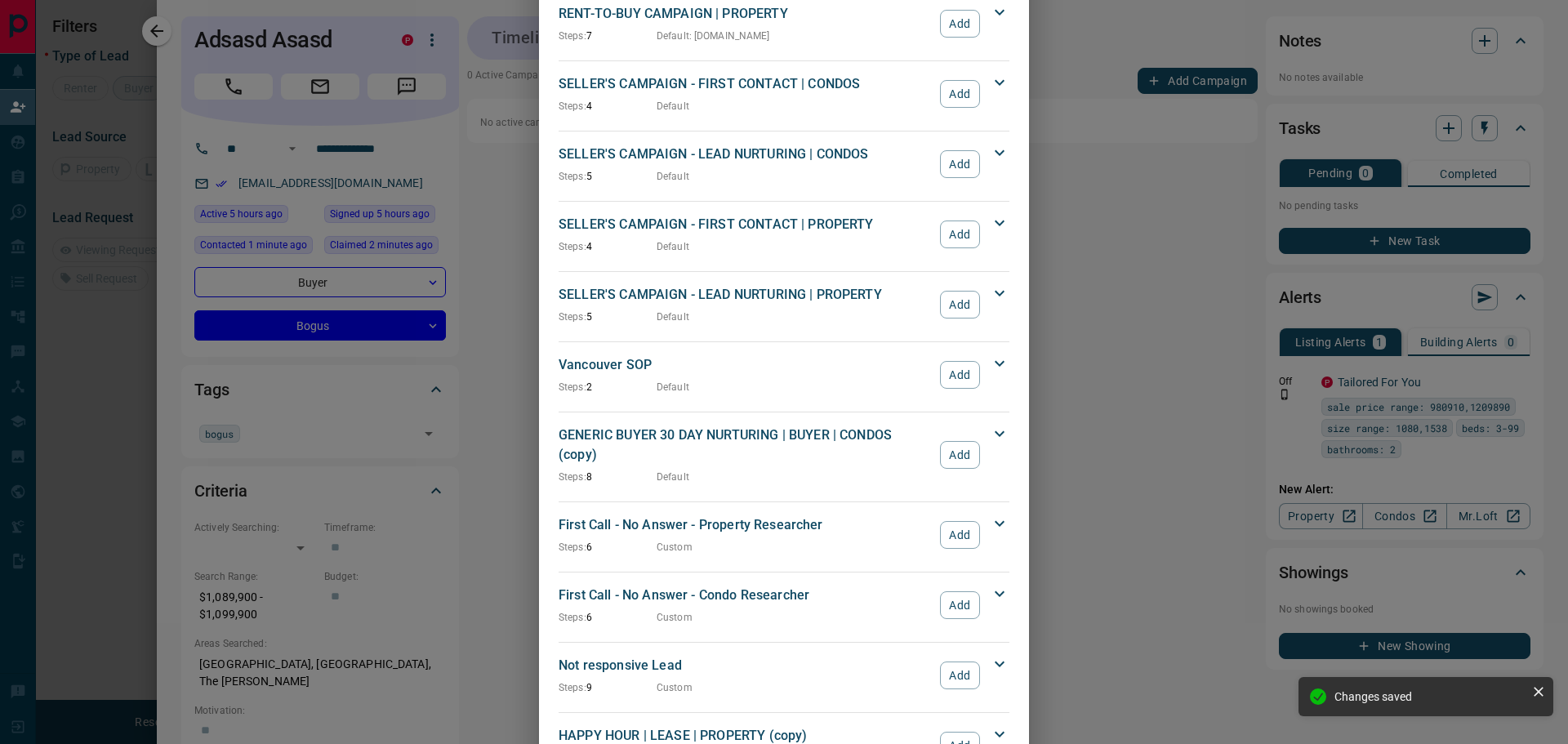
scroll to position [1437, 0]
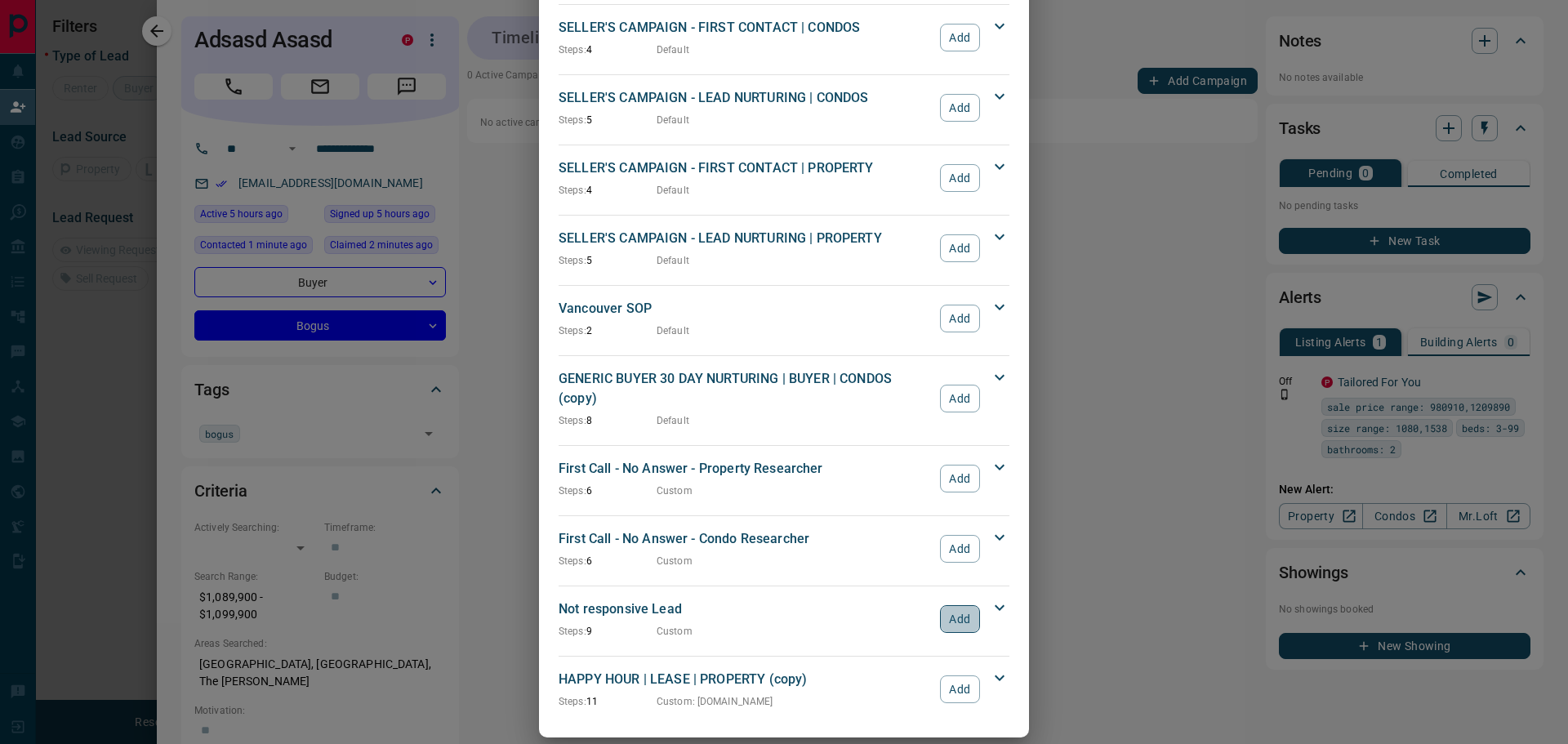
click at [944, 605] on button "Add" at bounding box center [960, 619] width 40 height 28
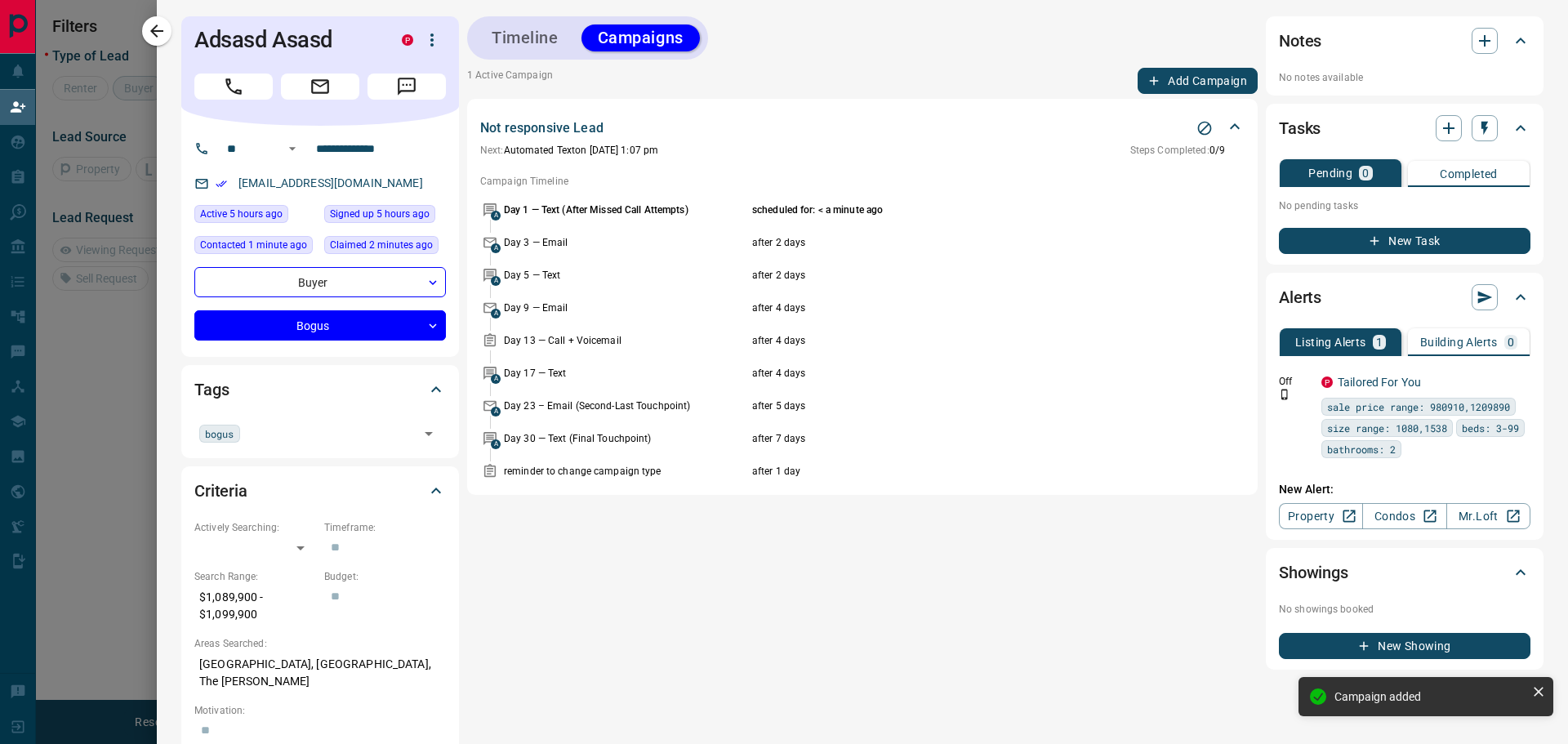
click at [491, 530] on div "Timeline Campaigns 1 Active Campaign Add Campaign Not responsive Lead Next: Aut…" at bounding box center [862, 685] width 791 height 1338
click at [125, 33] on div at bounding box center [784, 372] width 1568 height 744
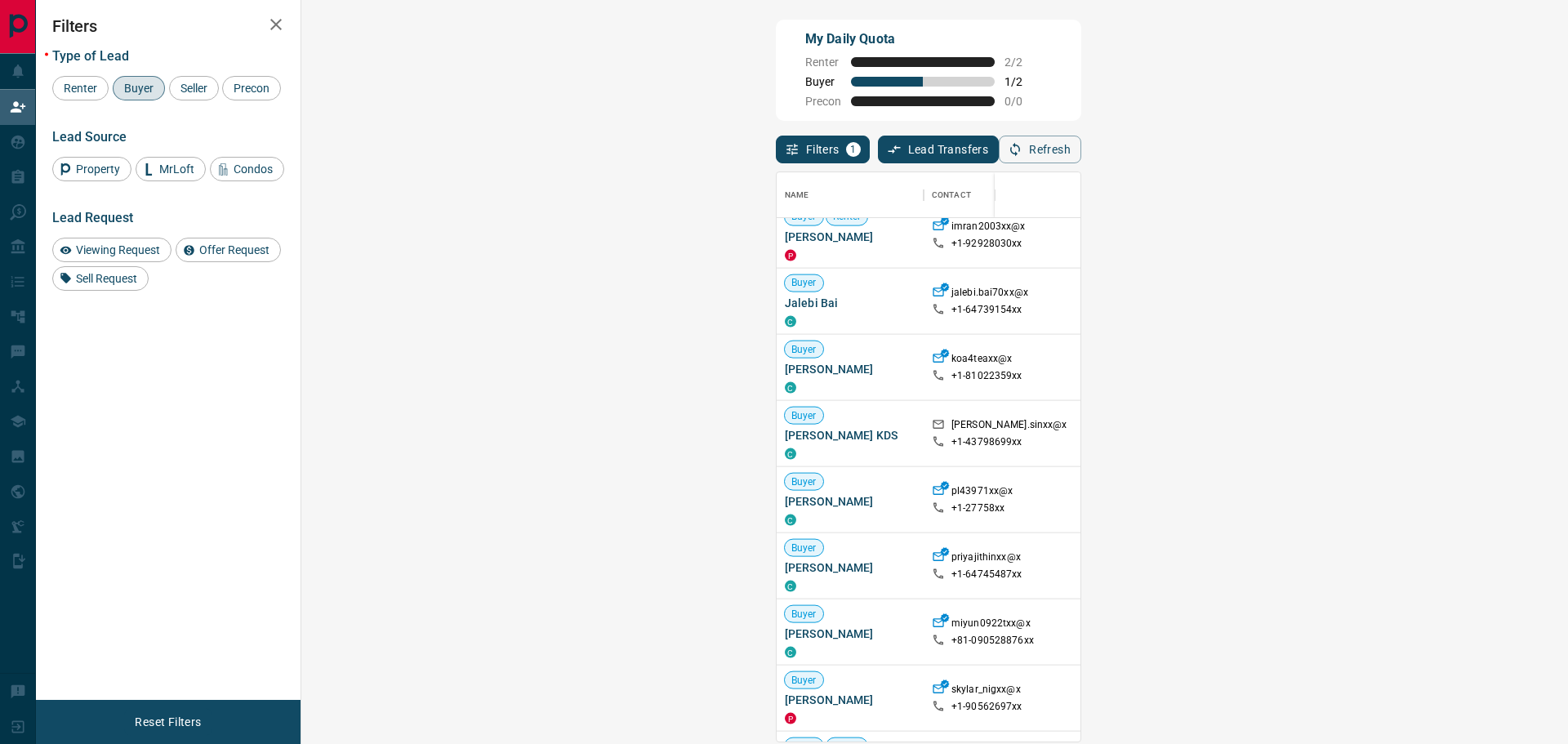
scroll to position [2800, 0]
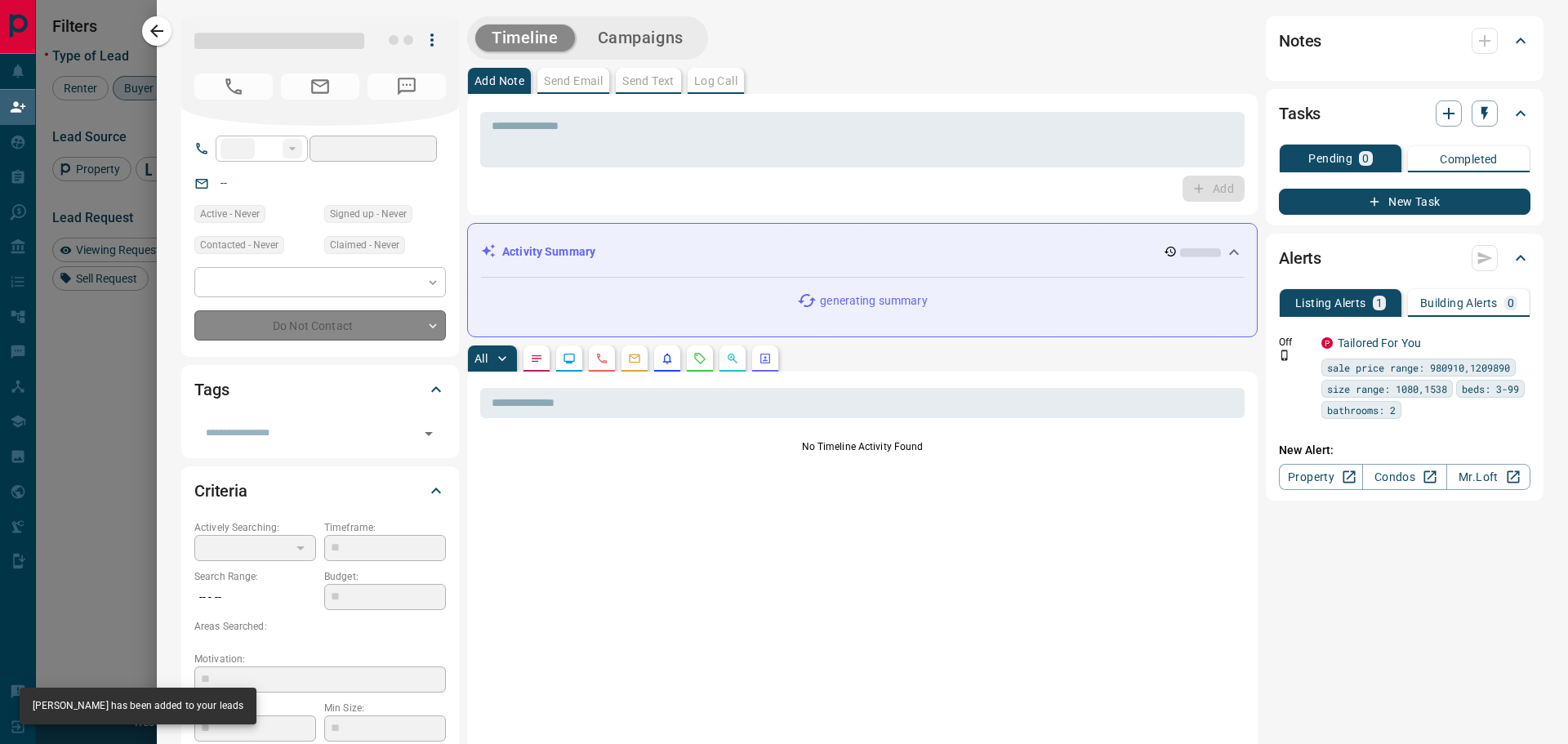
type input "**"
type input "**********"
type input "**"
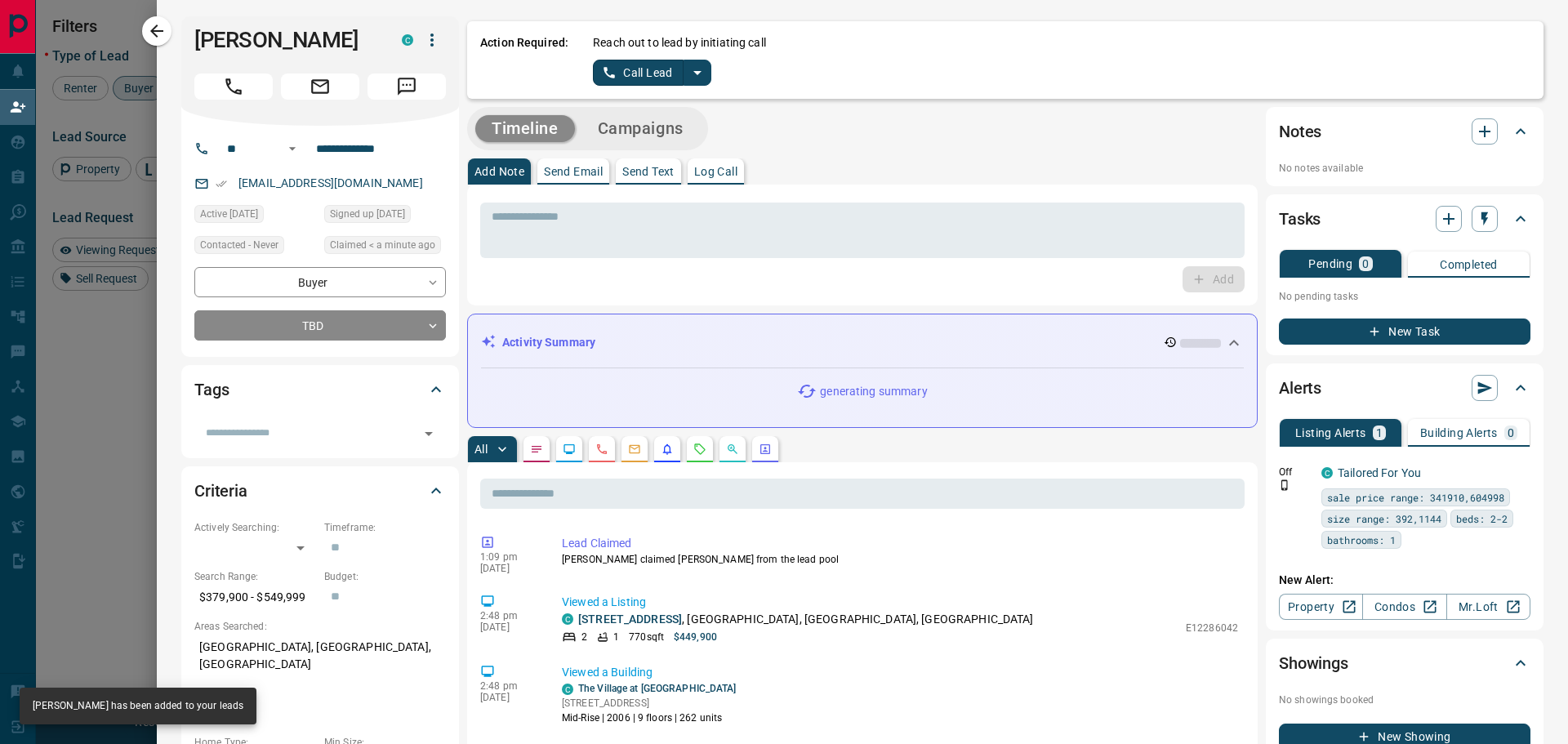
click at [705, 75] on icon "split button" at bounding box center [697, 72] width 19 height 19
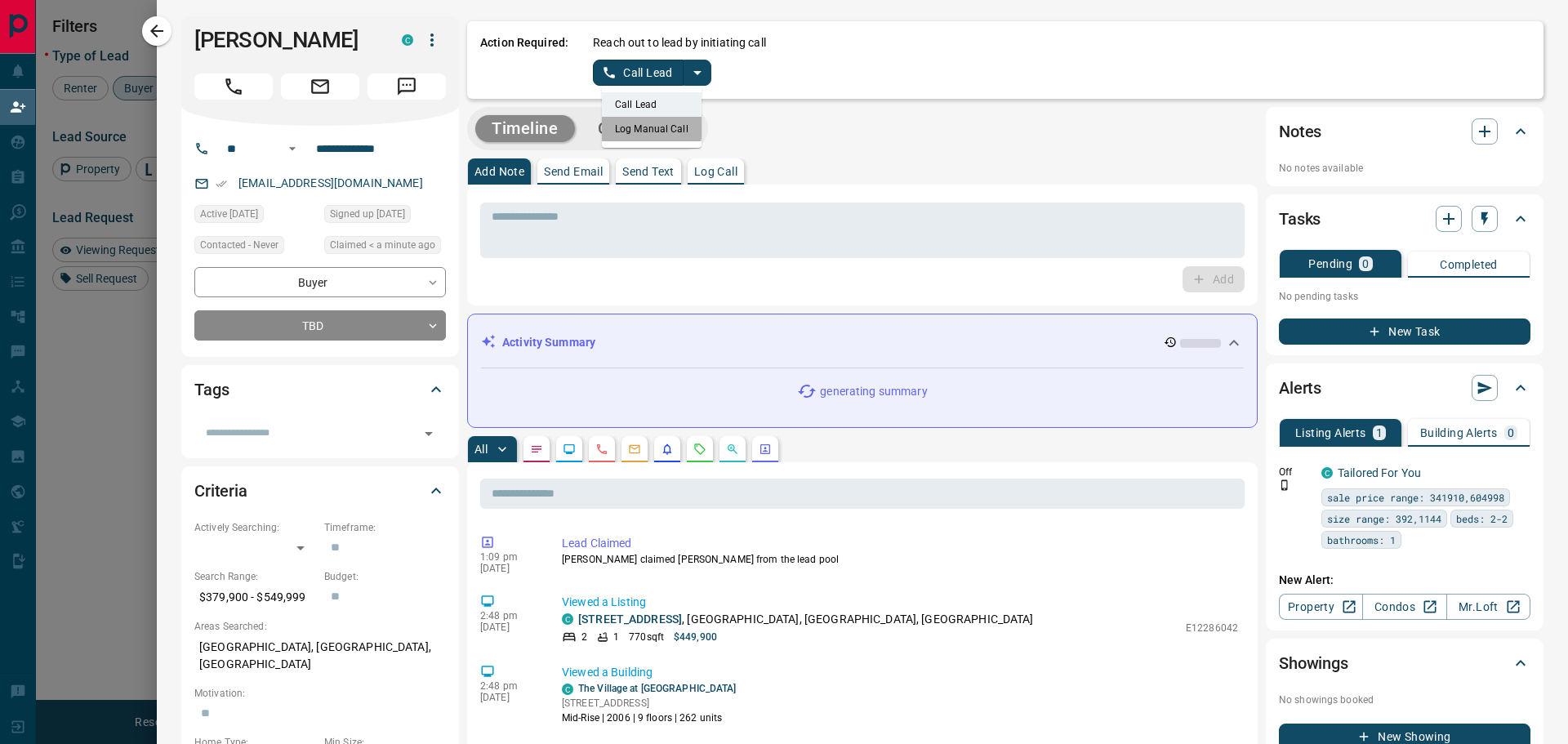
click at [644, 125] on li "Log Manual Call" at bounding box center [652, 129] width 100 height 25
click at [623, 70] on button "Log Manual Call" at bounding box center [646, 73] width 107 height 26
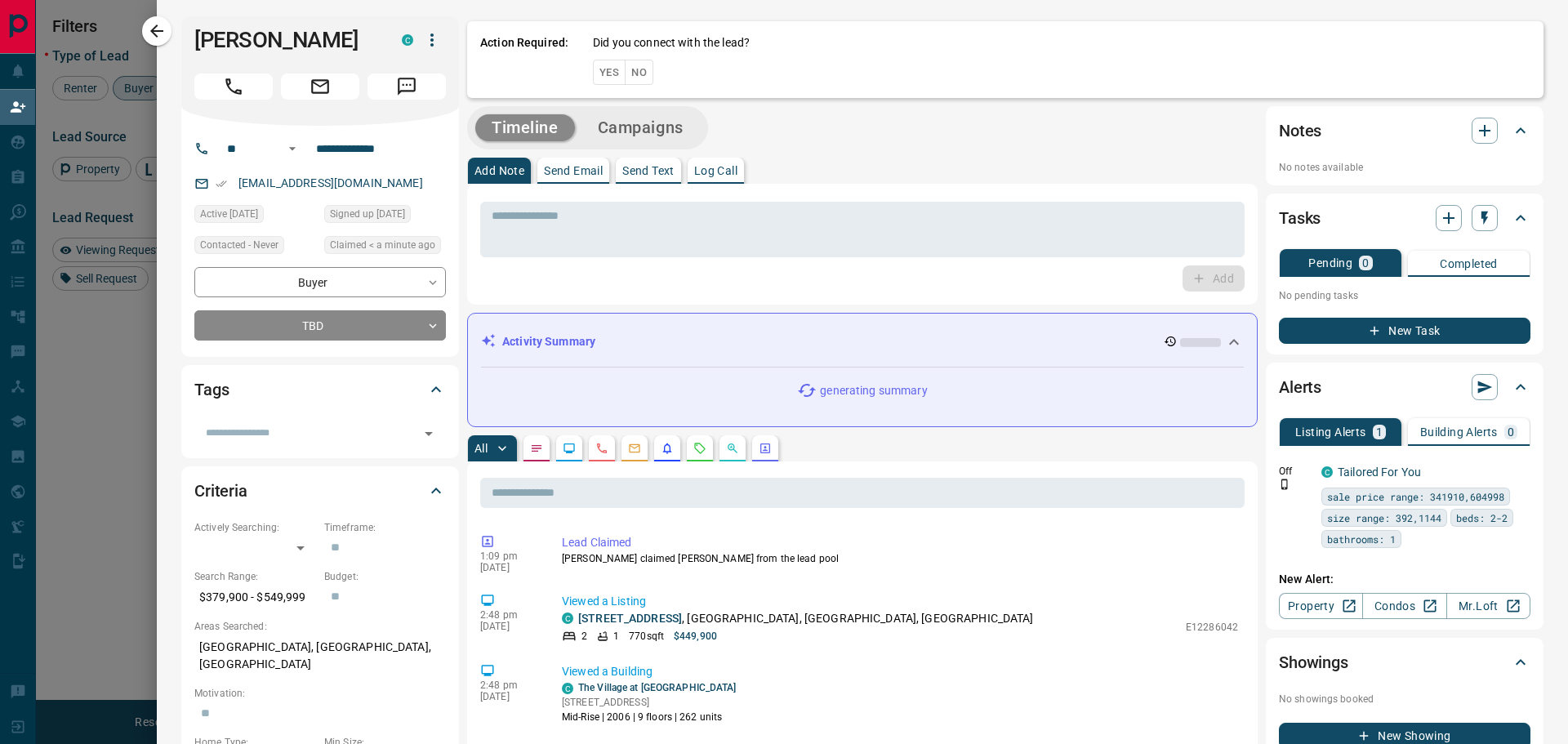
click at [615, 71] on button "Yes" at bounding box center [609, 73] width 33 height 25
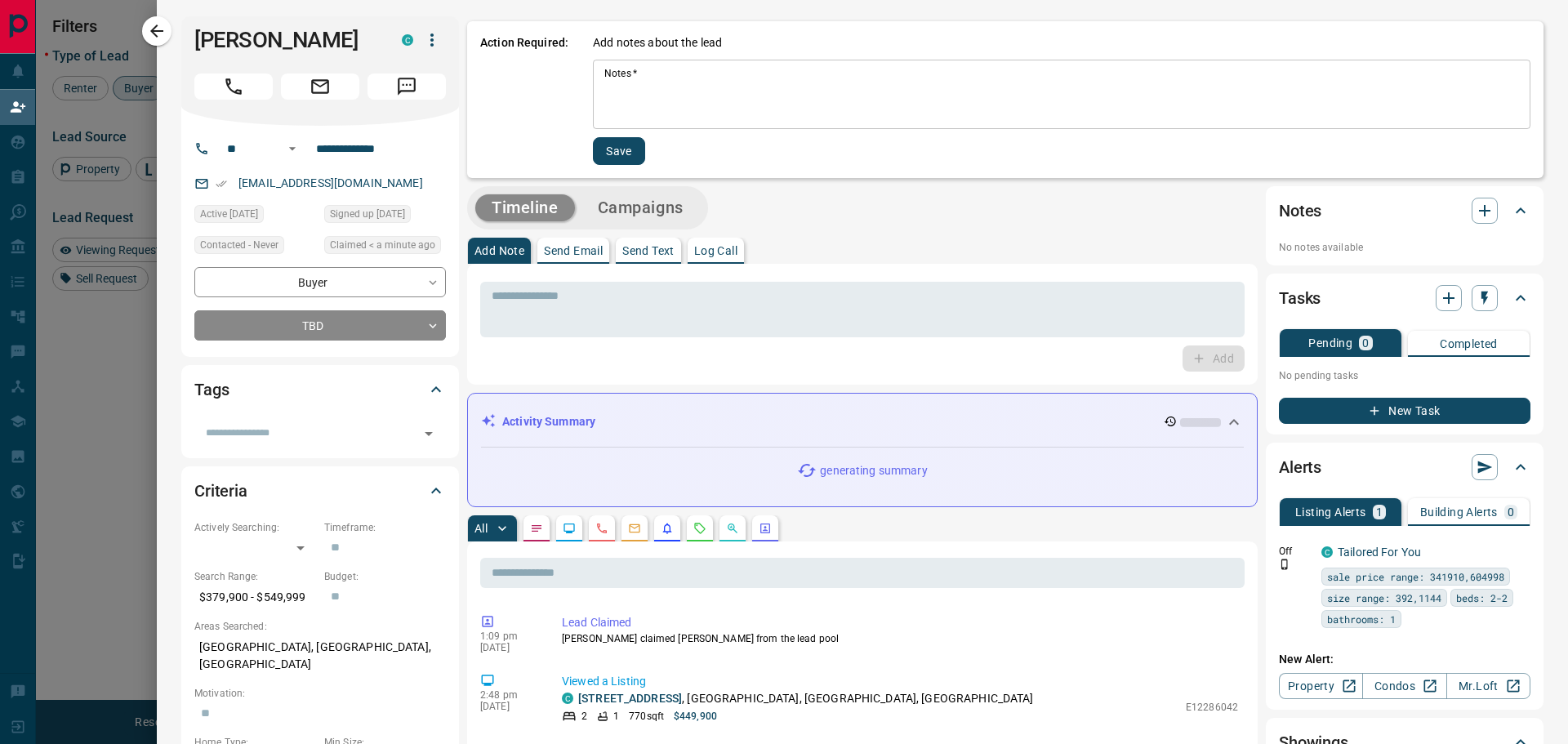
click at [633, 89] on textarea "Notes   *" at bounding box center [1062, 95] width 915 height 56
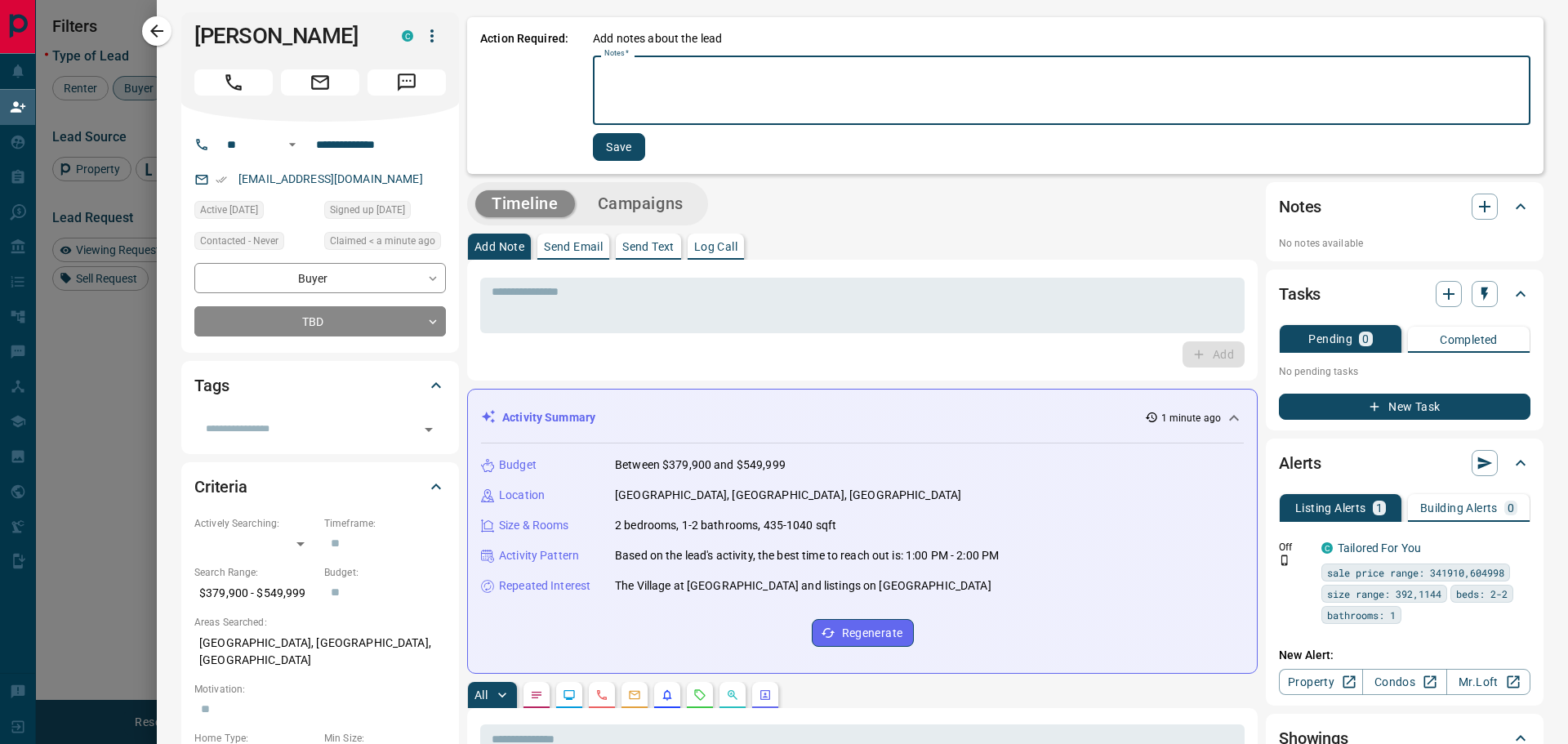
scroll to position [0, 0]
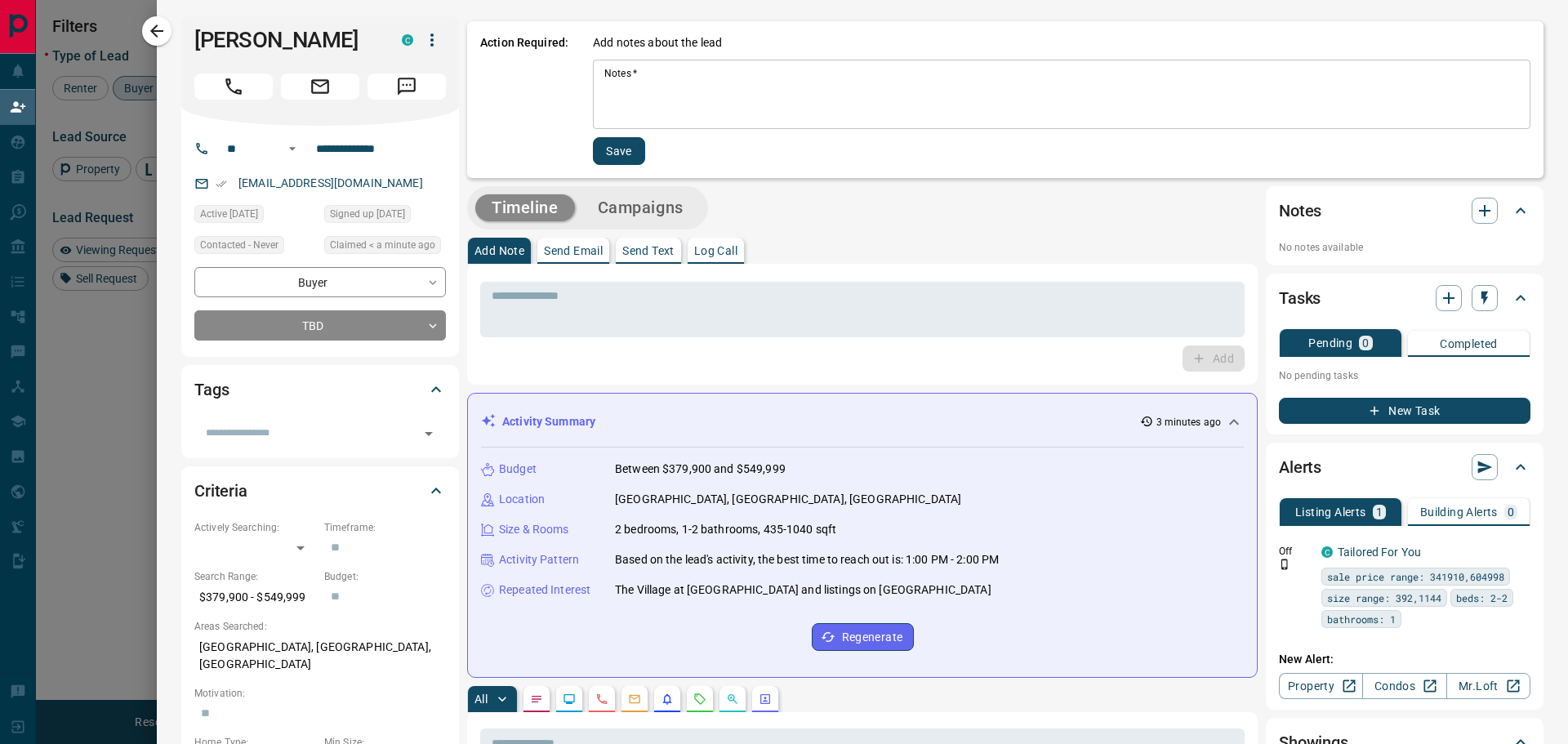
click at [736, 199] on div "Timeline Campaigns" at bounding box center [862, 207] width 791 height 43
click at [637, 85] on textarea "Notes   *" at bounding box center [1062, 95] width 915 height 56
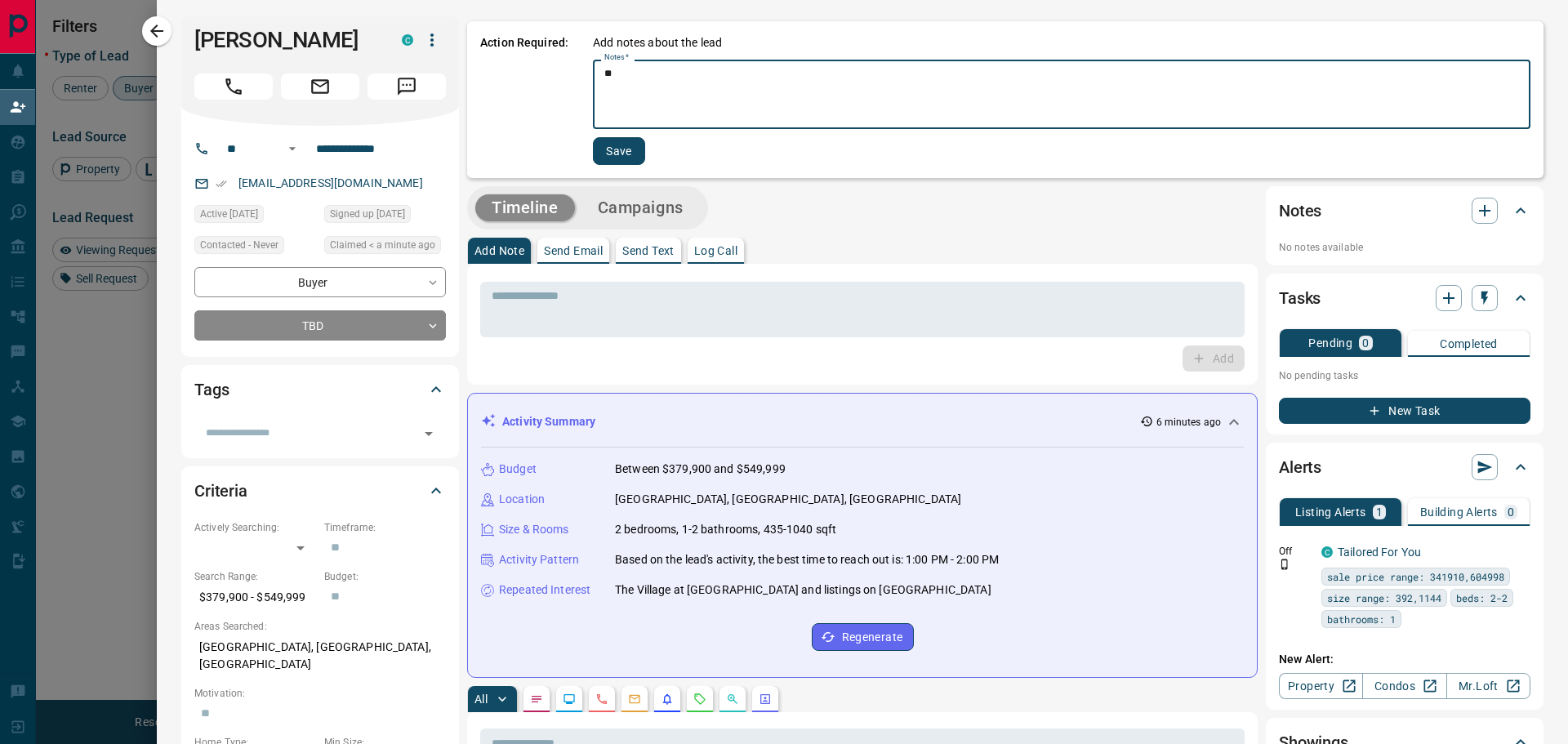
type textarea "*"
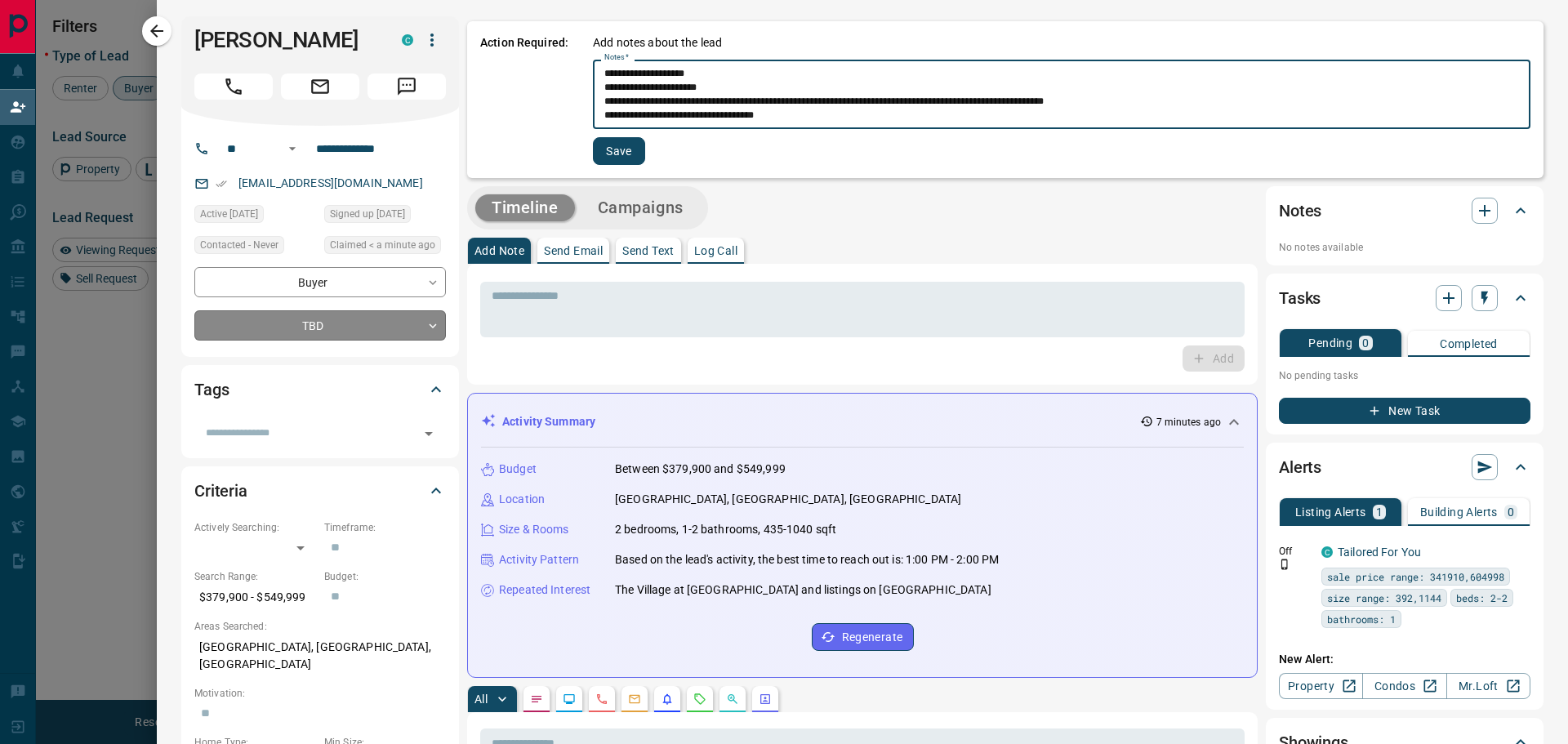
type textarea "**********"
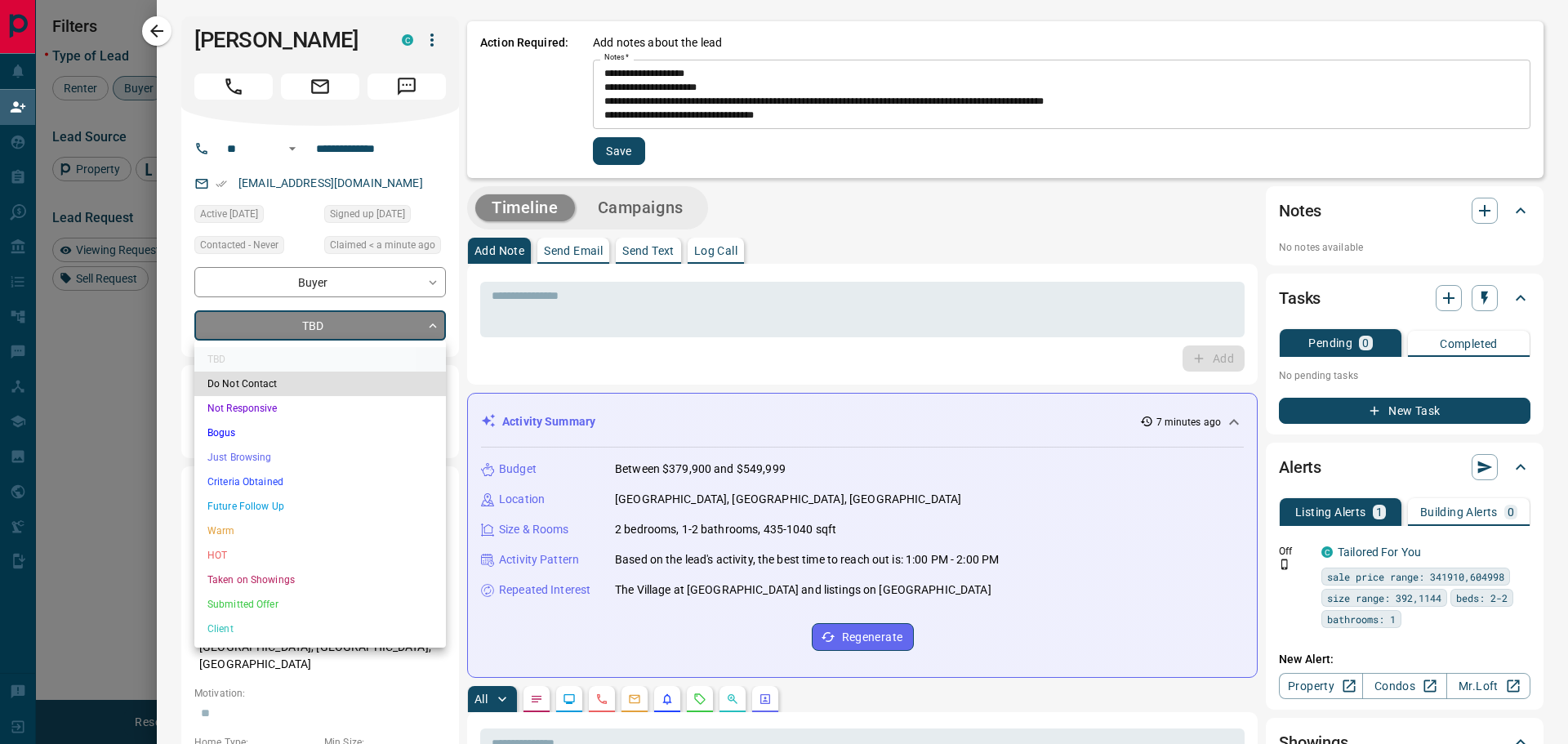
click at [384, 321] on body "Lead Transfers Claim Leads My Leads Tasks Opportunities Deals Campaigns Automat…" at bounding box center [784, 314] width 1568 height 628
click at [251, 480] on li "Criteria Obtained" at bounding box center [320, 481] width 251 height 25
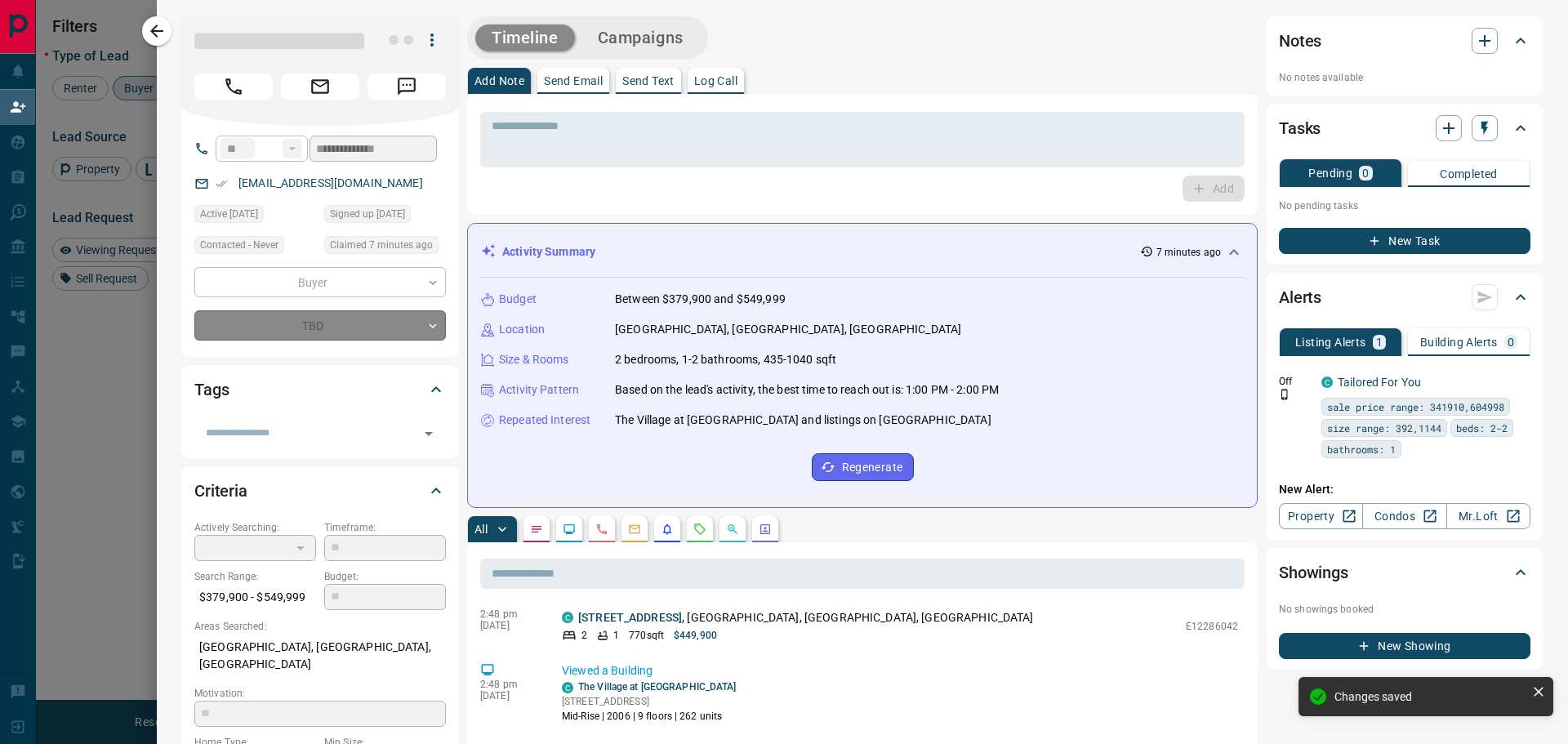
type input "*"
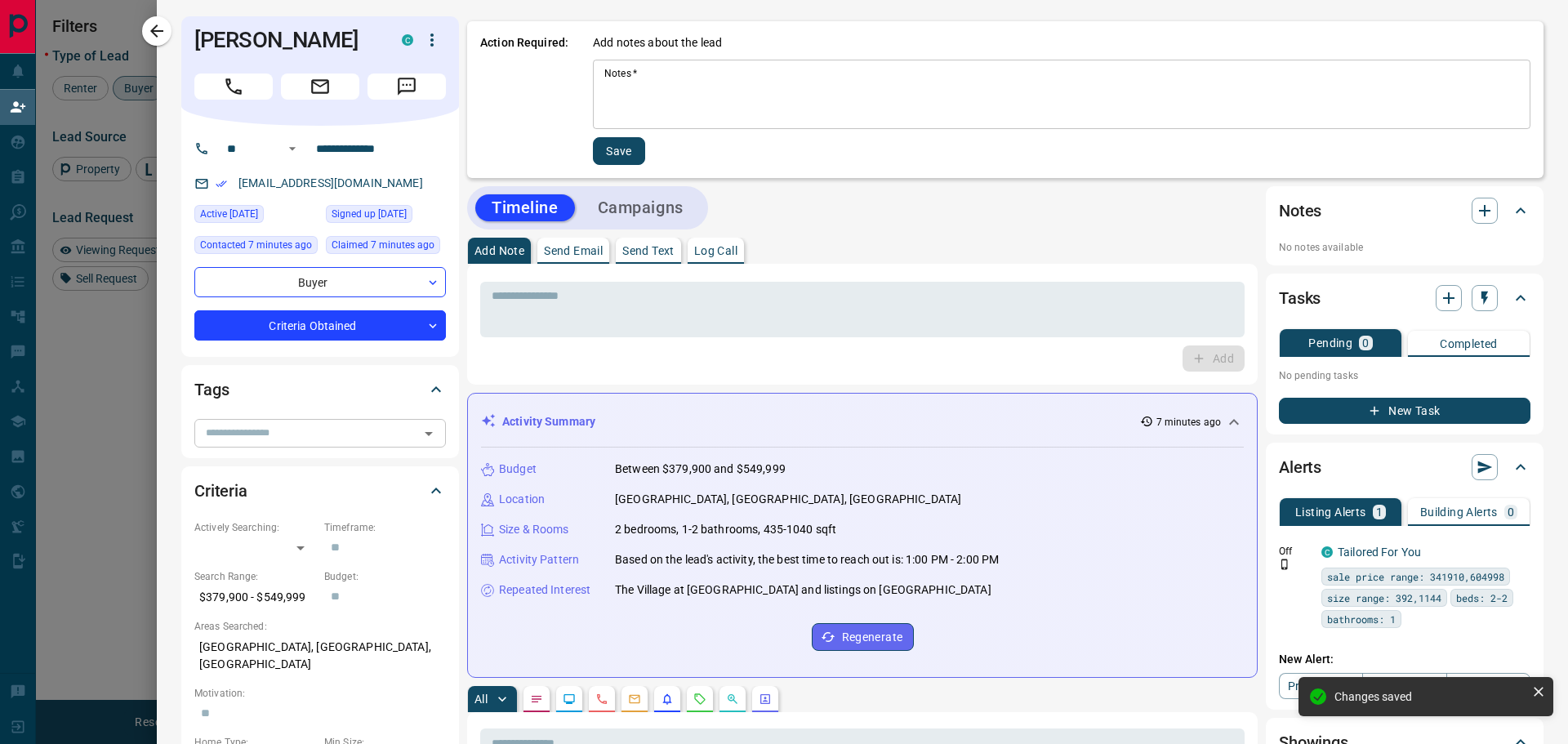
click at [254, 446] on div "​" at bounding box center [320, 432] width 251 height 28
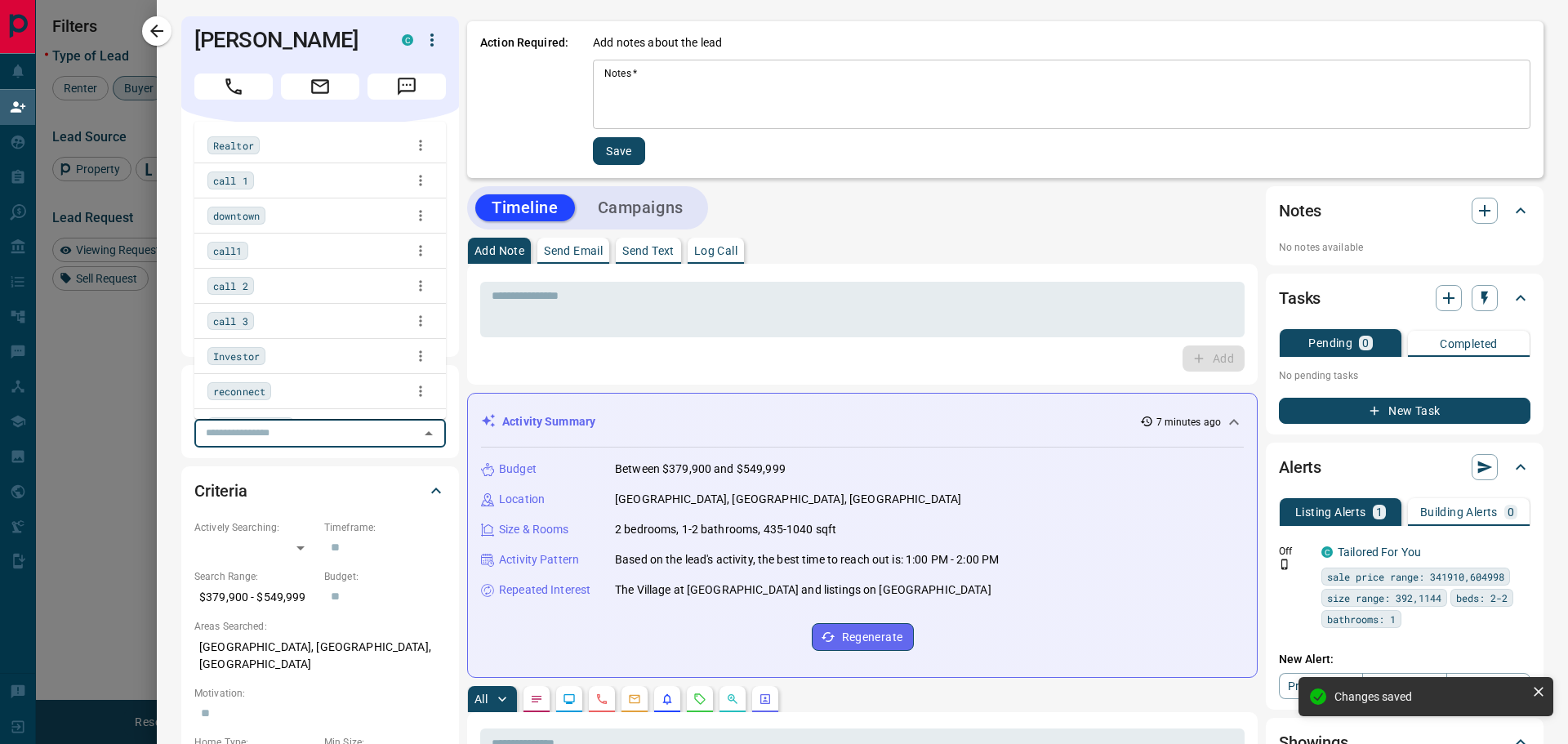
scroll to position [247, 0]
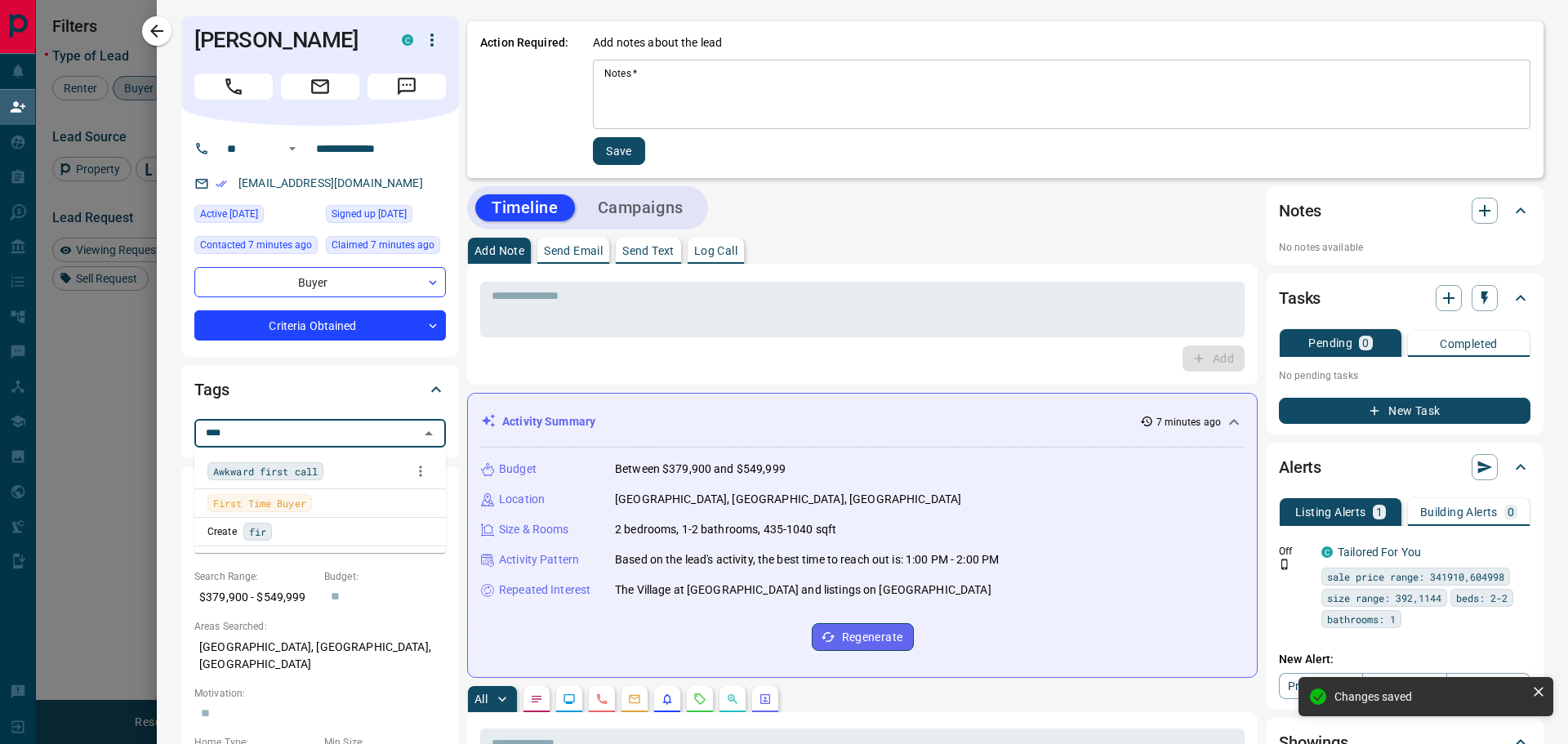
type input "*****"
click at [262, 502] on span "First Time Buyer" at bounding box center [260, 502] width 93 height 16
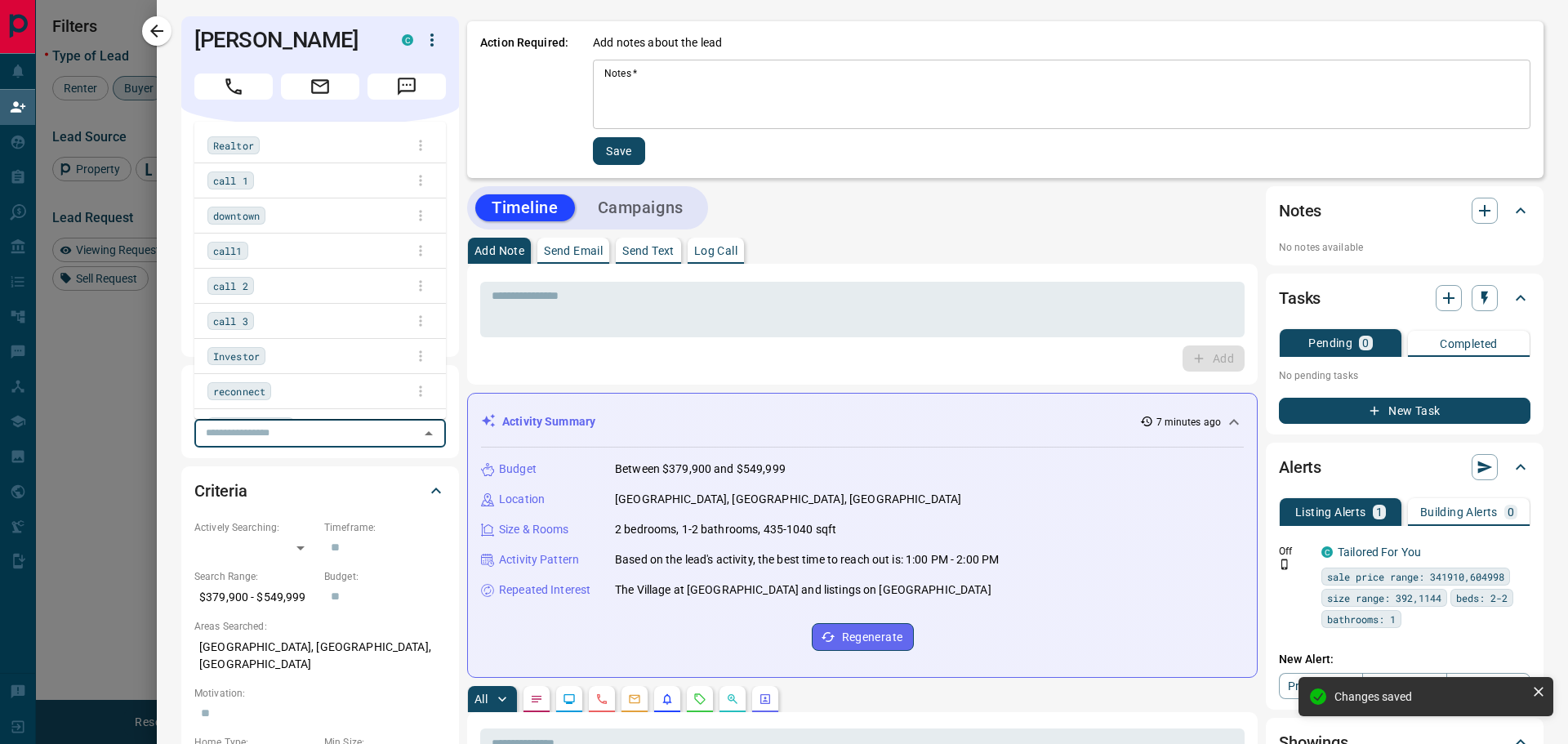
scroll to position [557, 1220]
click at [817, 205] on div "Timeline Campaigns" at bounding box center [862, 207] width 791 height 43
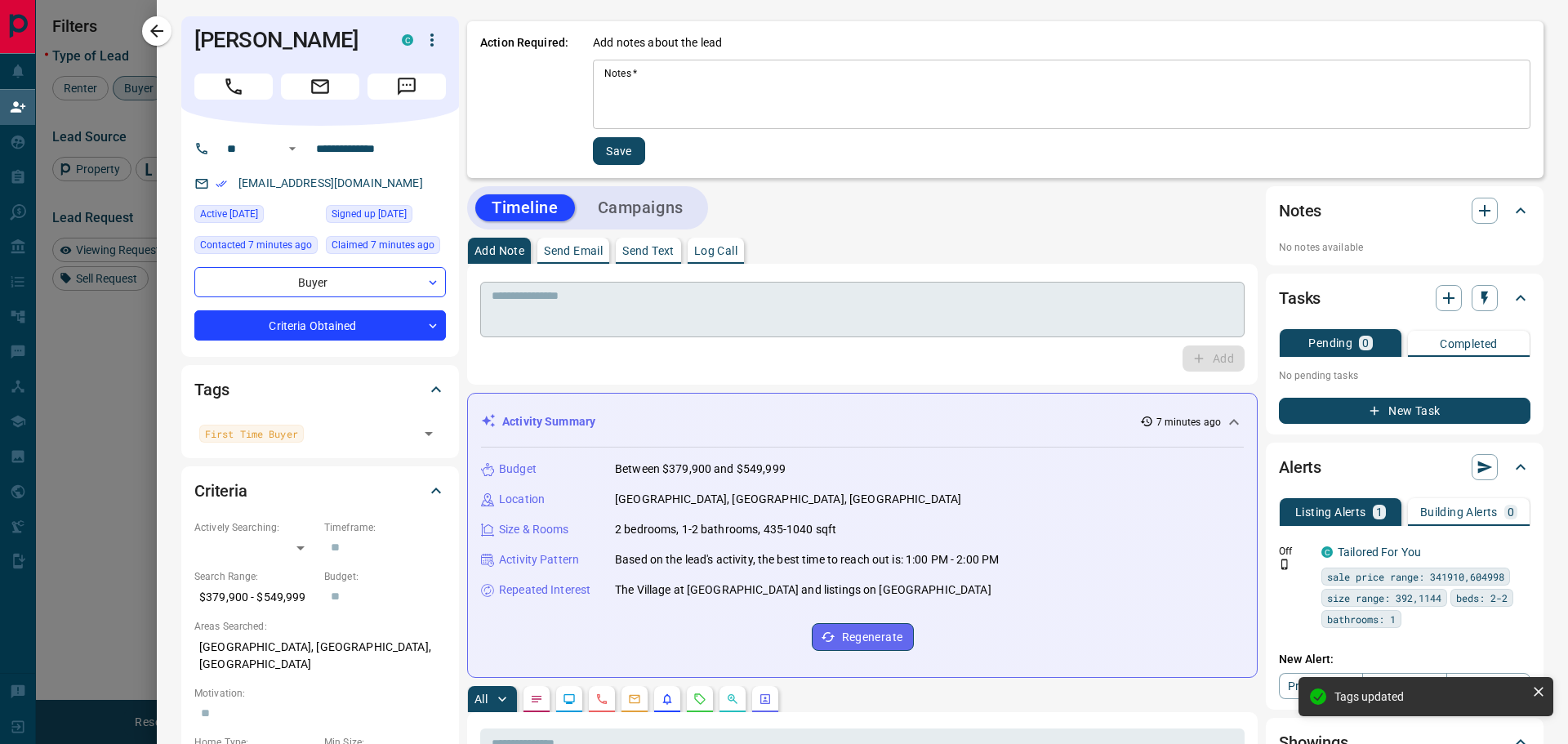
scroll to position [318, 0]
